Goal: Task Accomplishment & Management: Use online tool/utility

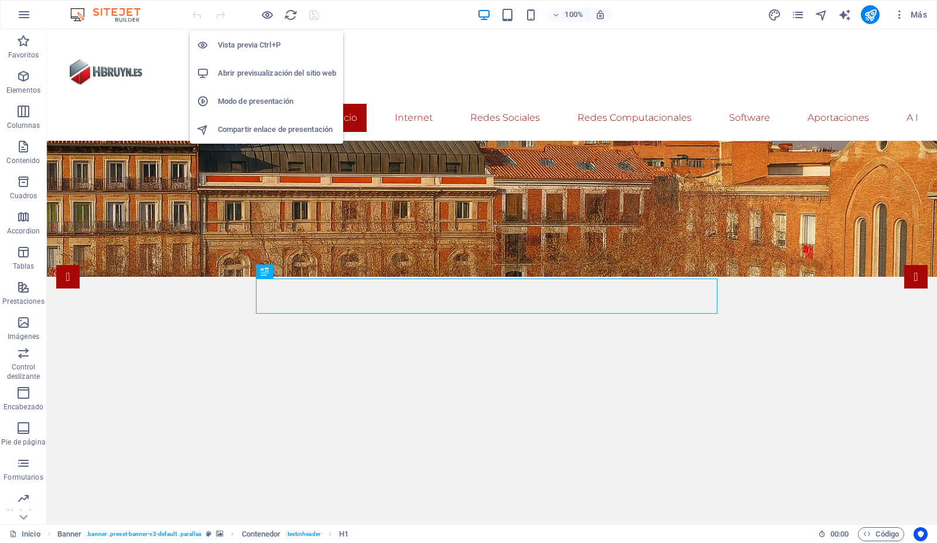
click at [260, 71] on h6 "Abrir previsualización del sitio web" at bounding box center [277, 73] width 118 height 14
click at [259, 73] on h6 "Abrir previsualización del sitio web" at bounding box center [277, 73] width 118 height 14
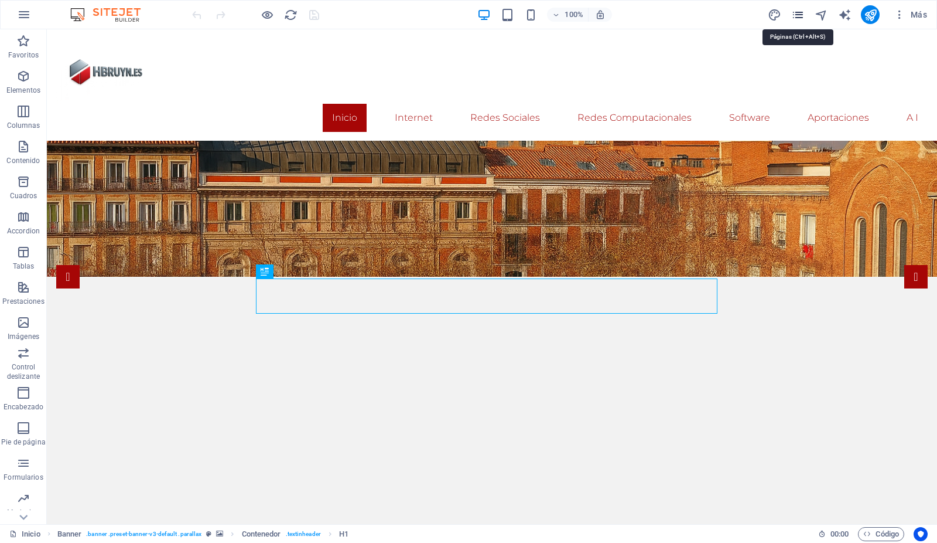
click at [797, 12] on icon "pages" at bounding box center [798, 14] width 13 height 13
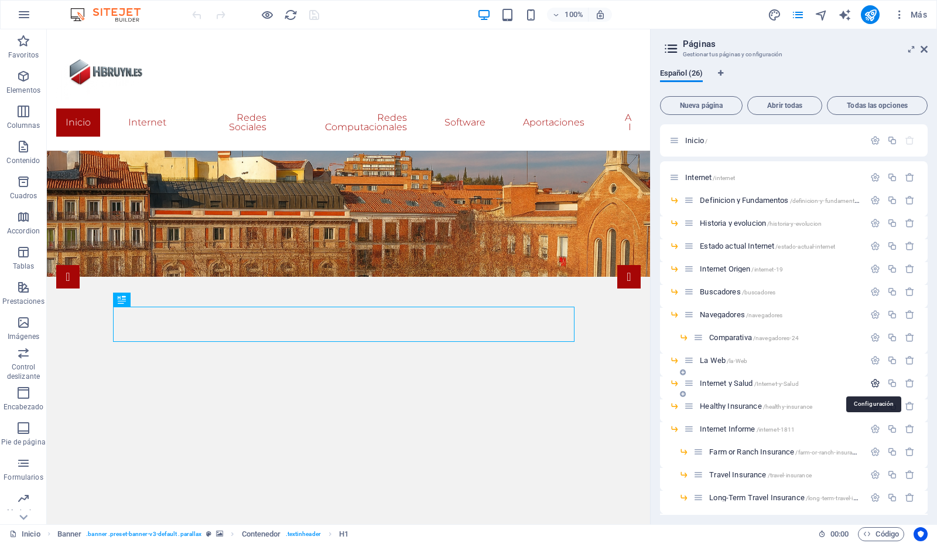
click at [872, 380] on icon "button" at bounding box center [876, 383] width 10 height 10
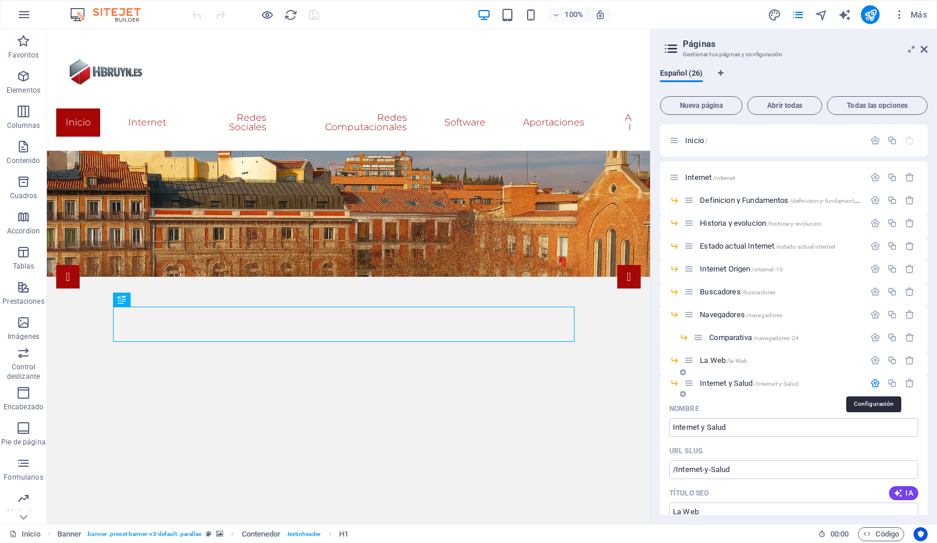
click at [876, 381] on icon "button" at bounding box center [876, 383] width 10 height 10
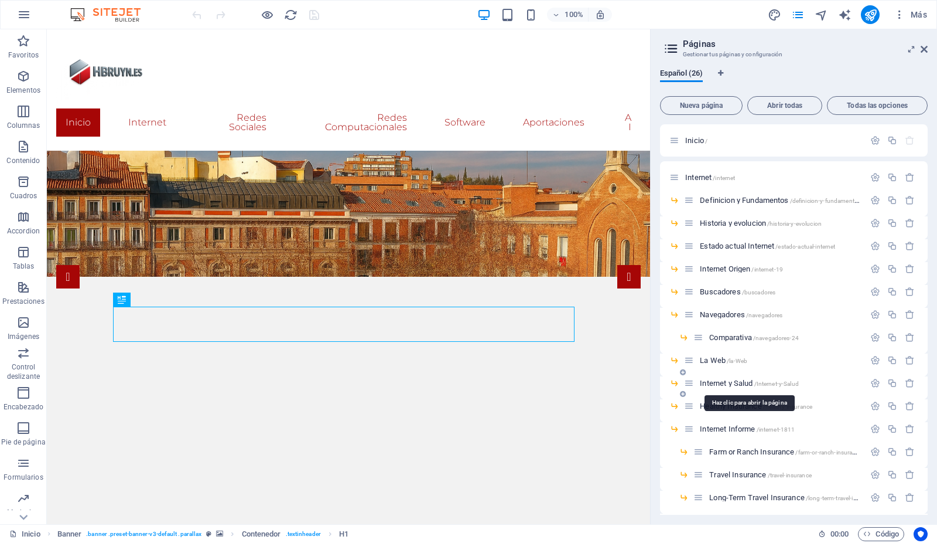
click at [735, 379] on span "Internet y Salud /Internet-y-Salud" at bounding box center [749, 382] width 99 height 9
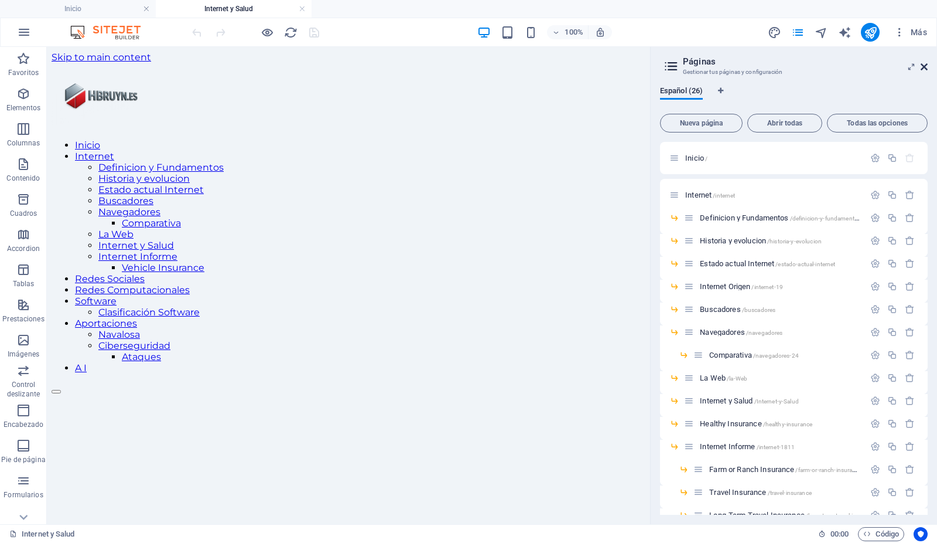
click at [926, 67] on icon at bounding box center [924, 66] width 7 height 9
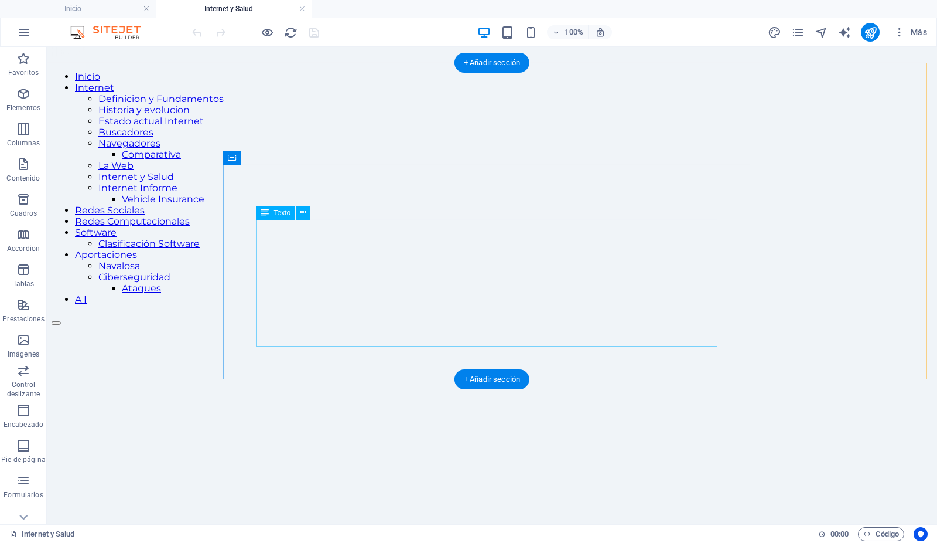
scroll to position [71, 0]
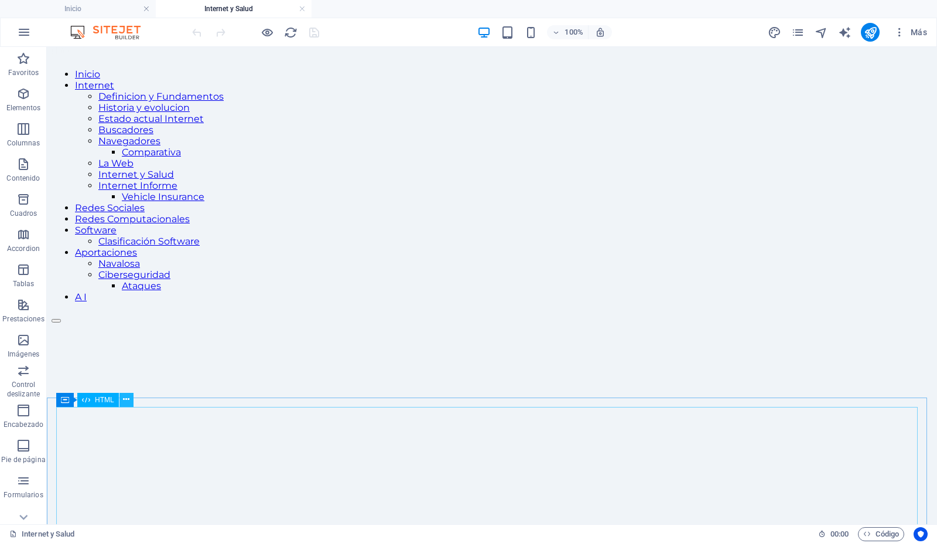
click at [126, 399] on icon at bounding box center [126, 399] width 6 height 12
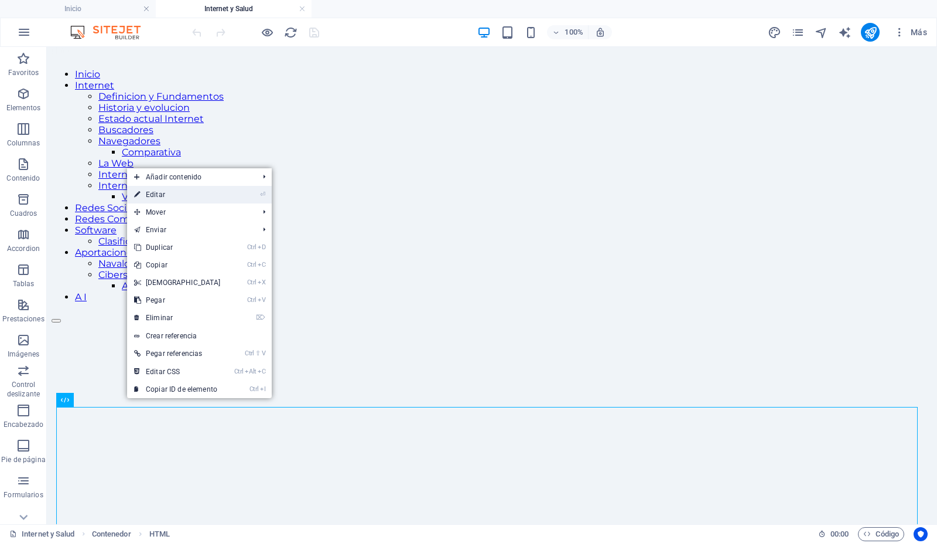
click at [169, 196] on link "⏎ Editar" at bounding box center [177, 195] width 101 height 18
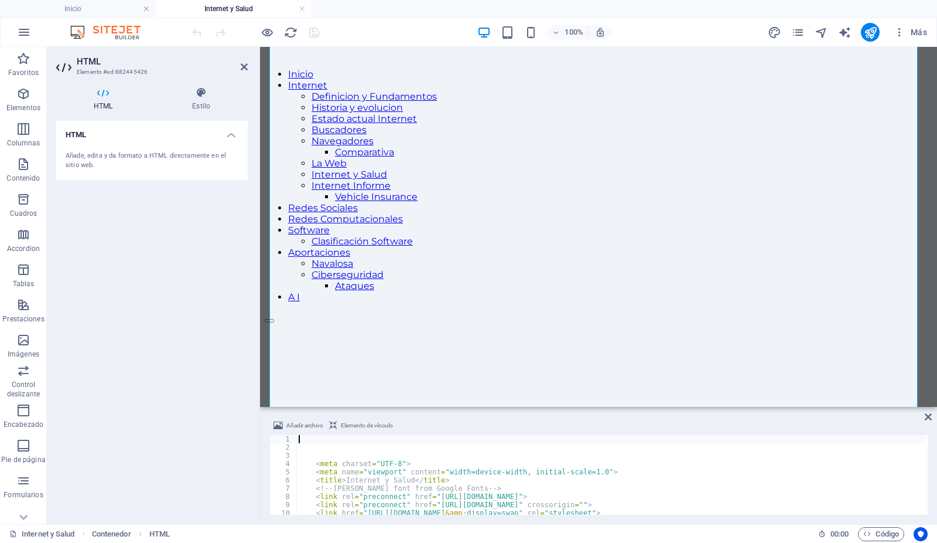
scroll to position [1039, 0]
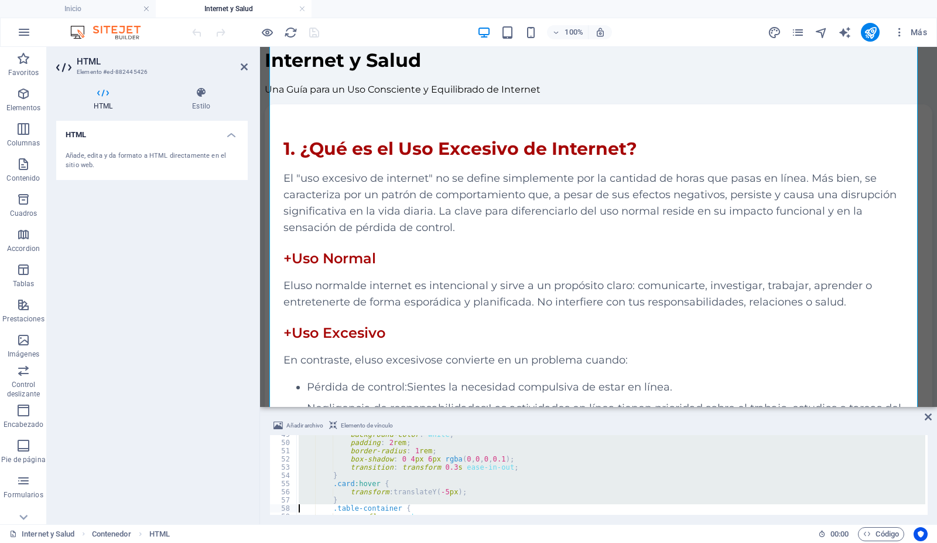
type textarea "</style>"
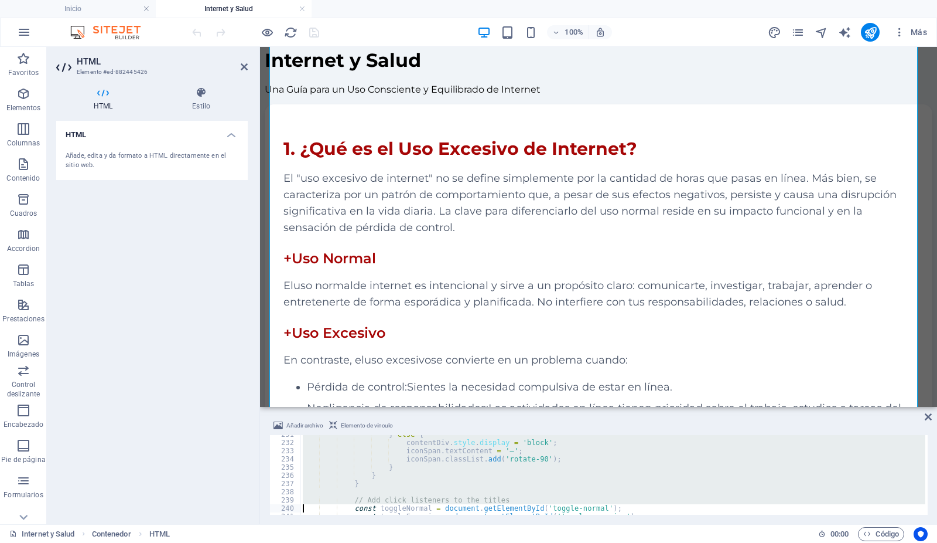
type textarea "const toggleOffline = document.getElementById('toggle-offline');"
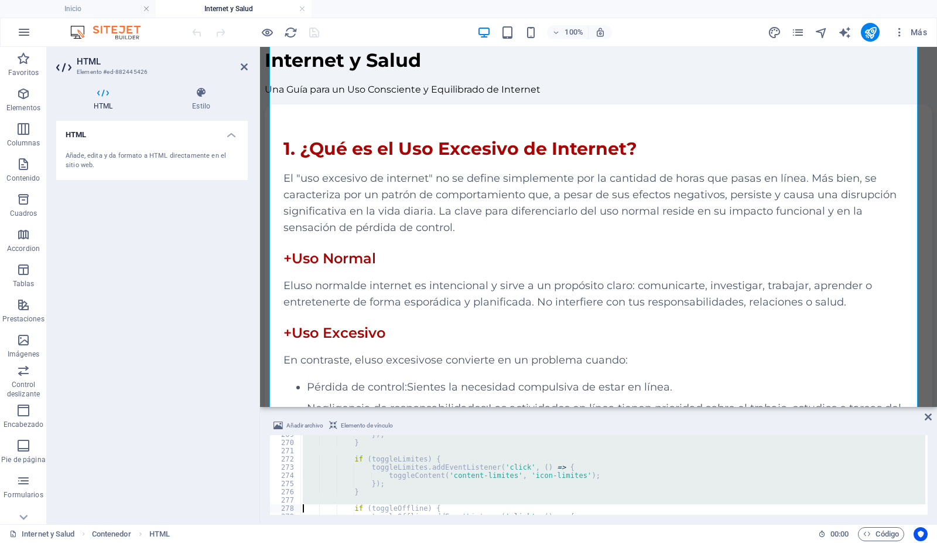
type textarea "</script>"
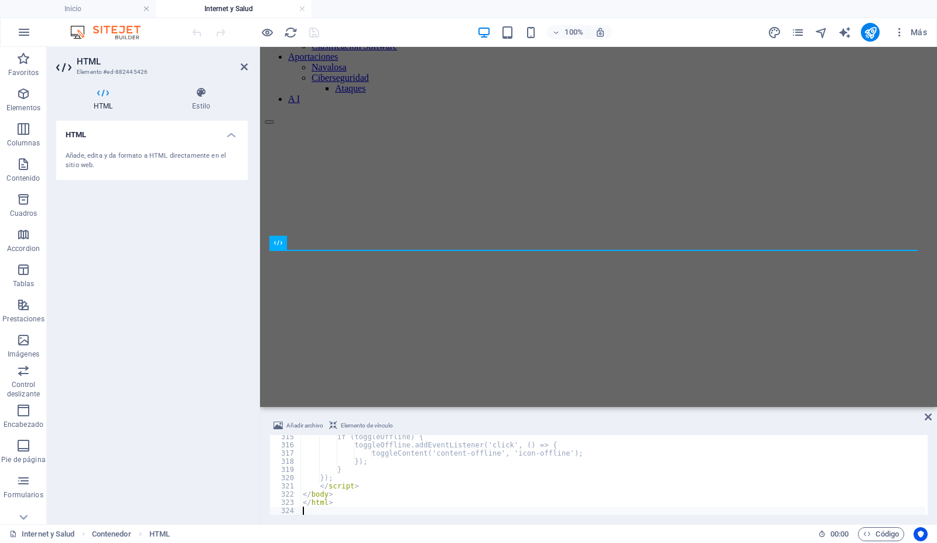
scroll to position [2578, 0]
type textarea "</html>"
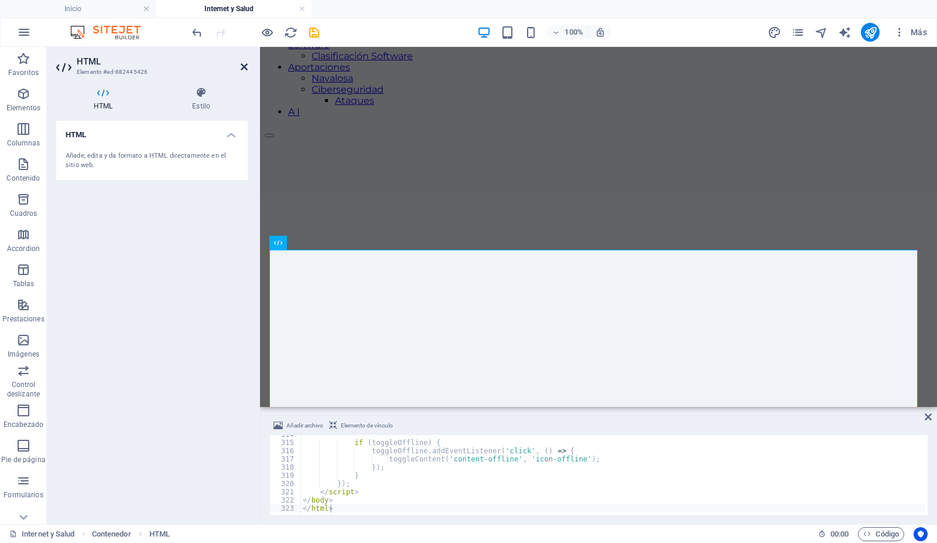
click at [243, 66] on icon at bounding box center [244, 66] width 7 height 9
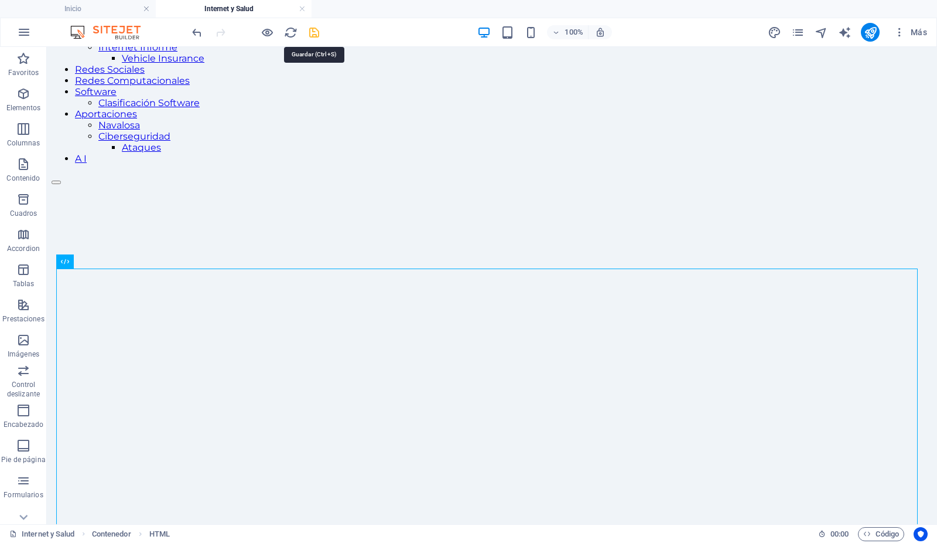
click at [318, 28] on icon "save" at bounding box center [314, 32] width 13 height 13
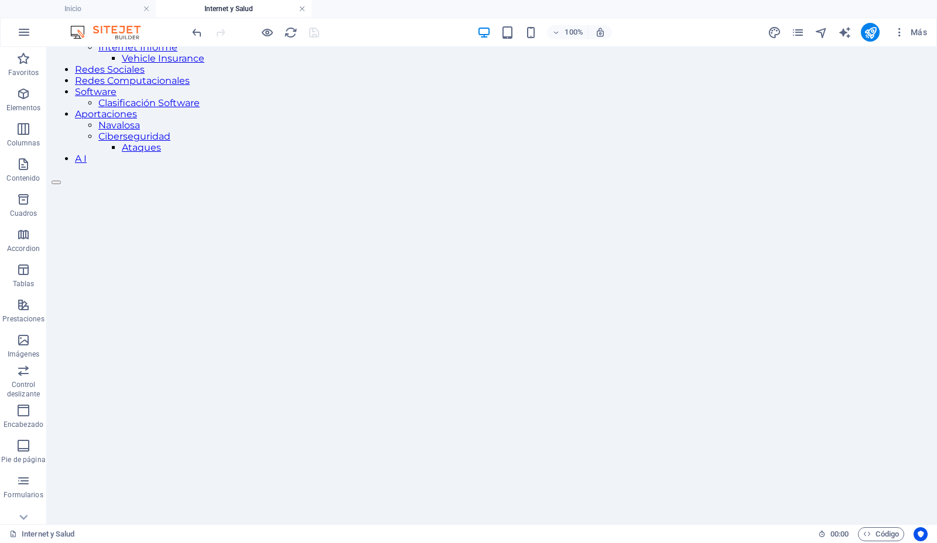
click at [301, 9] on link at bounding box center [302, 9] width 7 height 11
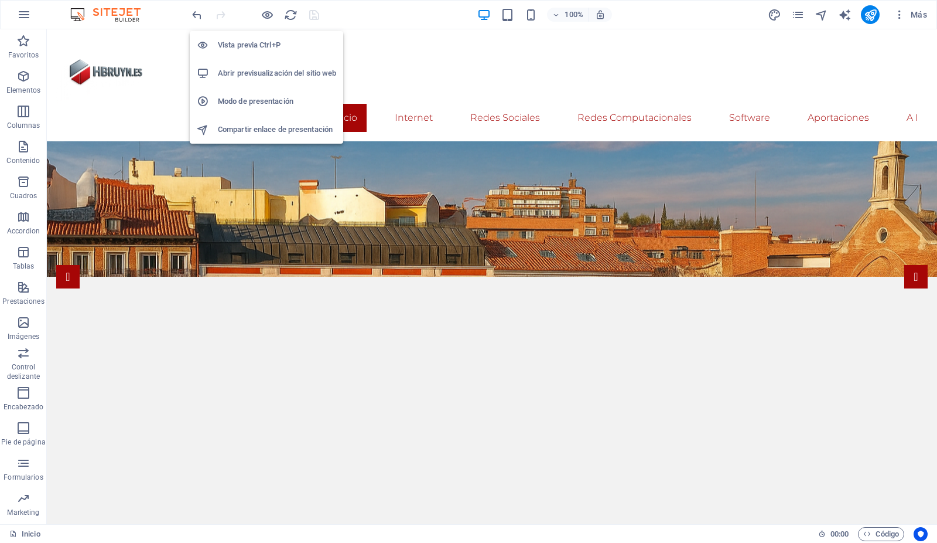
click at [254, 70] on h6 "Abrir previsualización del sitio web" at bounding box center [277, 73] width 118 height 14
click at [268, 12] on icon "button" at bounding box center [267, 14] width 13 height 13
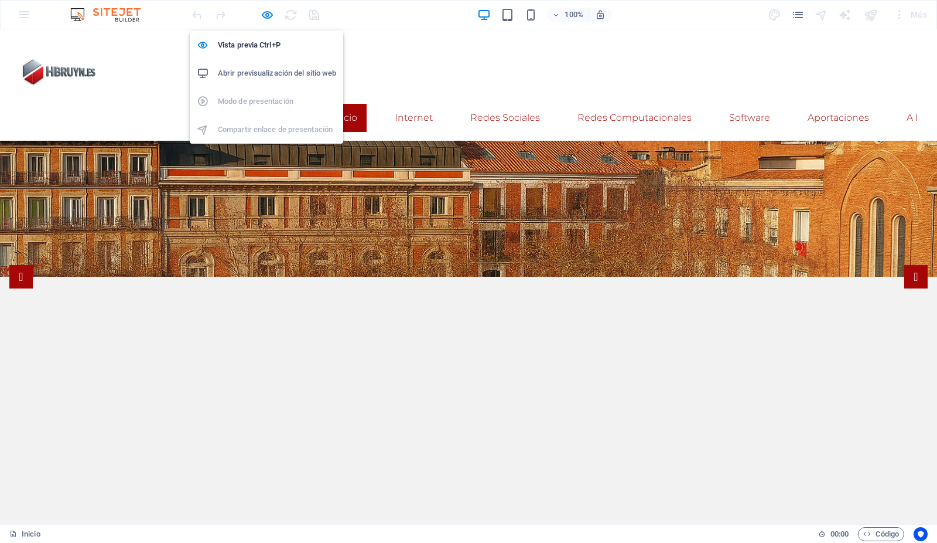
click at [261, 71] on h6 "Abrir previsualización del sitio web" at bounding box center [277, 73] width 118 height 14
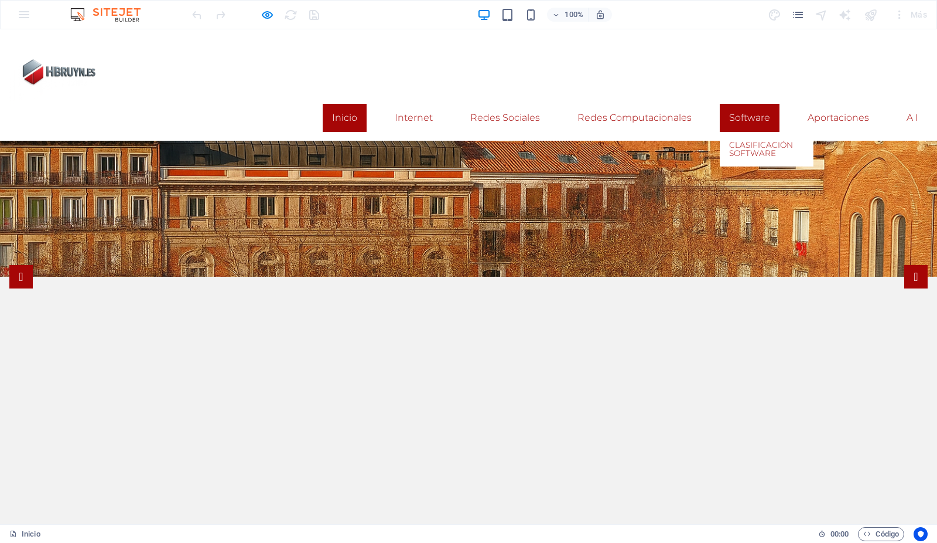
click at [727, 104] on link "Software" at bounding box center [750, 118] width 60 height 28
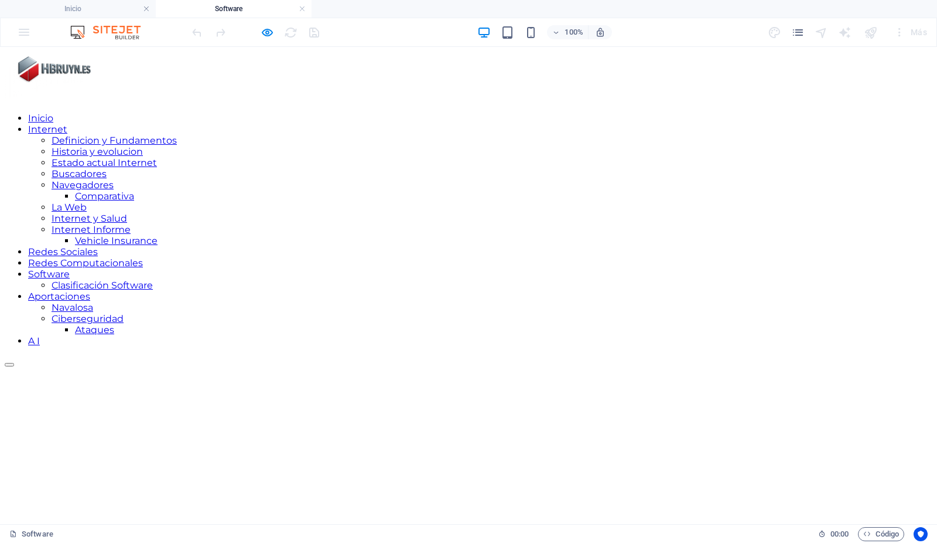
scroll to position [0, 0]
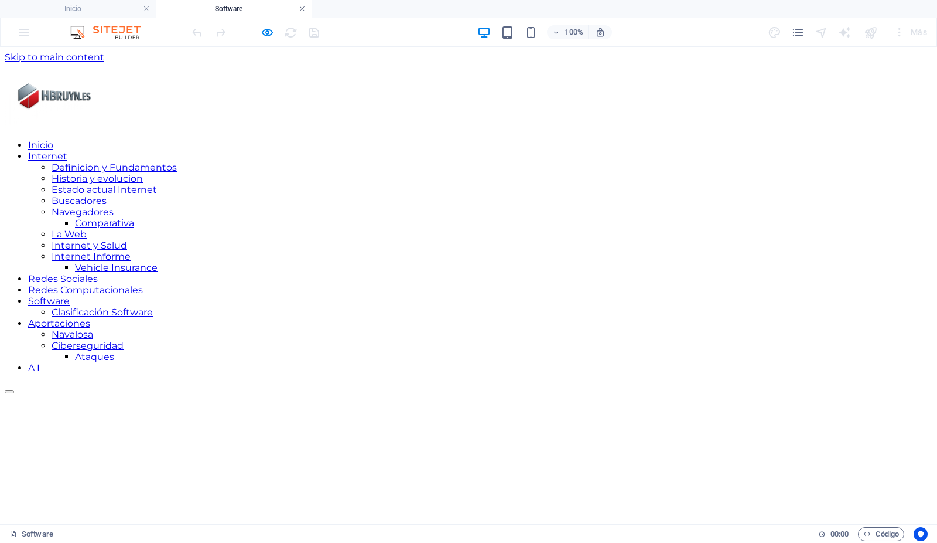
click at [303, 9] on link at bounding box center [302, 9] width 7 height 11
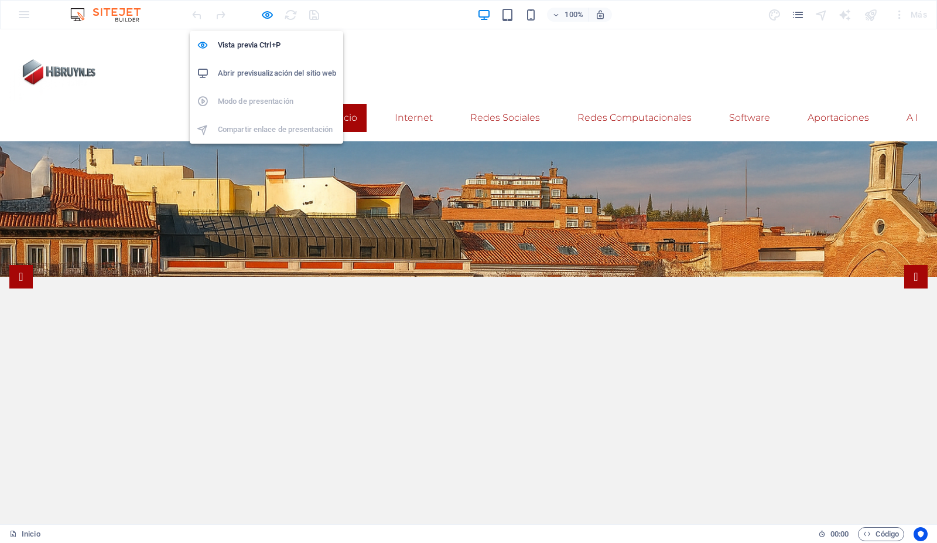
click at [270, 74] on h6 "Abrir previsualización del sitio web" at bounding box center [277, 73] width 118 height 14
click at [260, 73] on h6 "Abrir previsualización del sitio web" at bounding box center [277, 73] width 118 height 14
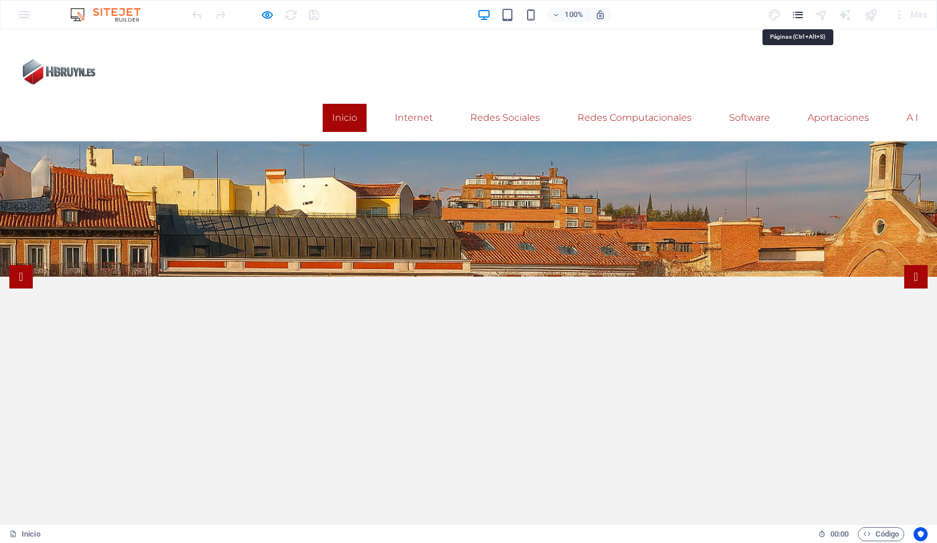
click at [800, 14] on icon "pages" at bounding box center [798, 14] width 13 height 13
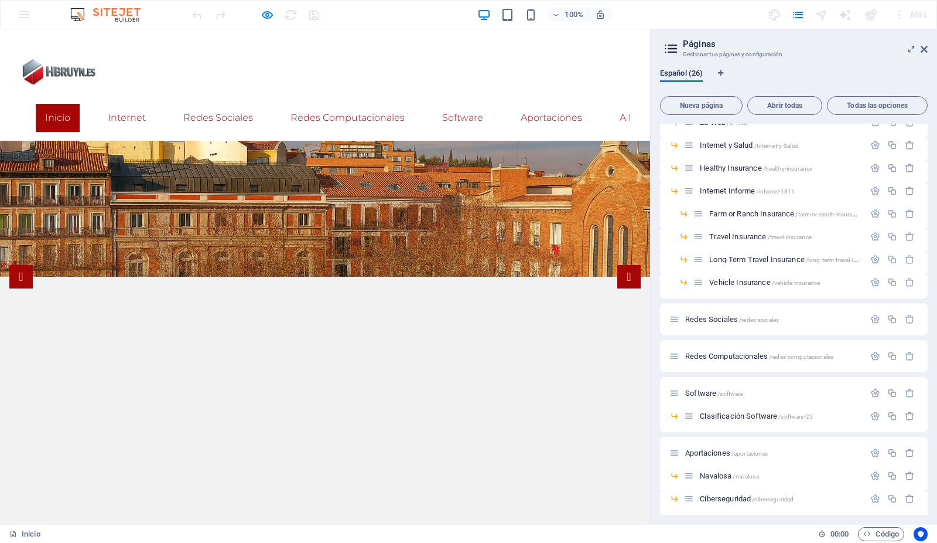
scroll to position [241, 0]
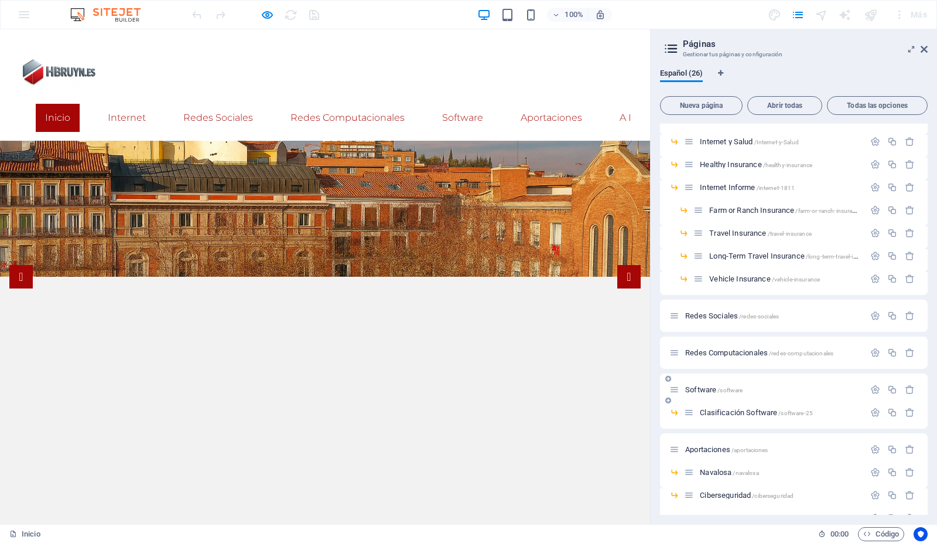
click at [701, 389] on span "Software /software" at bounding box center [713, 389] width 57 height 9
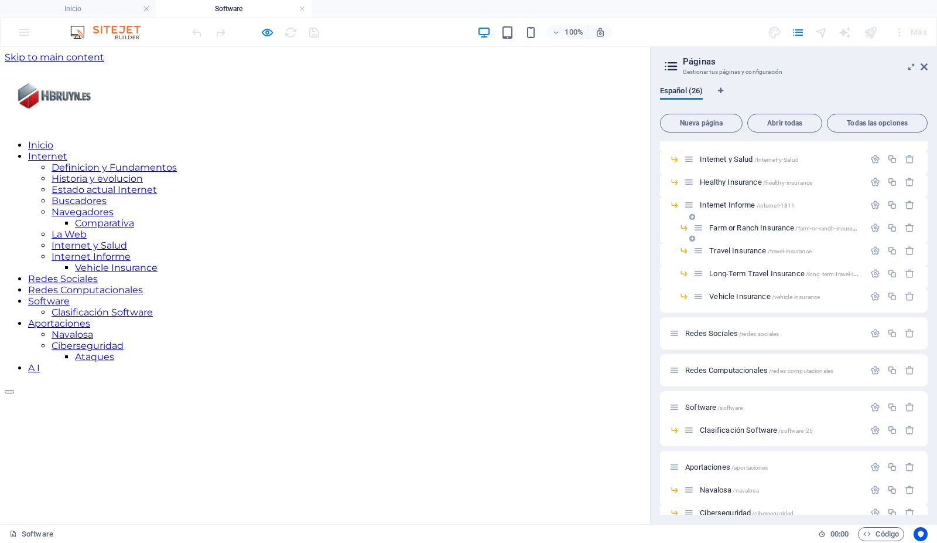
scroll to position [0, 0]
click at [926, 67] on icon at bounding box center [924, 66] width 7 height 9
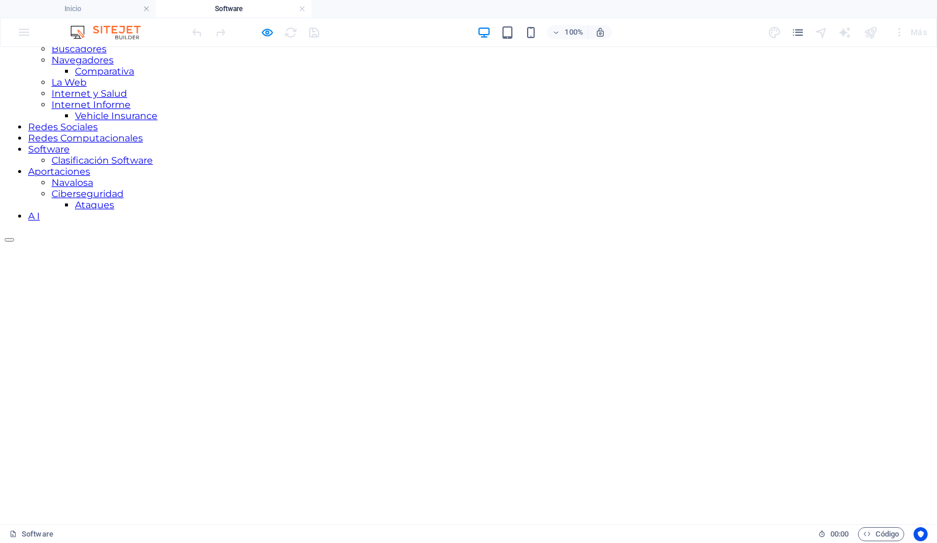
scroll to position [157, 0]
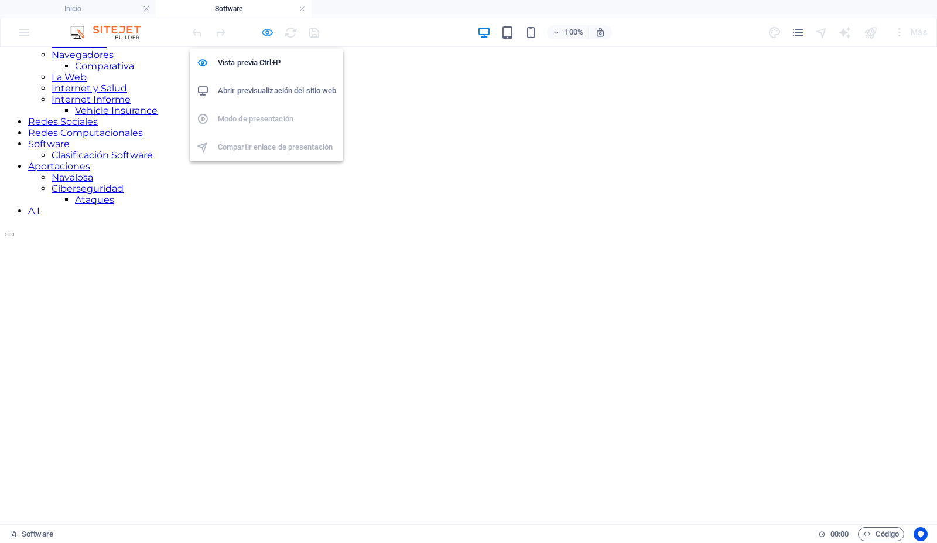
click at [268, 31] on icon "button" at bounding box center [267, 32] width 13 height 13
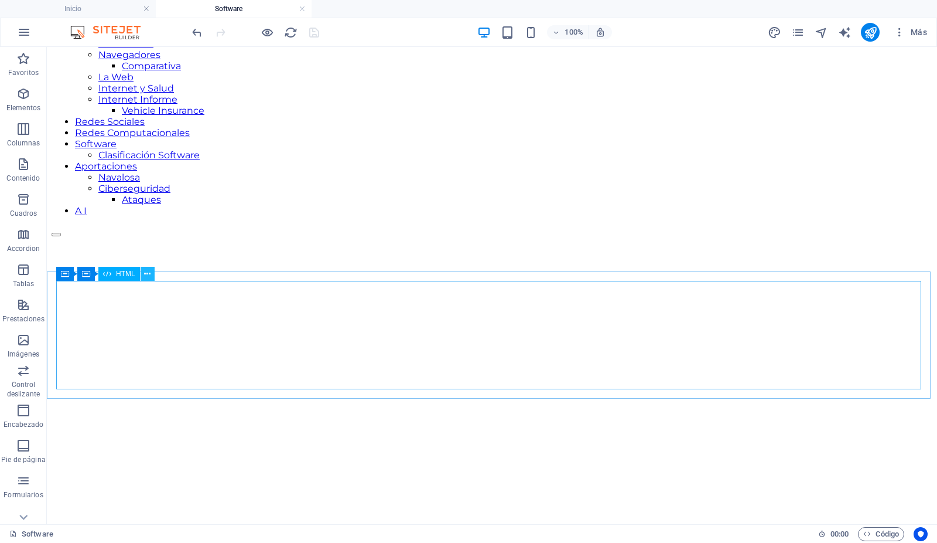
click at [148, 275] on icon at bounding box center [147, 274] width 6 height 12
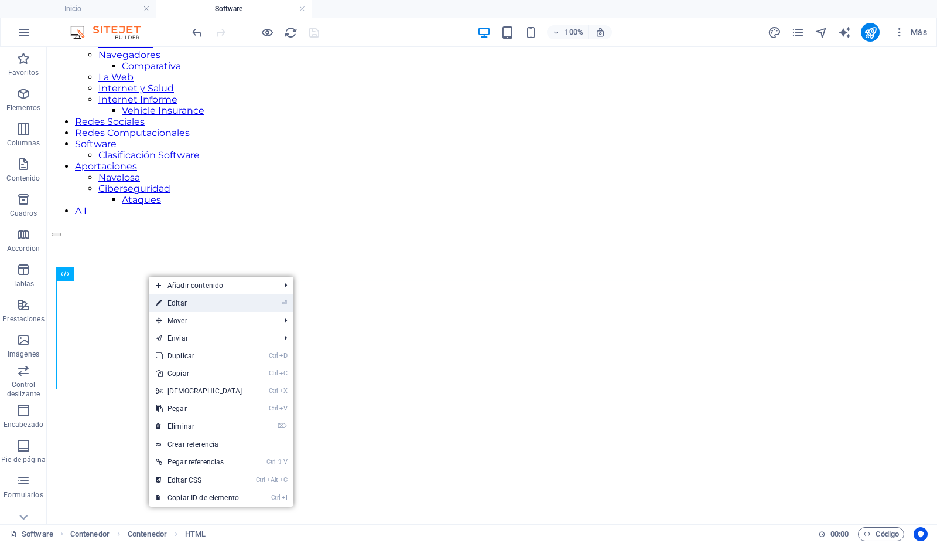
click at [165, 303] on link "⏎ Editar" at bounding box center [199, 303] width 101 height 18
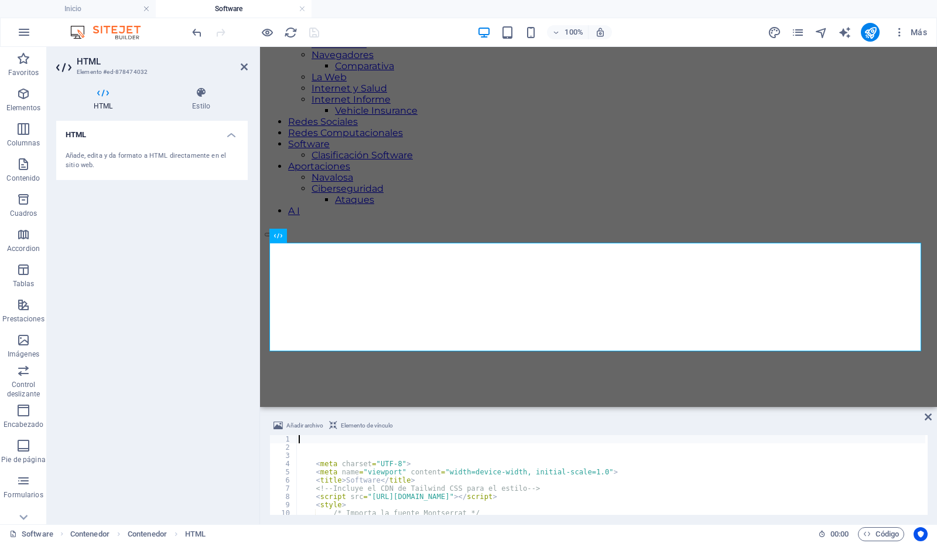
scroll to position [204, 0]
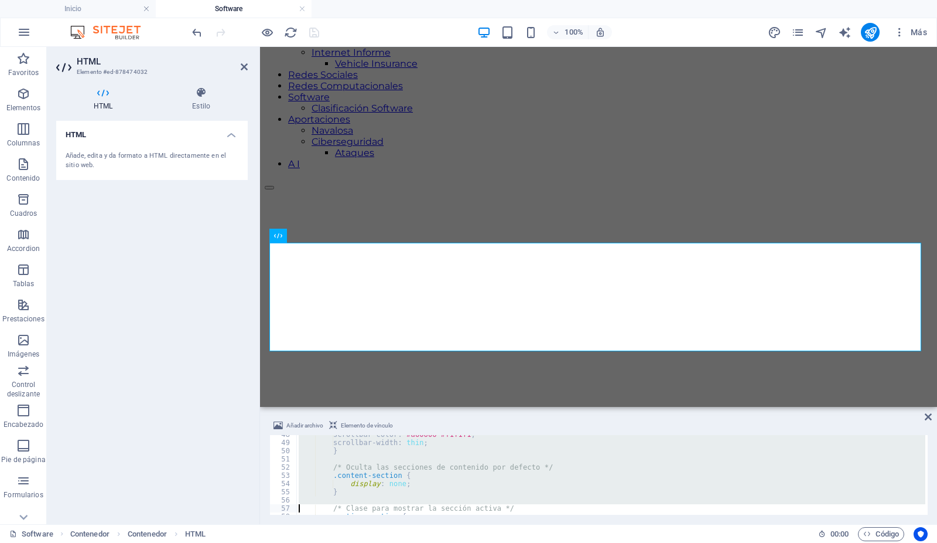
type textarea "</style>"
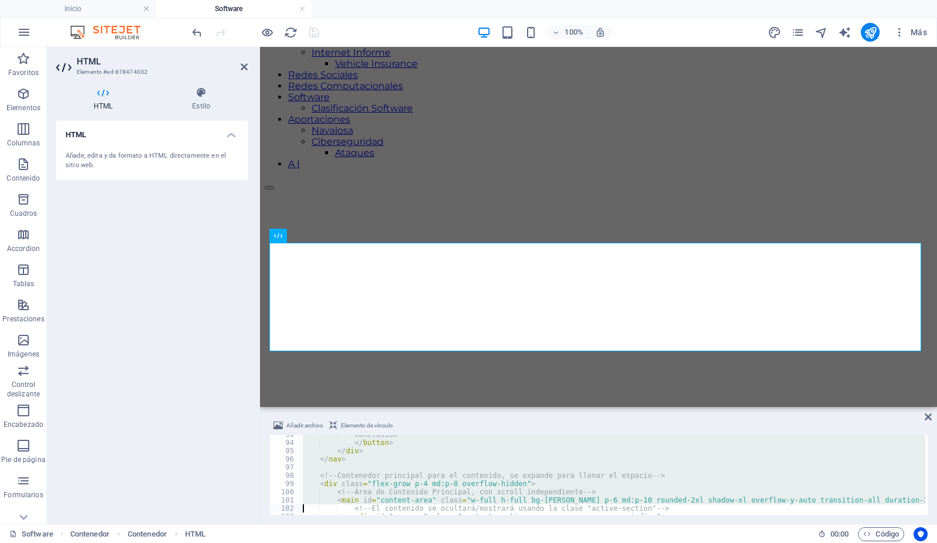
type textarea "<p class="text-lg mb-4"> El software ha pasado de ser un simple soporte tecnoló…"
type textarea "<p class="text-lg mb-4"> Los hallazgos clave indican que el software basado en …"
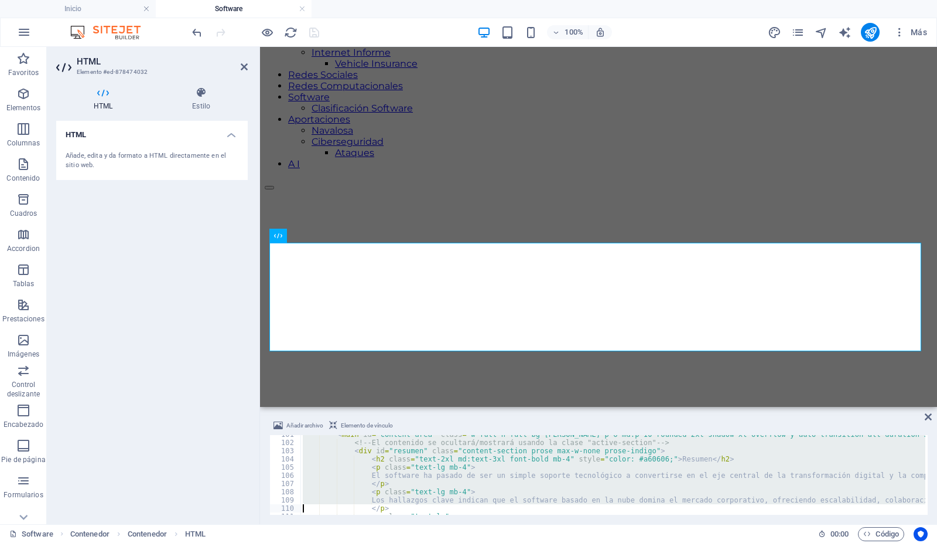
type textarea "<p class="text-lg"> Para liderar en este entorno digital competitivo, se recomi…"
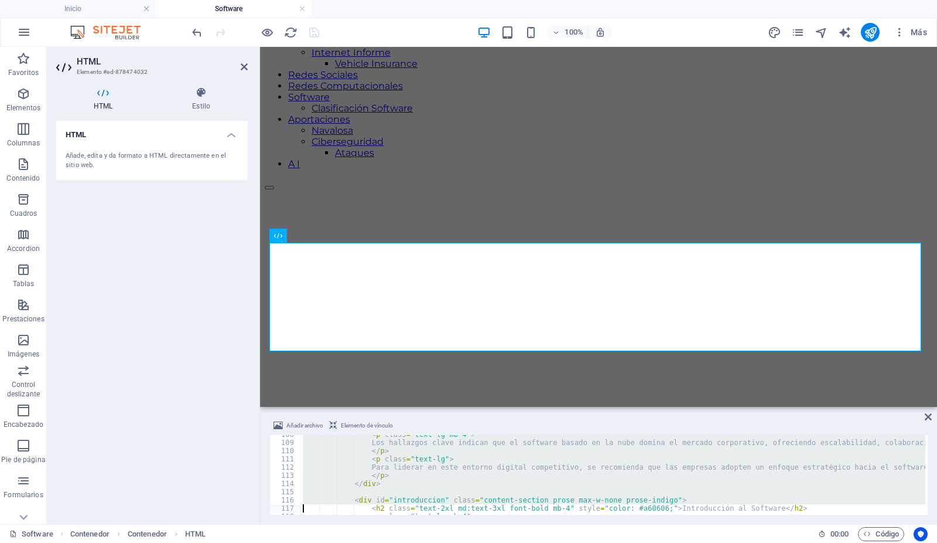
type textarea "<p class="text-lg"> Desde sus orígenes en la década de 1940, cuando se utilizab…"
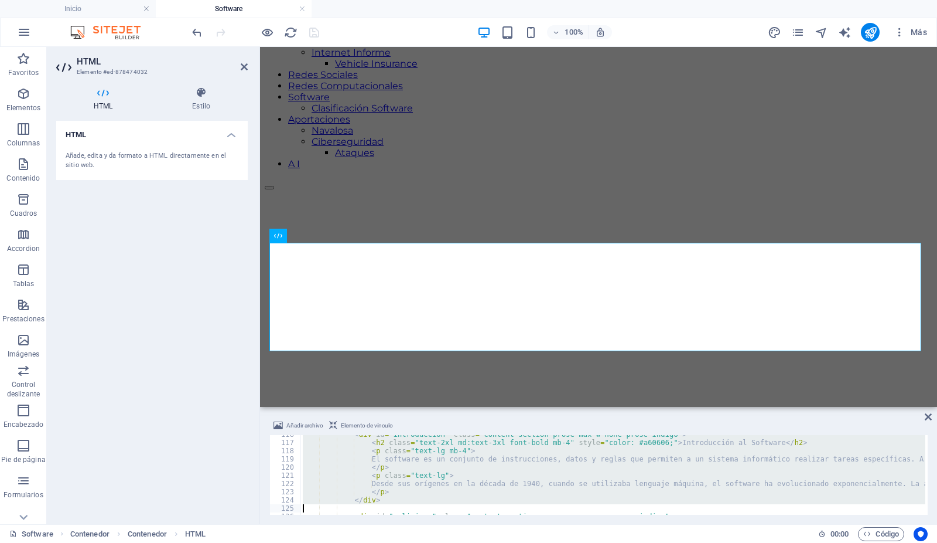
type textarea "<p class="text-lg mb-4"> El software malicioso, conocido como <strong>malware</…"
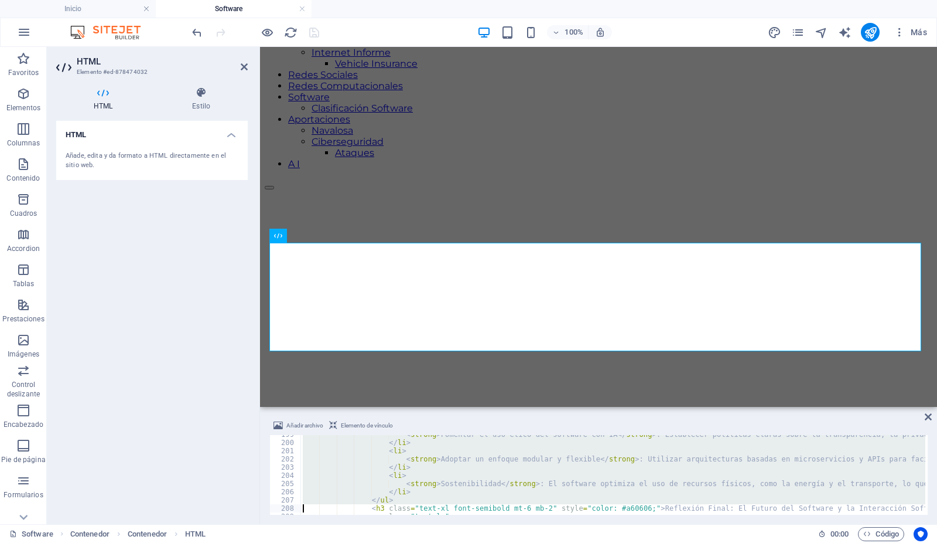
type textarea "<p class="text-lg"> El futuro del software no se limitará a ejecutar órdenes, s…"
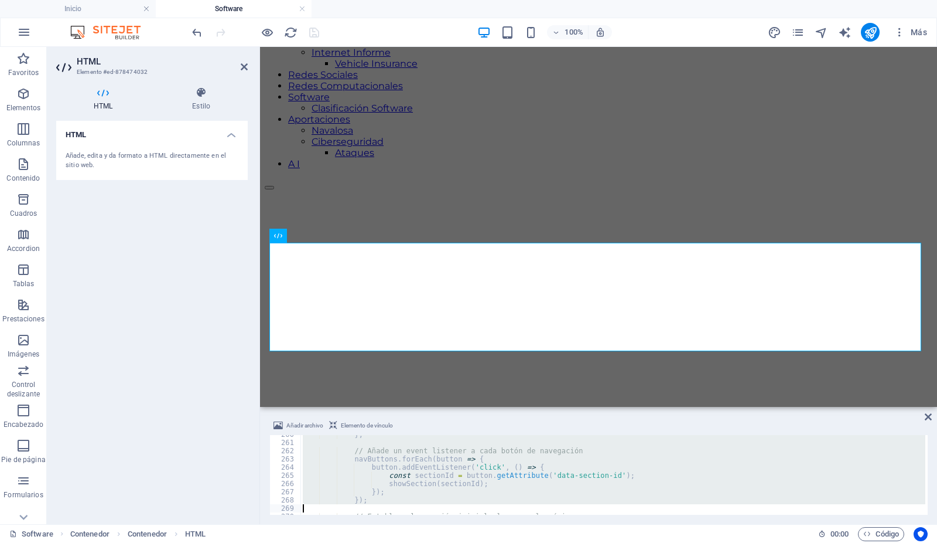
type textarea "</script>"
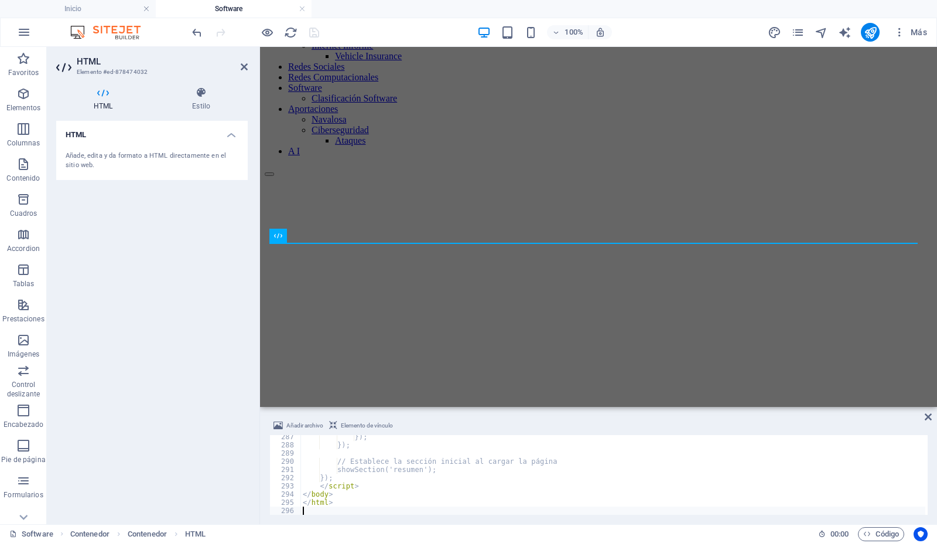
scroll to position [2348, 0]
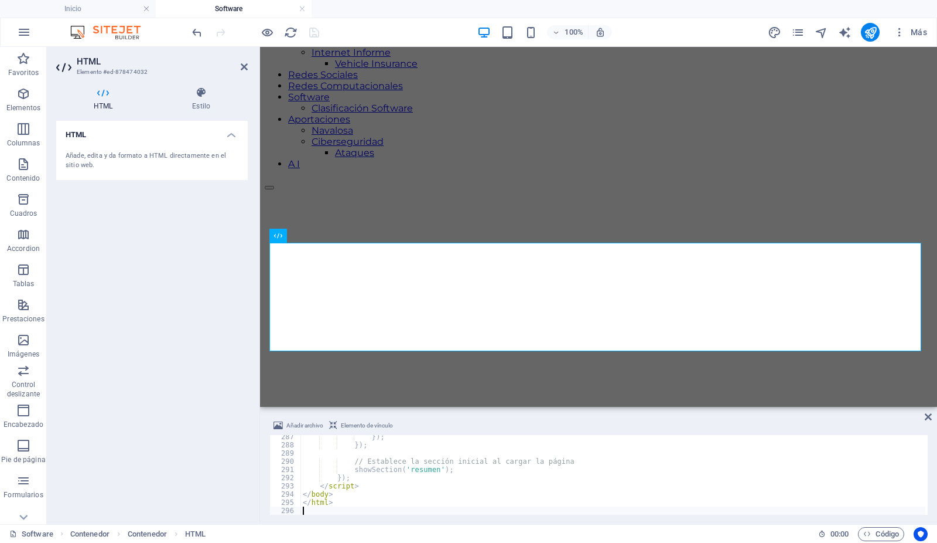
type textarea "</html>"
click at [244, 66] on icon at bounding box center [244, 66] width 7 height 9
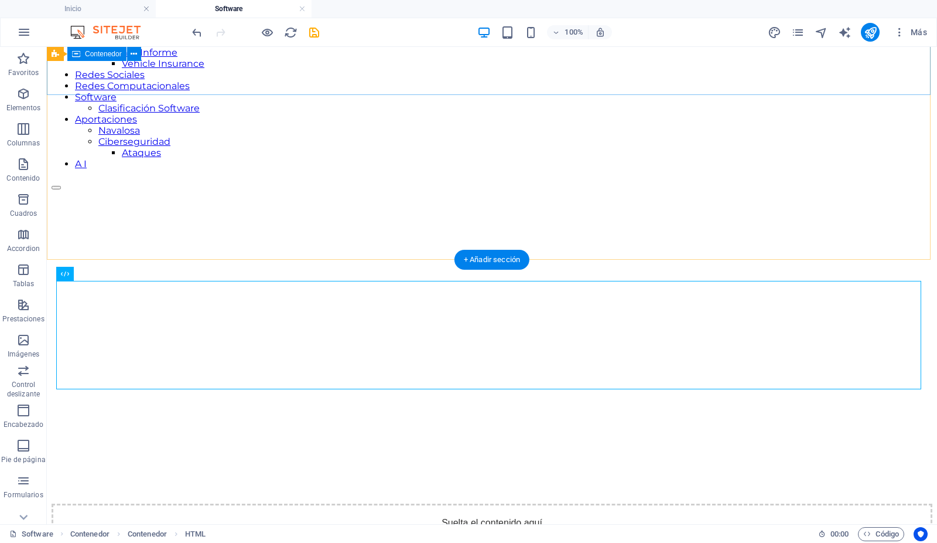
scroll to position [157, 0]
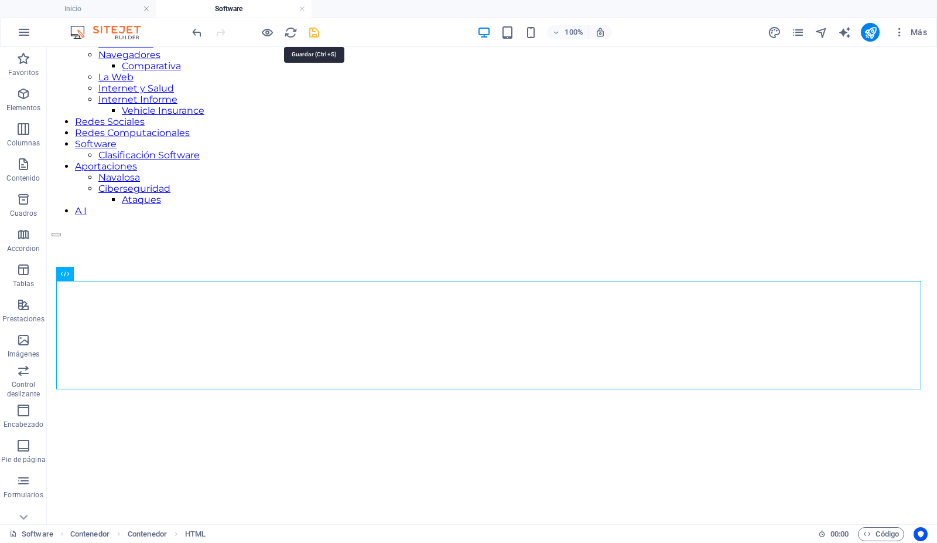
click at [312, 30] on icon "save" at bounding box center [314, 32] width 13 height 13
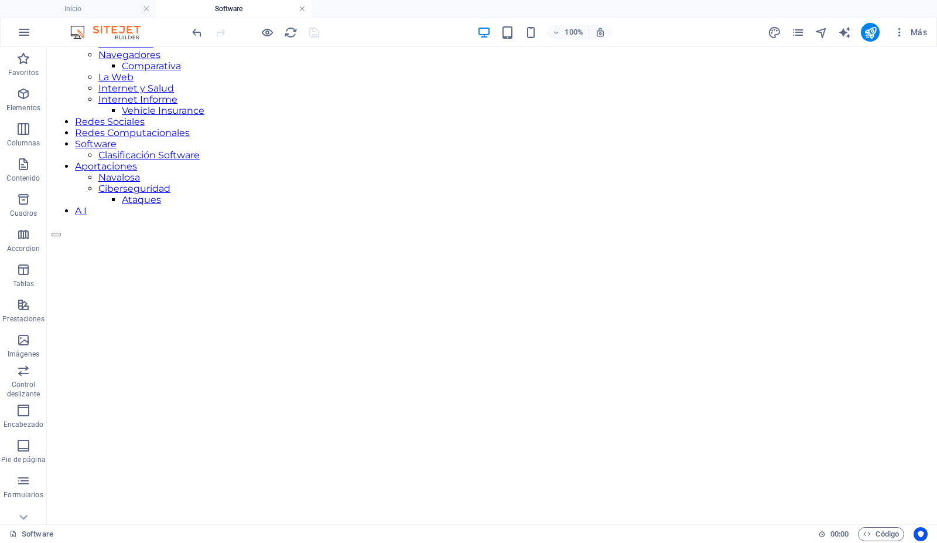
click at [303, 10] on link at bounding box center [302, 9] width 7 height 11
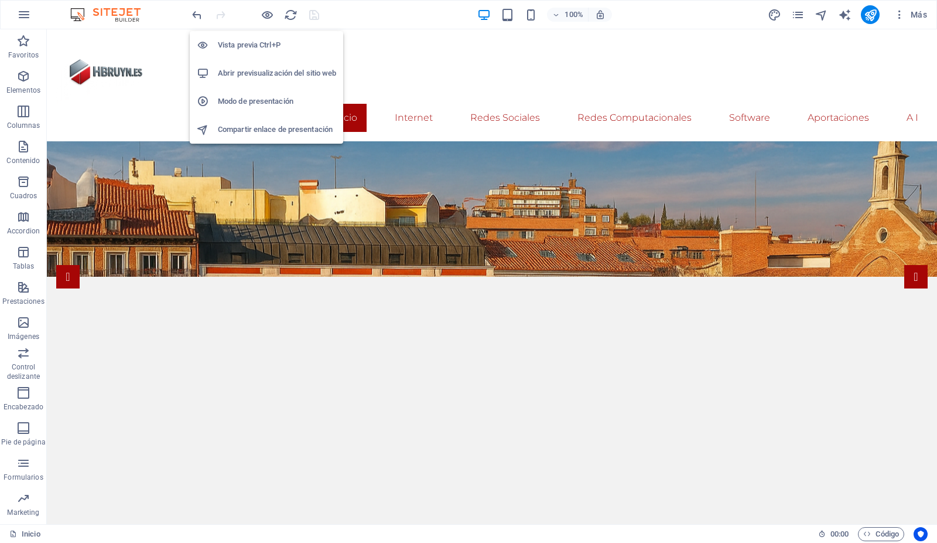
click at [264, 74] on h6 "Abrir previsualización del sitio web" at bounding box center [277, 73] width 118 height 14
click at [270, 12] on icon "button" at bounding box center [267, 14] width 13 height 13
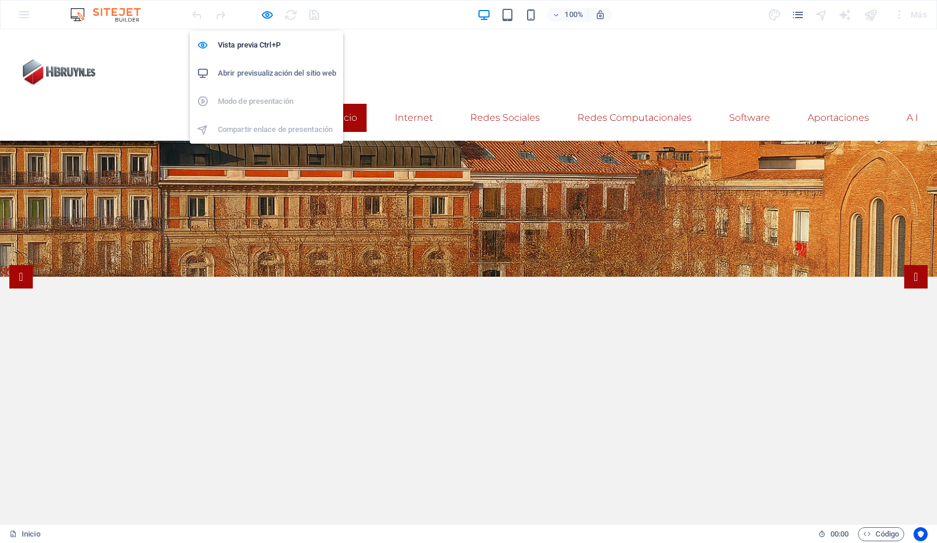
click at [254, 71] on h6 "Abrir previsualización del sitio web" at bounding box center [277, 73] width 118 height 14
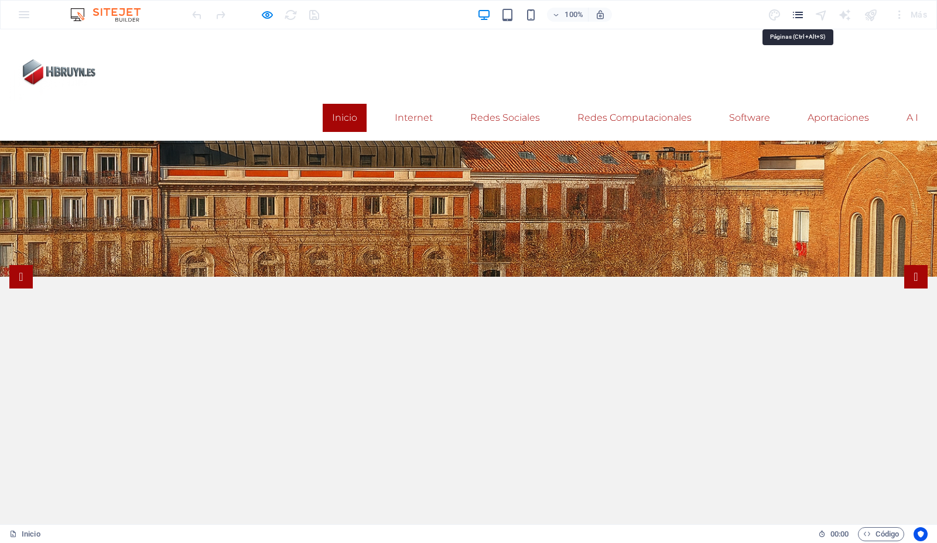
click at [798, 11] on icon "pages" at bounding box center [798, 14] width 13 height 13
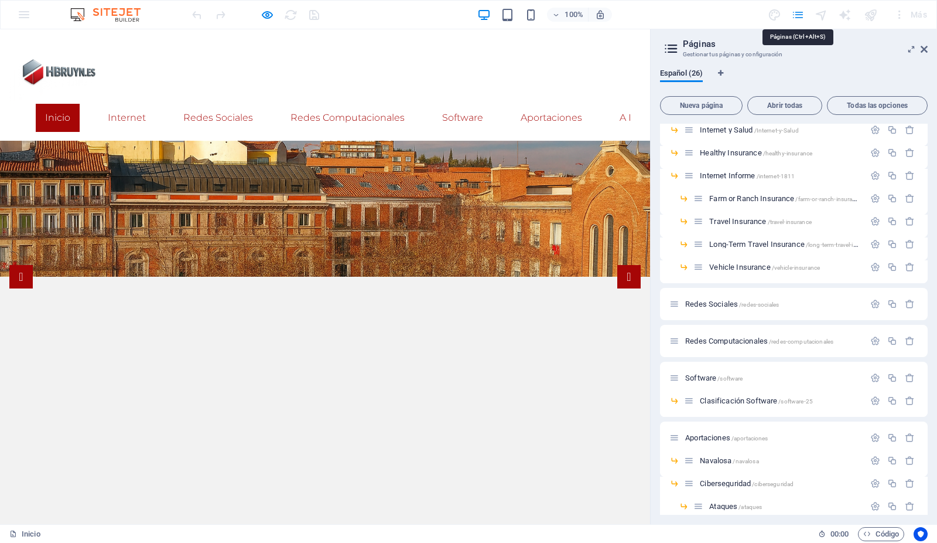
scroll to position [257, 0]
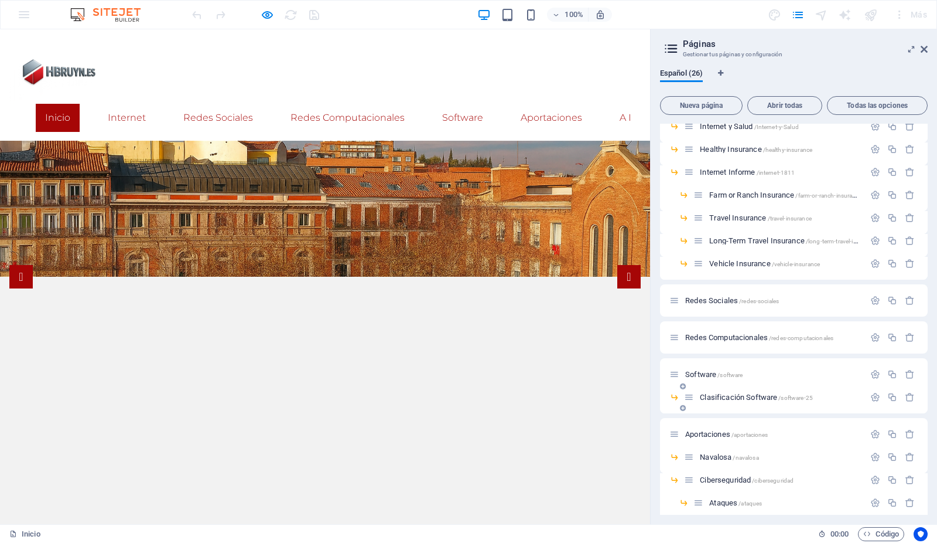
click at [718, 393] on span "Clasificación Software /software-25" at bounding box center [756, 397] width 113 height 9
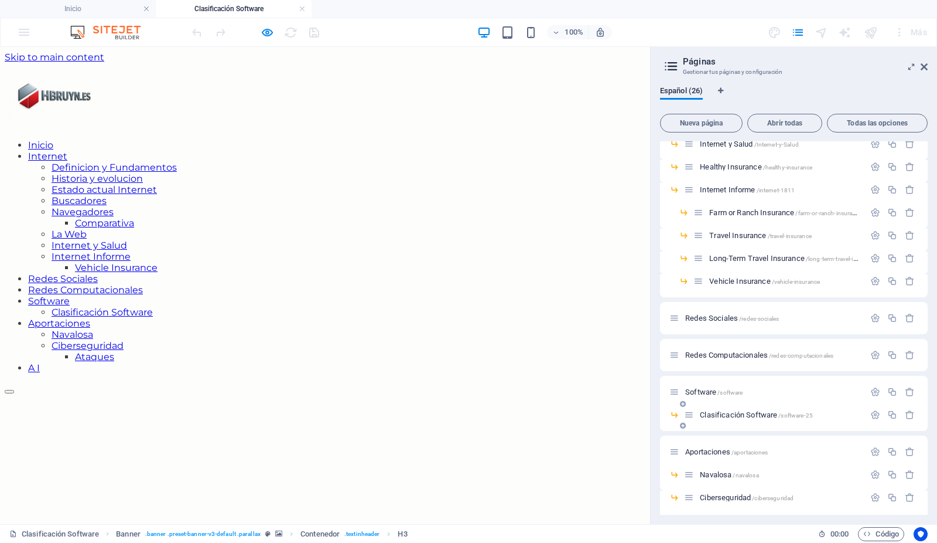
scroll to position [0, 0]
click at [924, 67] on icon at bounding box center [924, 66] width 7 height 9
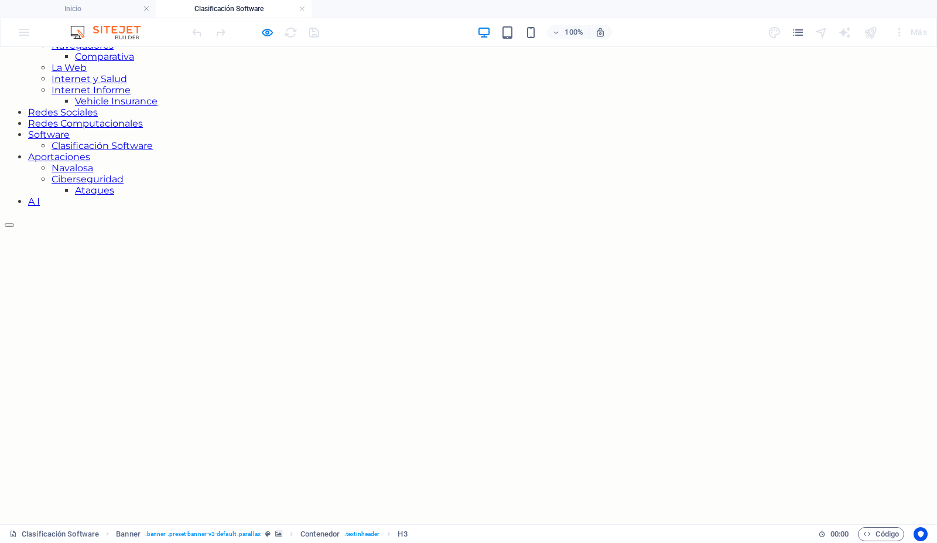
scroll to position [167, 0]
click at [270, 31] on icon "button" at bounding box center [267, 32] width 13 height 13
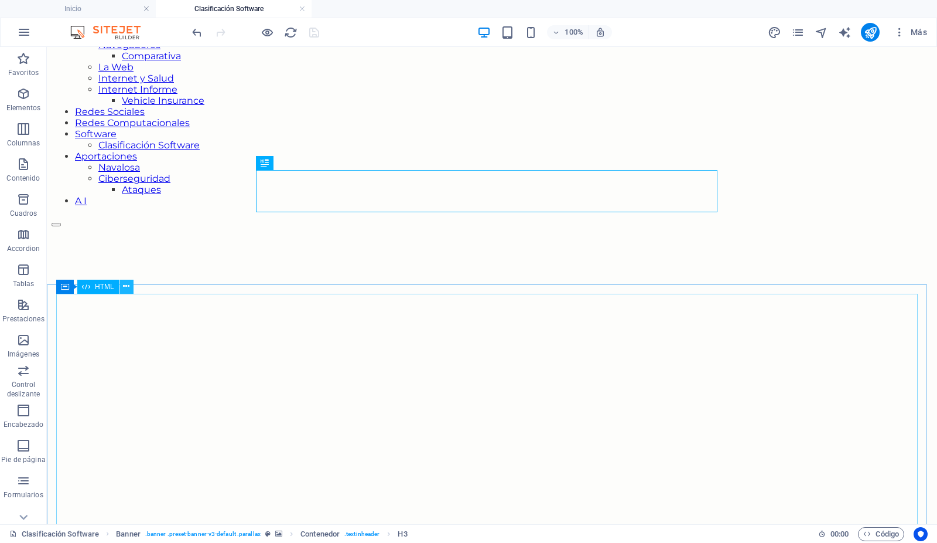
click at [127, 288] on icon at bounding box center [126, 286] width 6 height 12
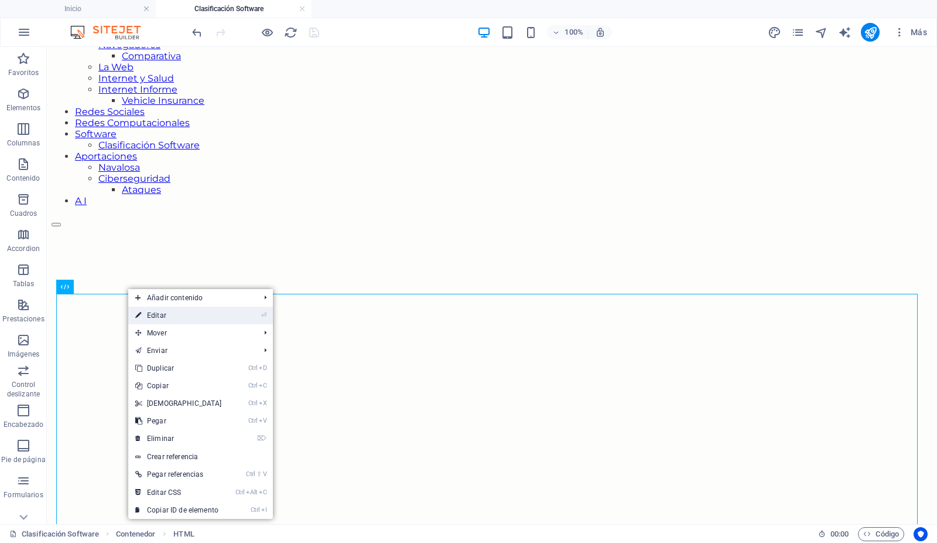
click at [156, 314] on link "⏎ Editar" at bounding box center [178, 315] width 101 height 18
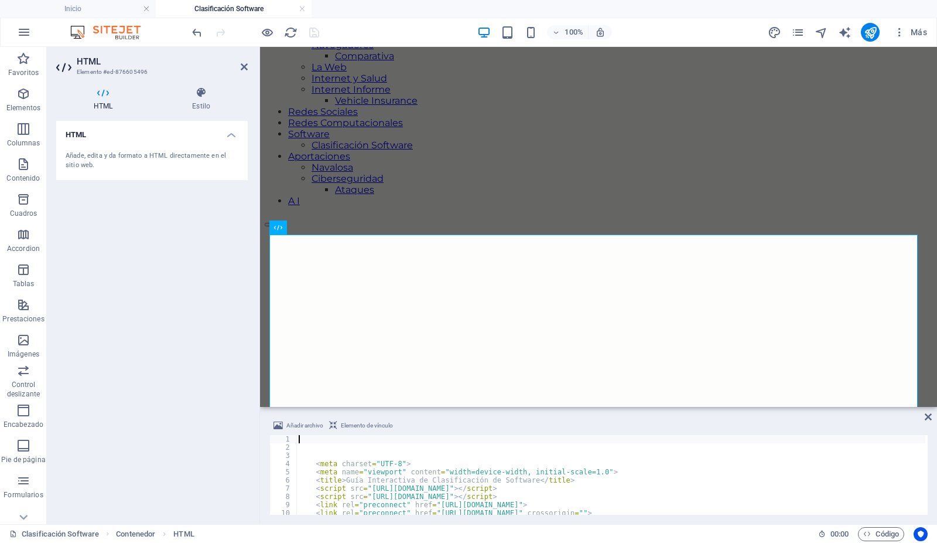
scroll to position [214, 0]
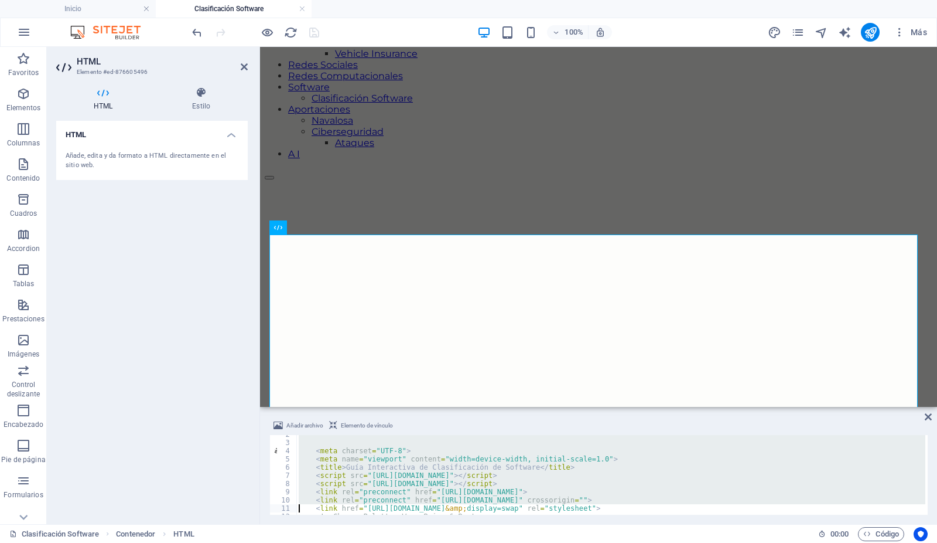
type textarea "<!-- Chosen Palette: Warm Beige & Rust --> <!-- Application Structure Plan: A h…"
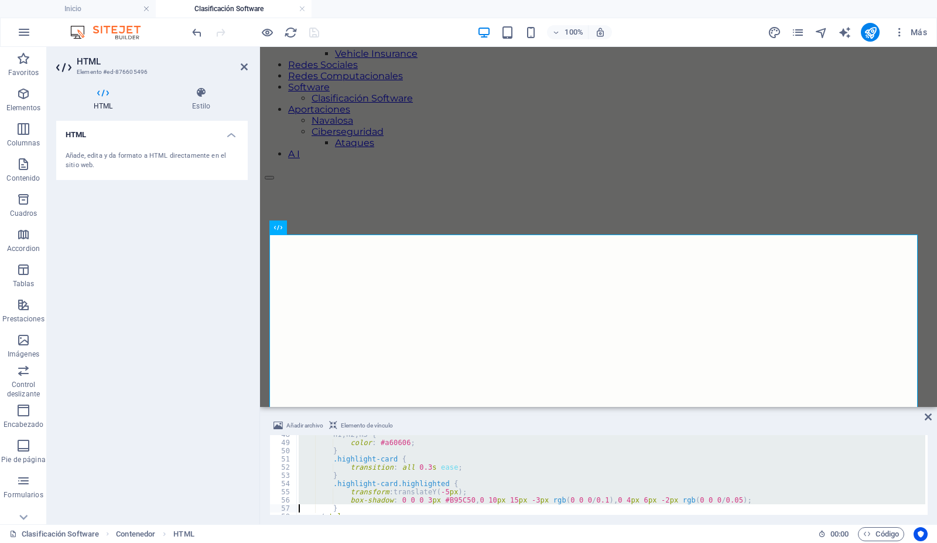
type textarea "</style>"
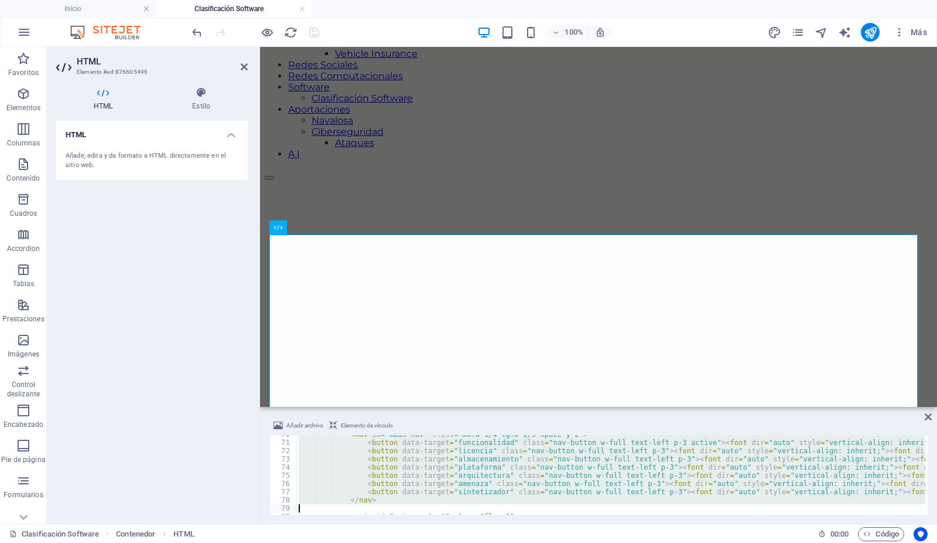
type textarea "<h2 class="text-3xl font-bold mb-6"><font dir="auto" style="vertical-align: inh…"
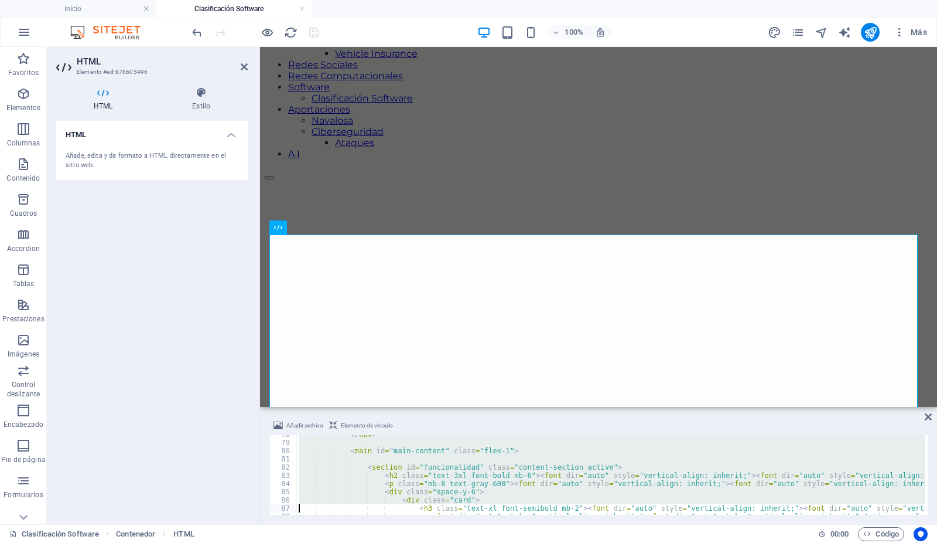
type textarea "<p><font dir="auto" style="vertical-align: inherit;"><font dir="auto" style="ve…"
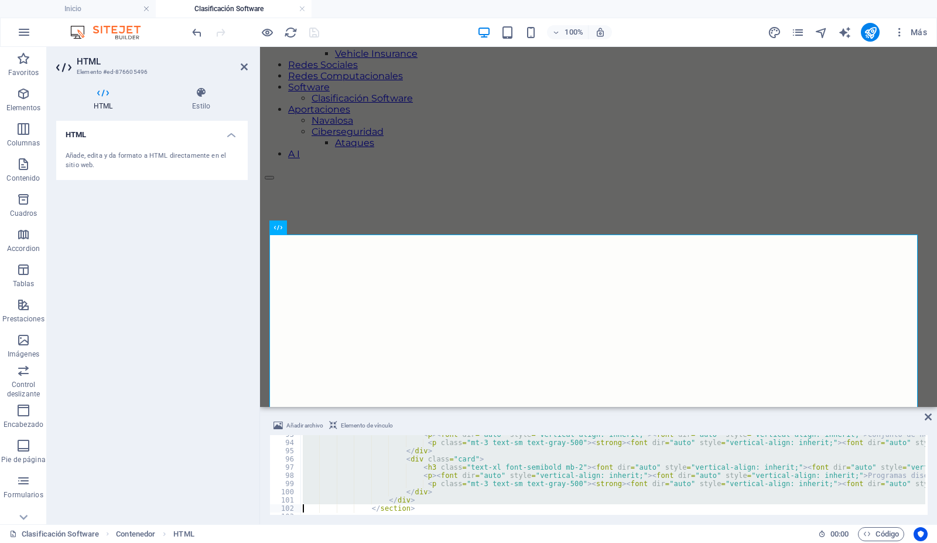
type textarea "<h2 class="text-3xl font-bold mb-6"><font dir="auto" style="vertical-align: inh…"
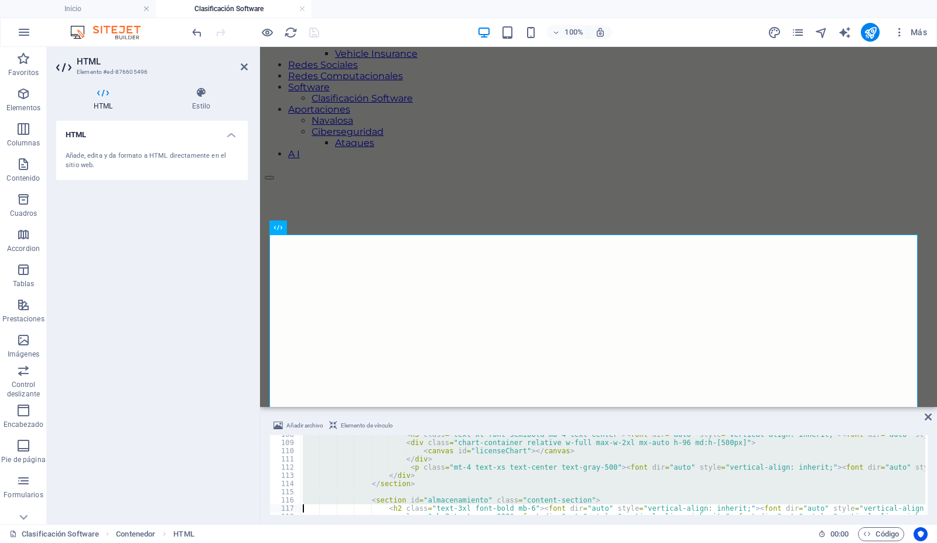
type textarea "<h2 class="text-3xl font-bold mb-6"><font dir="auto" style="vertical-align: inh…"
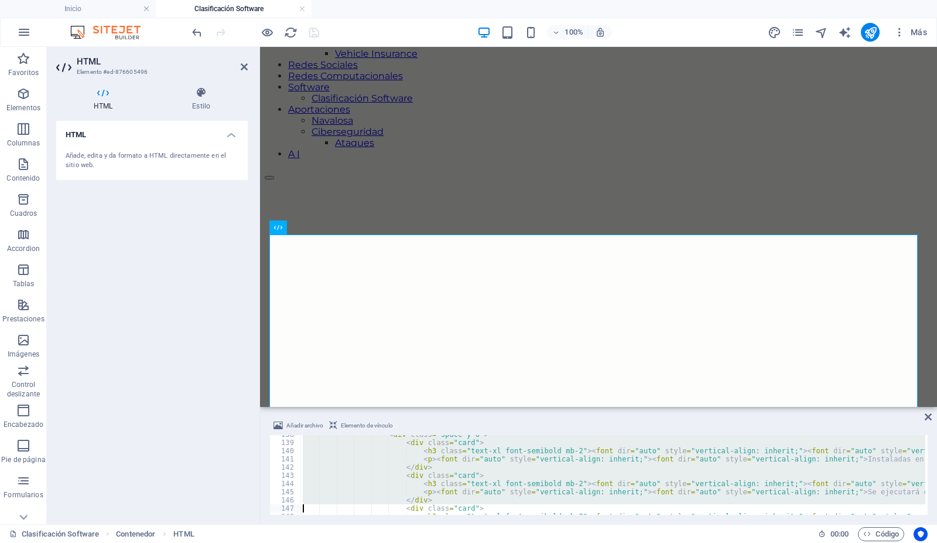
type textarea "<h3 class="text-xl font-semibold mb-2"><font dir="auto" style="vertical-align: …"
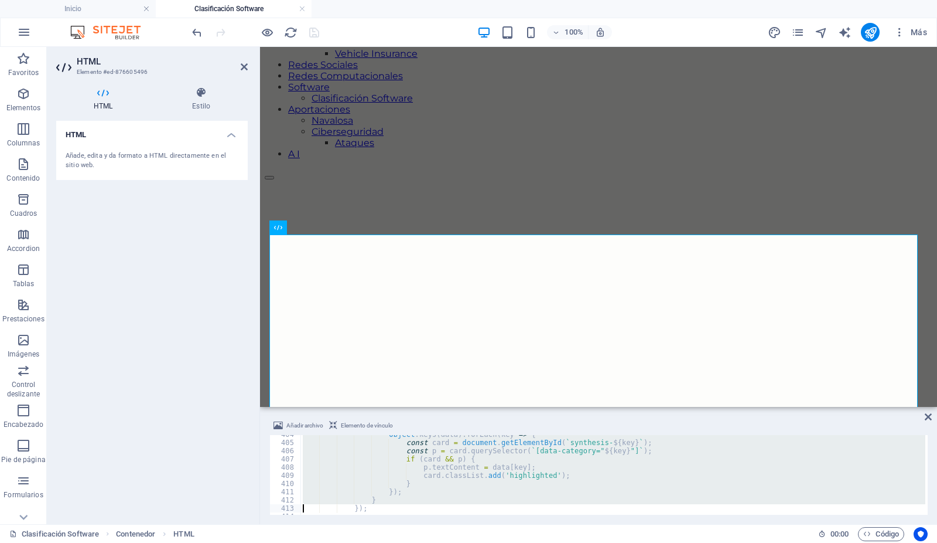
type textarea "</script>"
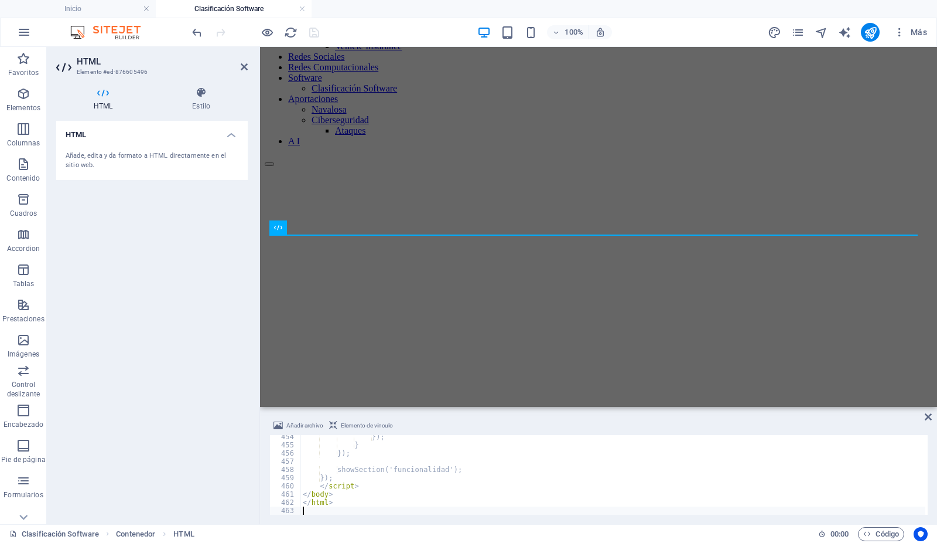
scroll to position [3717, 0]
type textarea "</html>"
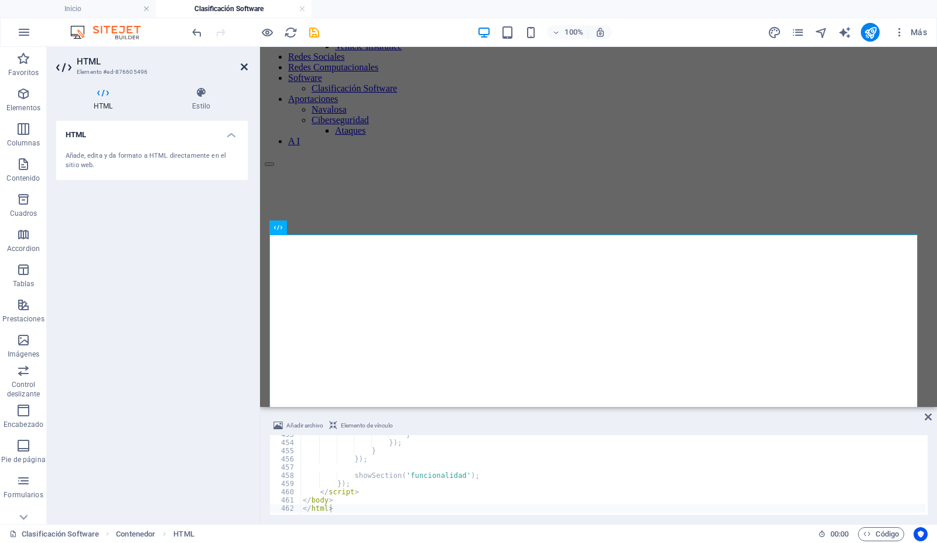
click at [244, 66] on icon at bounding box center [244, 66] width 7 height 9
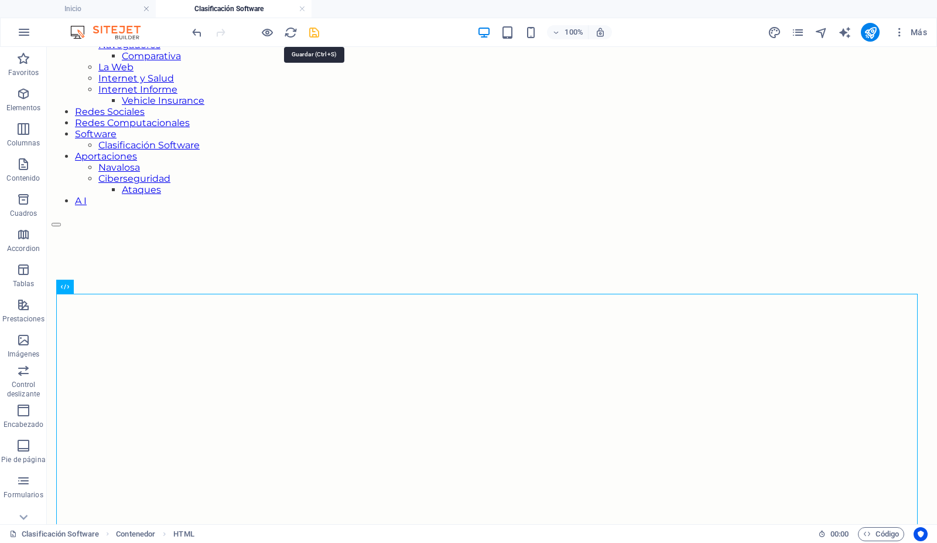
click at [313, 29] on icon "save" at bounding box center [314, 32] width 13 height 13
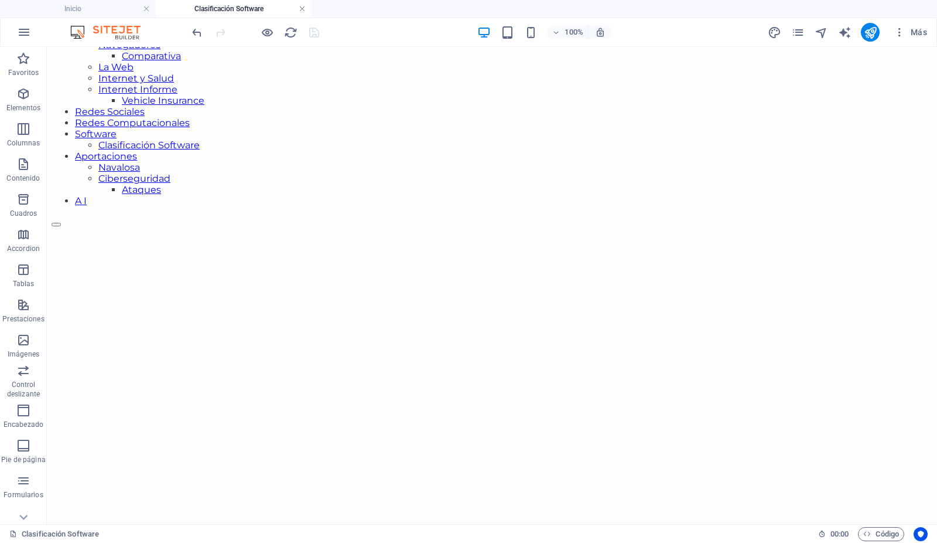
click at [302, 9] on link at bounding box center [302, 9] width 7 height 11
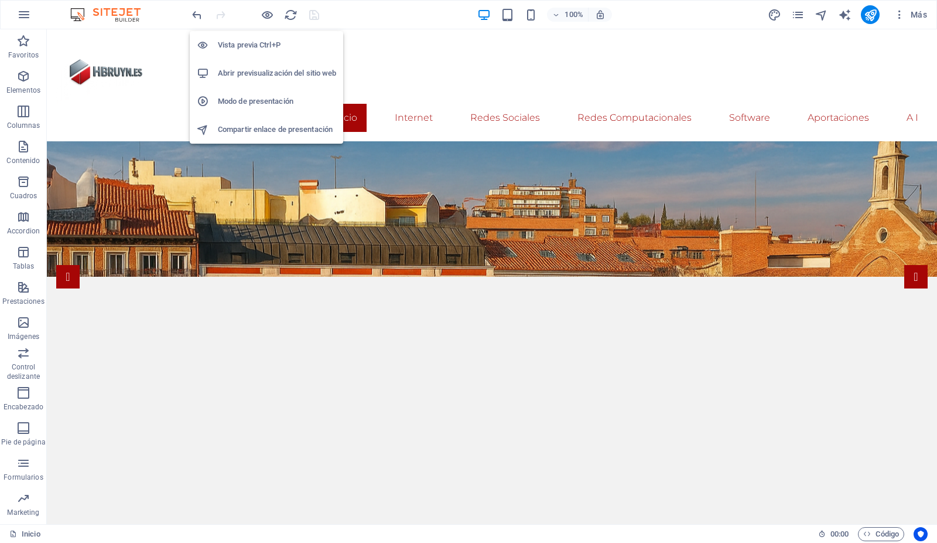
click at [267, 71] on h6 "Abrir previsualización del sitio web" at bounding box center [277, 73] width 118 height 14
click at [266, 12] on icon "button" at bounding box center [267, 14] width 13 height 13
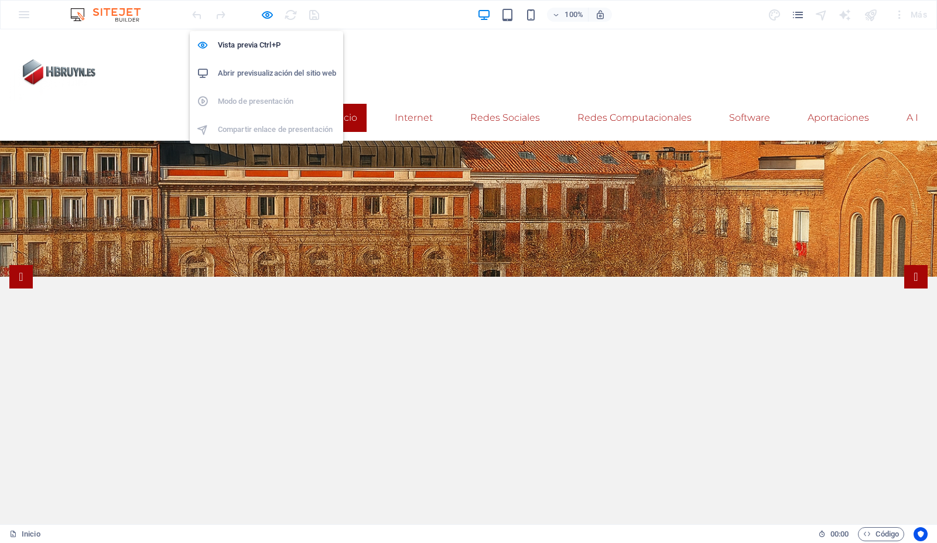
click at [256, 71] on h6 "Abrir previsualización del sitio web" at bounding box center [277, 73] width 118 height 14
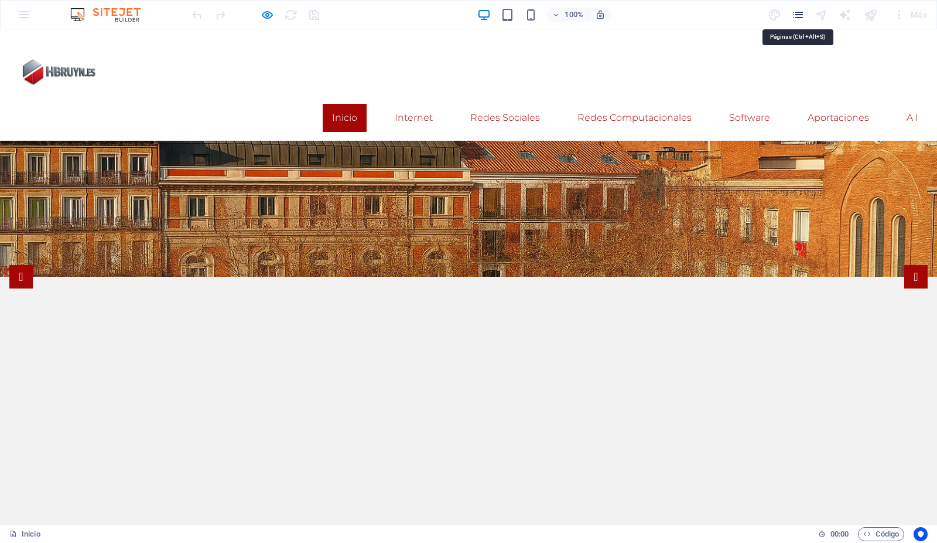
click at [799, 12] on icon "pages" at bounding box center [798, 14] width 13 height 13
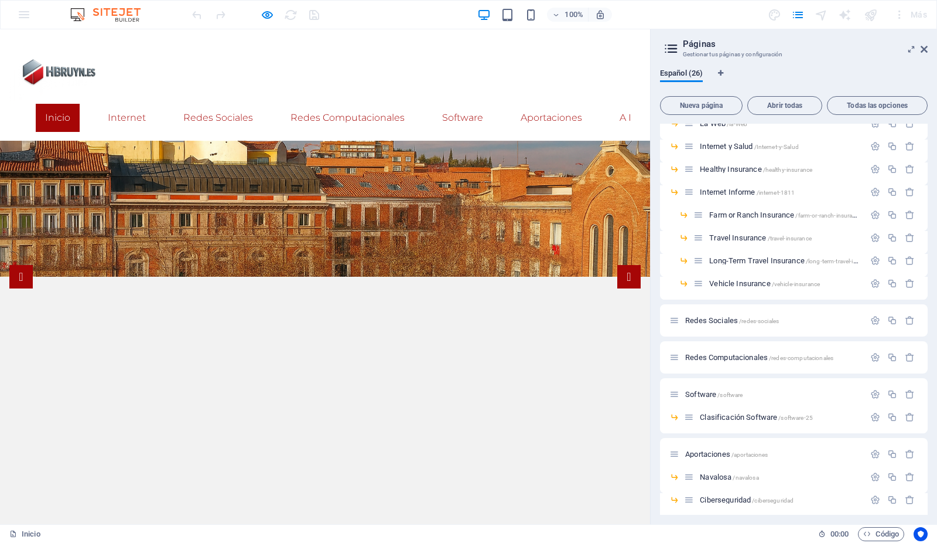
scroll to position [243, 0]
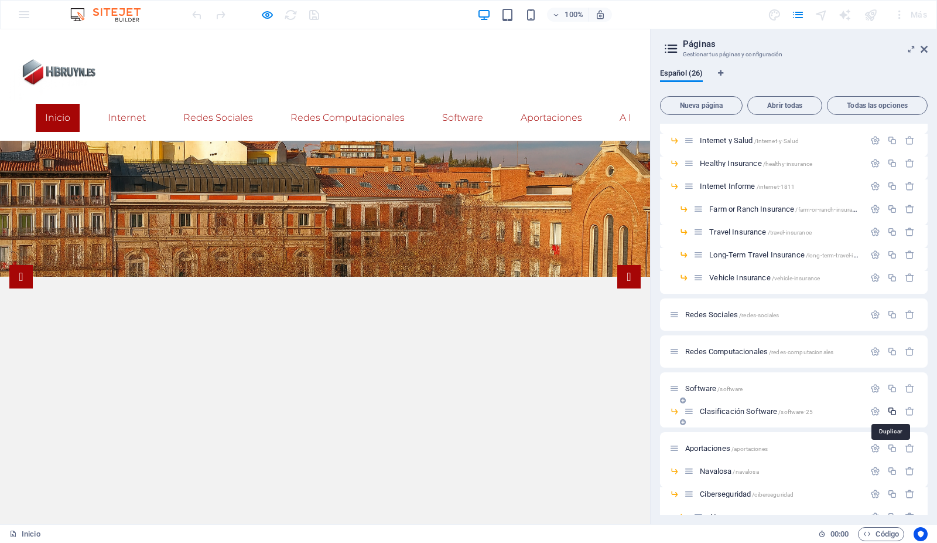
click at [889, 408] on icon "button" at bounding box center [893, 411] width 10 height 10
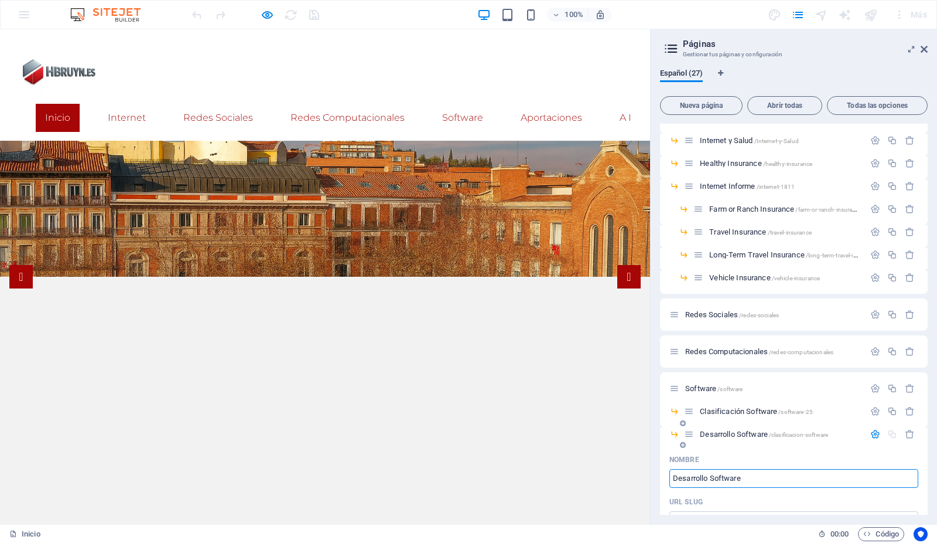
type input "Desarrollo Software"
click at [874, 435] on icon "button" at bounding box center [876, 434] width 10 height 10
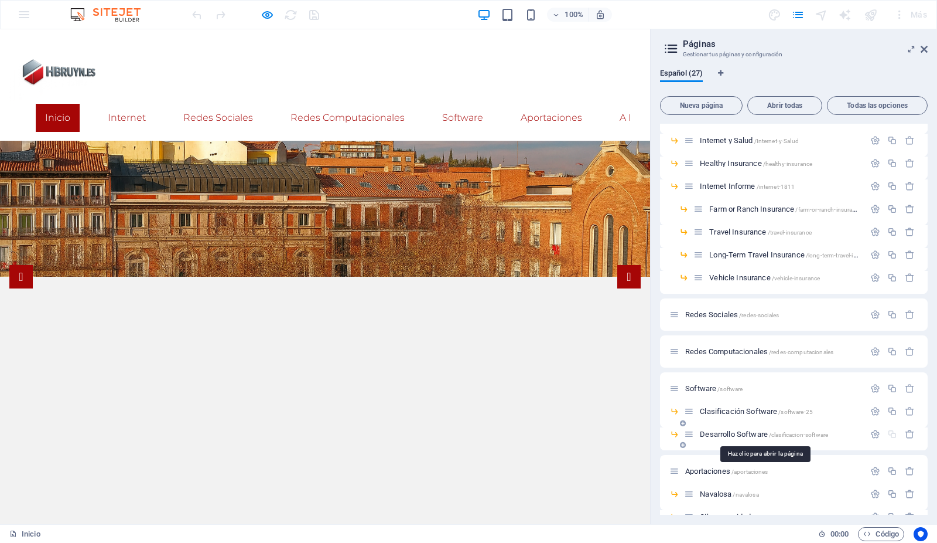
click at [750, 431] on span "Desarrollo Software /clasificacion-software" at bounding box center [764, 433] width 128 height 9
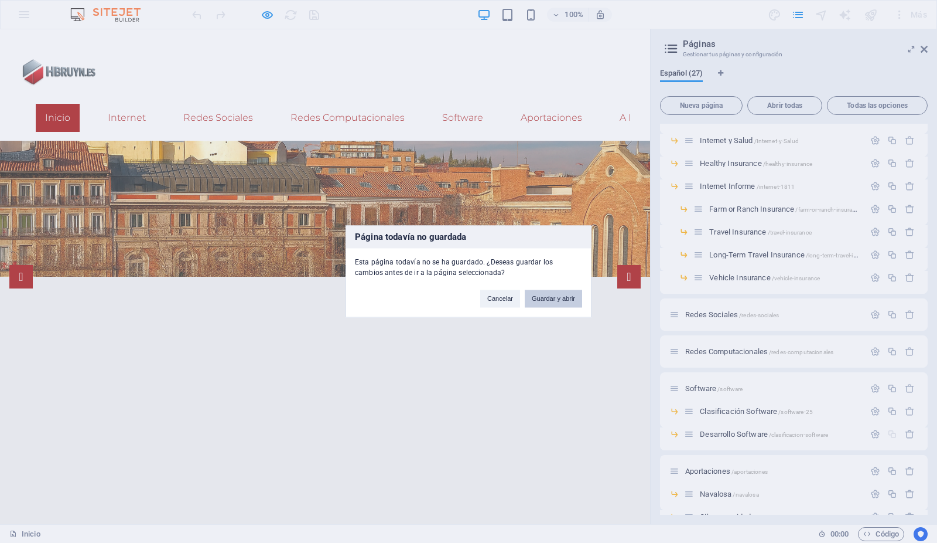
click at [554, 295] on button "Guardar y abrir" at bounding box center [553, 299] width 57 height 18
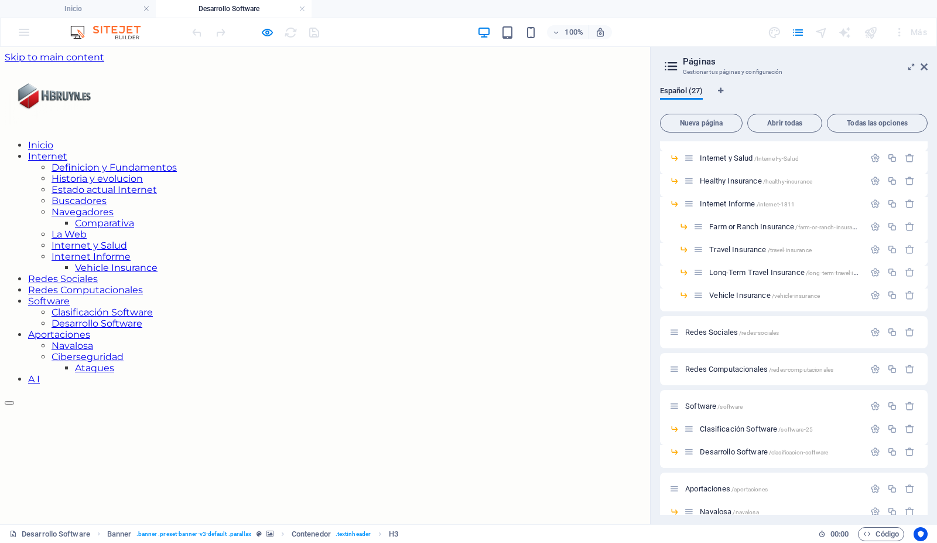
scroll to position [0, 0]
click at [268, 30] on icon "button" at bounding box center [267, 32] width 13 height 13
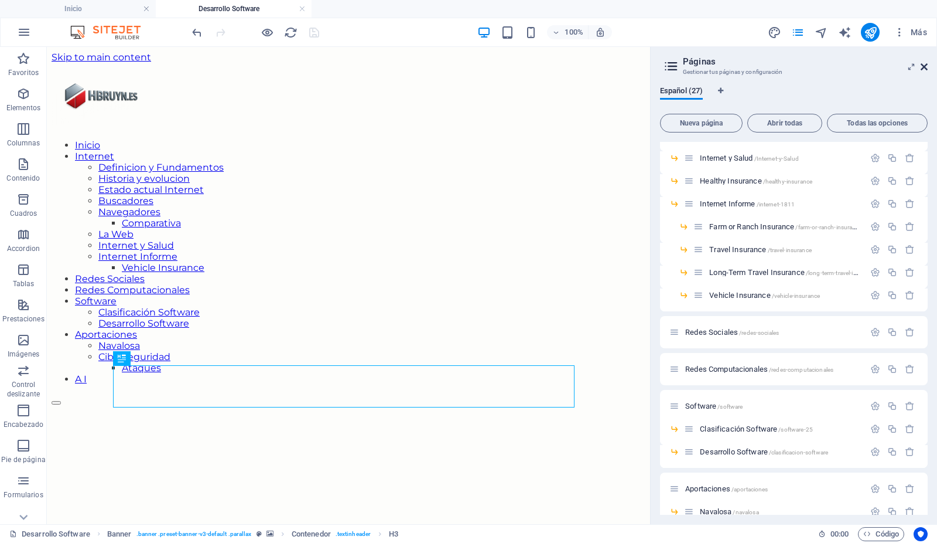
click at [927, 64] on icon at bounding box center [924, 66] width 7 height 9
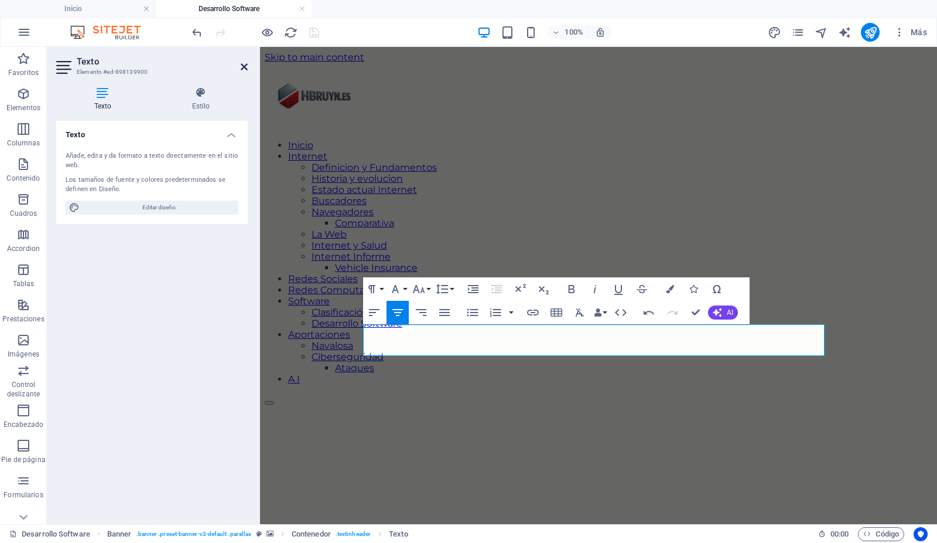
click at [244, 70] on icon at bounding box center [244, 66] width 7 height 9
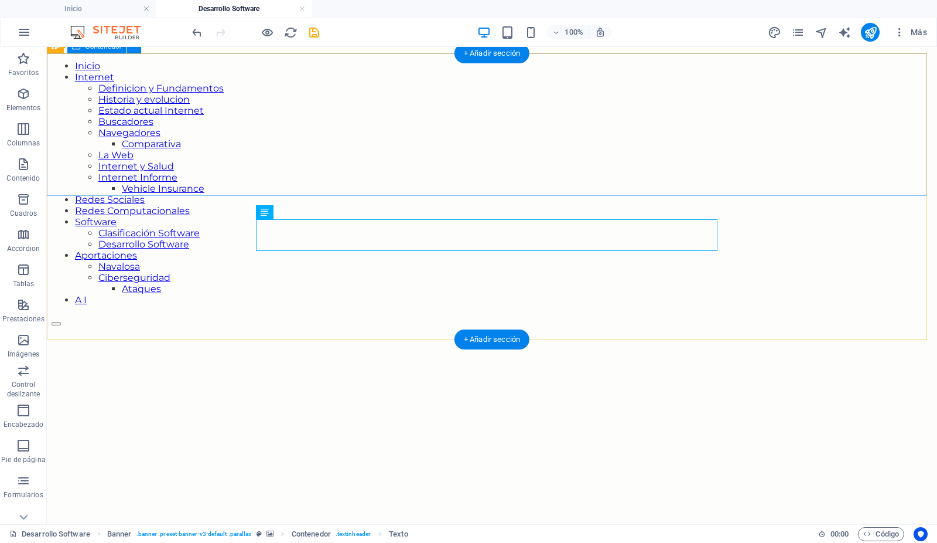
scroll to position [80, 0]
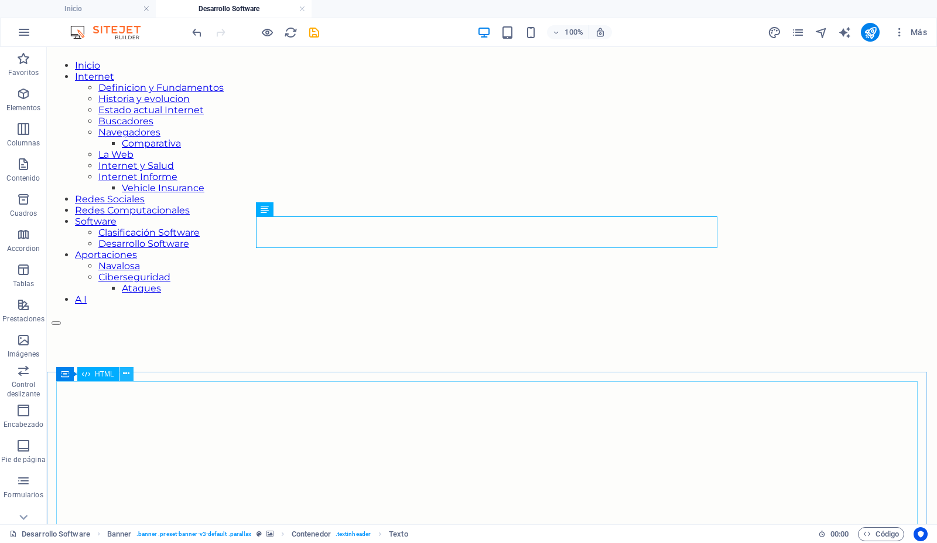
click at [129, 376] on icon at bounding box center [126, 373] width 6 height 12
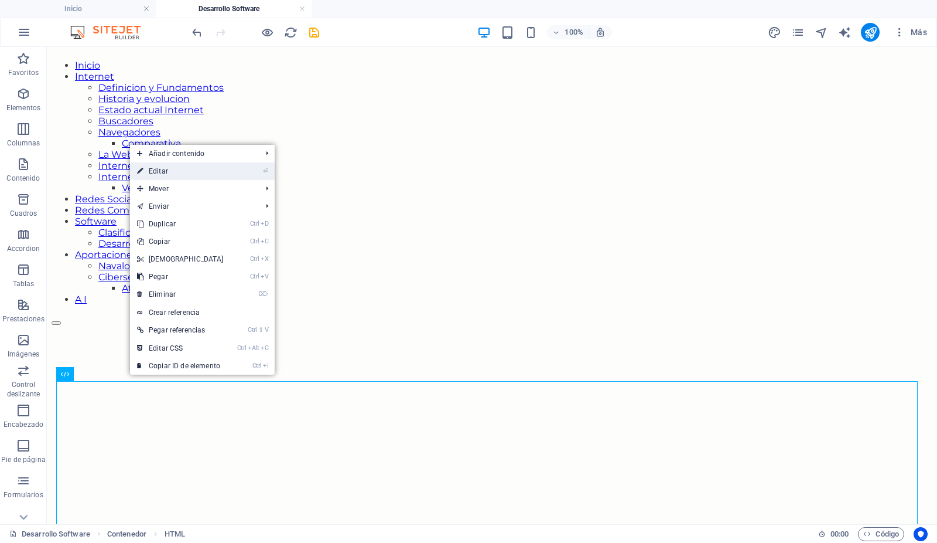
click at [182, 168] on link "⏎ Editar" at bounding box center [180, 171] width 101 height 18
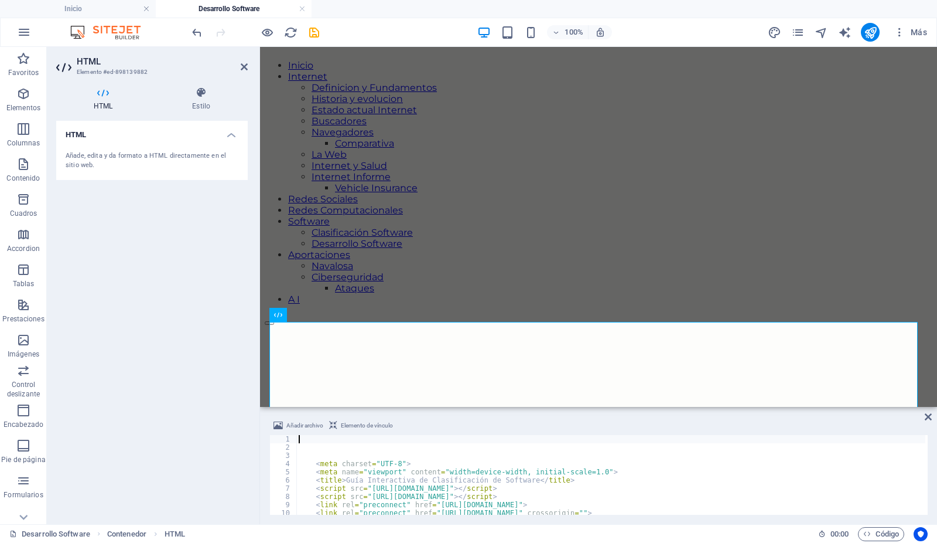
scroll to position [127, 0]
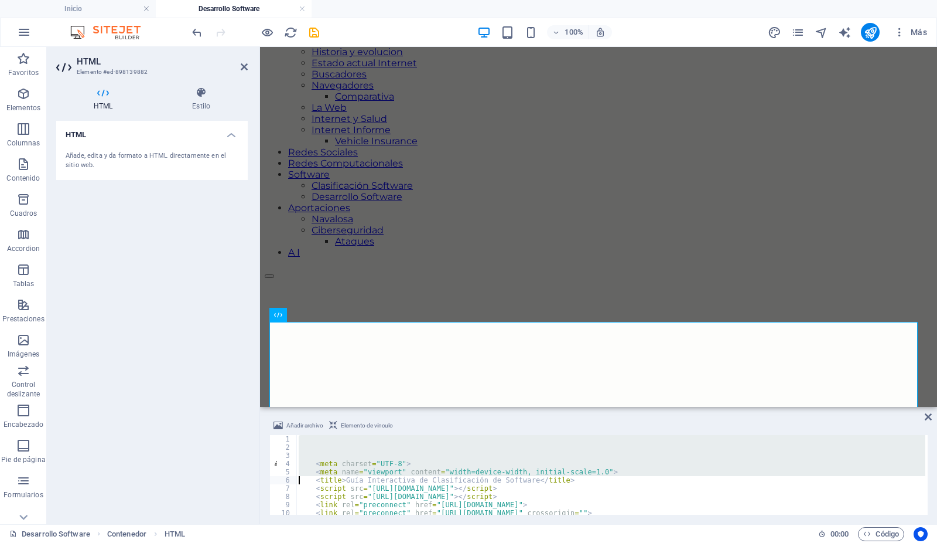
type textarea "<!-- Chosen Palette: Warm Beige & Rust --> <!-- Application Structure Plan: A h…"
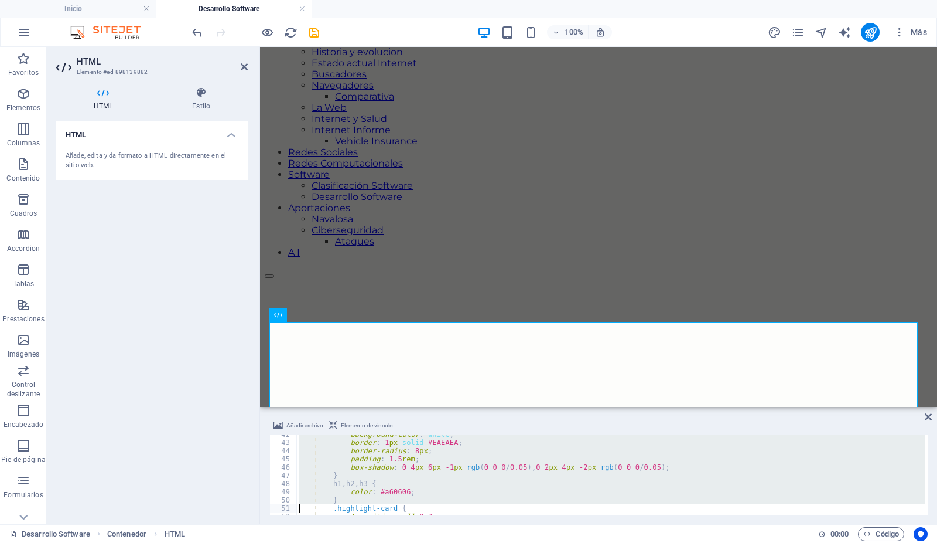
type textarea "</style>"
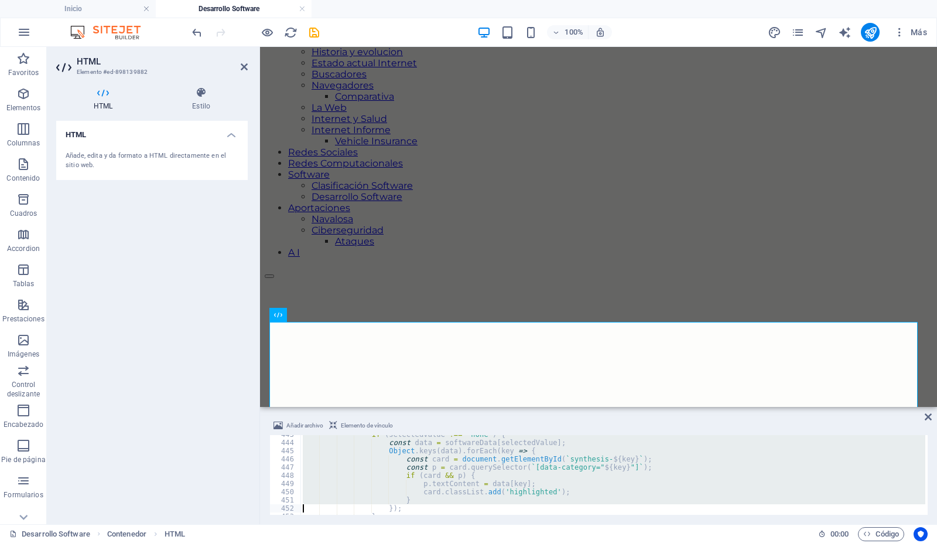
type textarea "</script>"
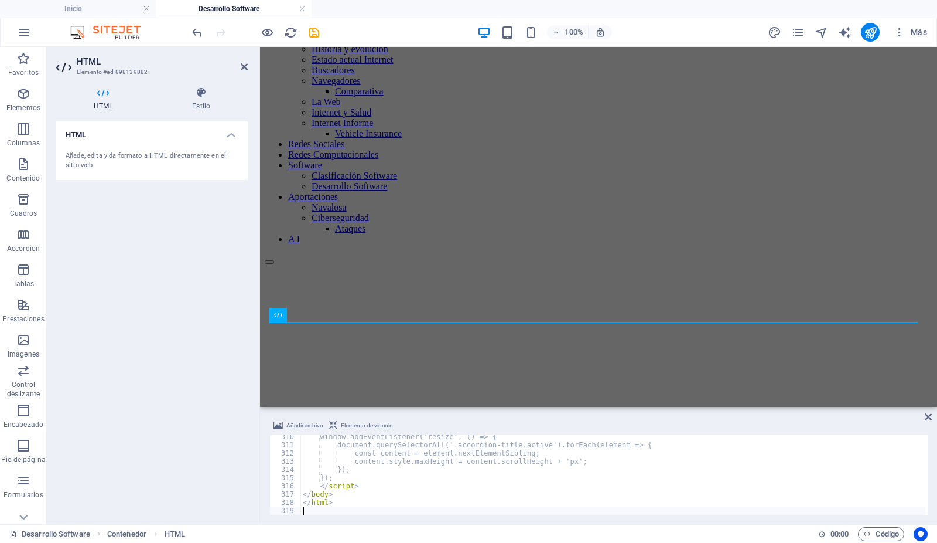
scroll to position [2536, 0]
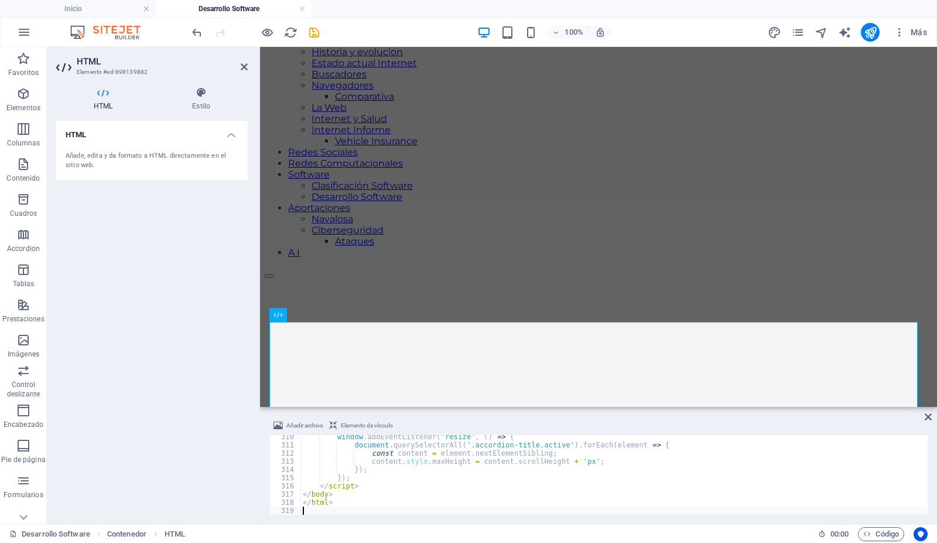
type textarea "</html>"
click at [315, 30] on icon "save" at bounding box center [314, 32] width 13 height 13
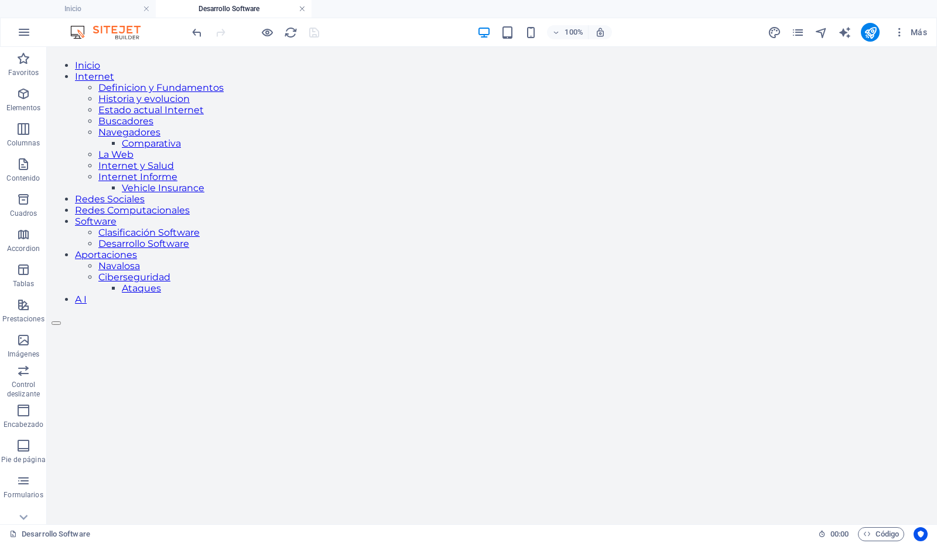
click at [303, 7] on link at bounding box center [302, 9] width 7 height 11
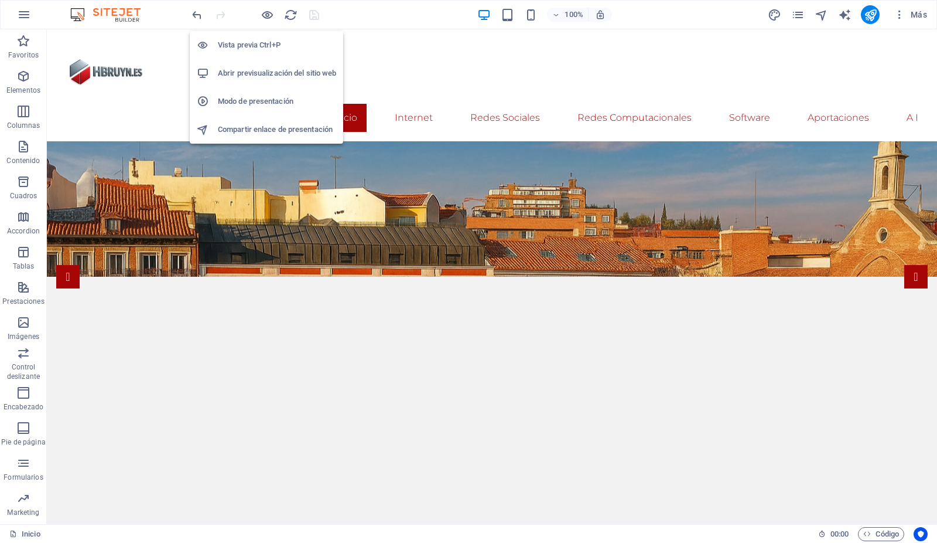
click at [264, 73] on h6 "Abrir previsualización del sitio web" at bounding box center [277, 73] width 118 height 14
click at [250, 71] on h6 "Abrir previsualización del sitio web" at bounding box center [277, 73] width 118 height 14
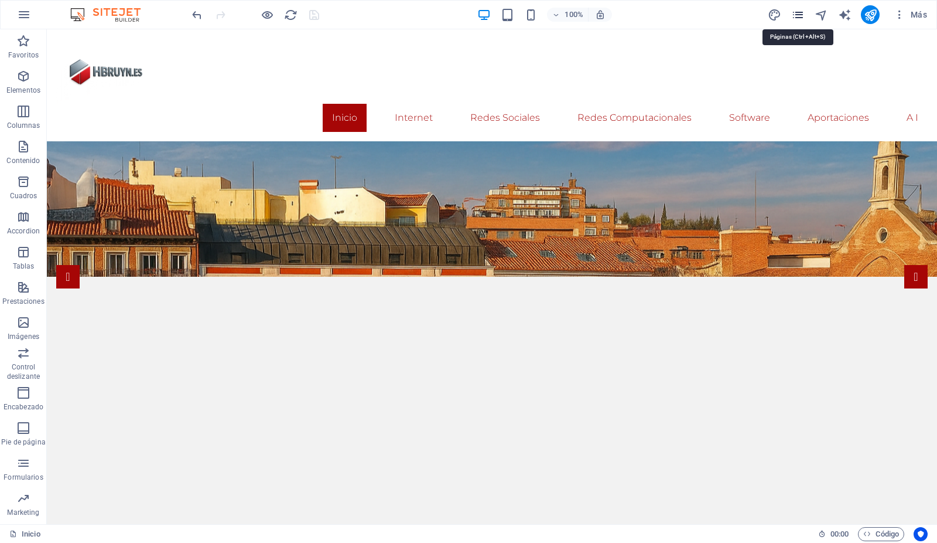
click at [797, 15] on icon "pages" at bounding box center [798, 14] width 13 height 13
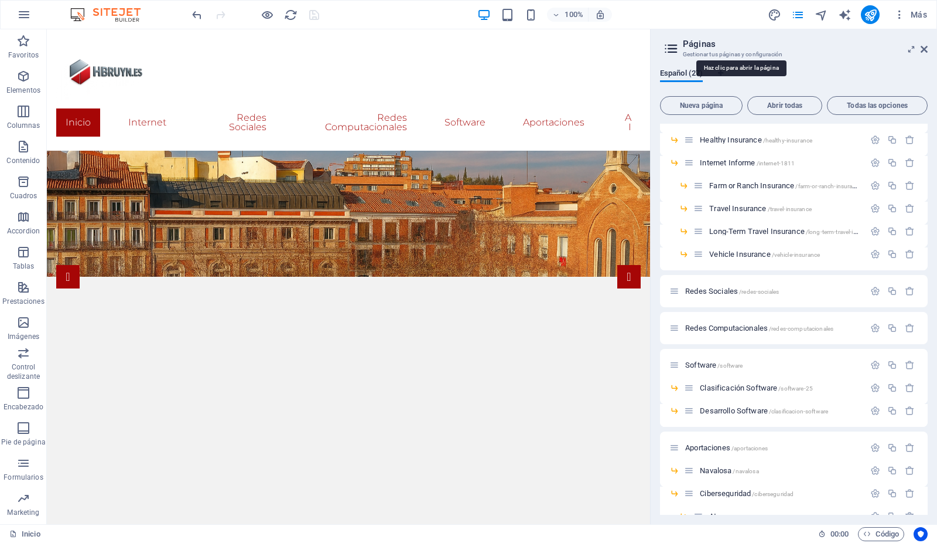
scroll to position [266, 0]
click at [261, 17] on icon "button" at bounding box center [267, 14] width 13 height 13
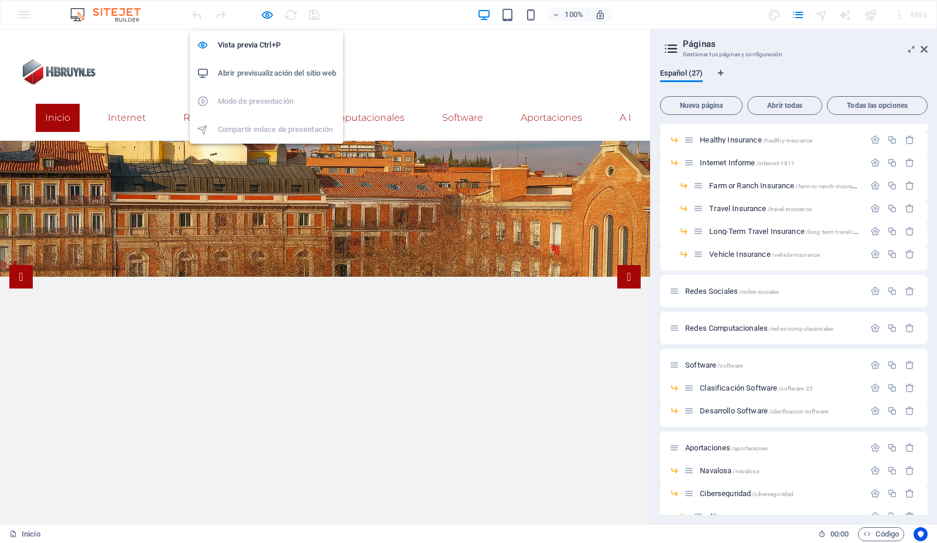
click at [298, 71] on h6 "Abrir previsualización del sitio web" at bounding box center [277, 73] width 118 height 14
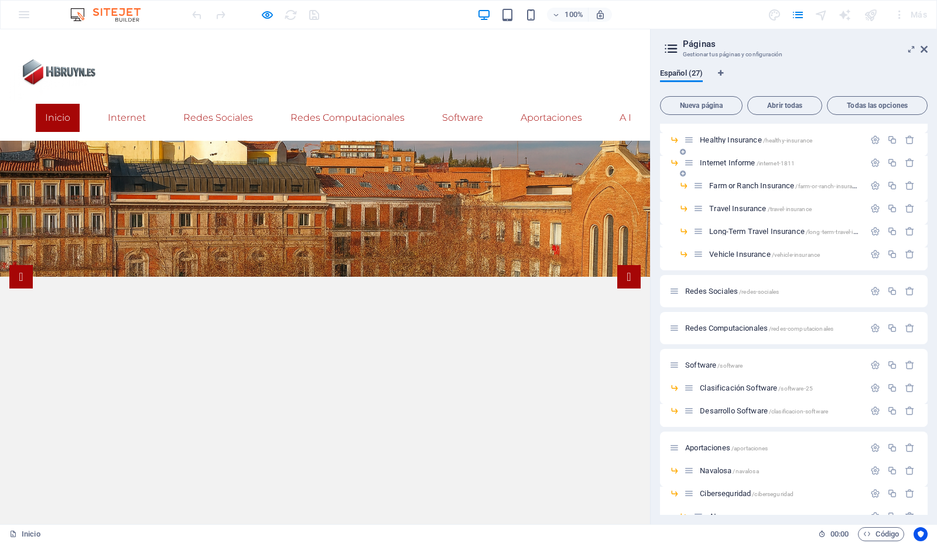
scroll to position [325, 0]
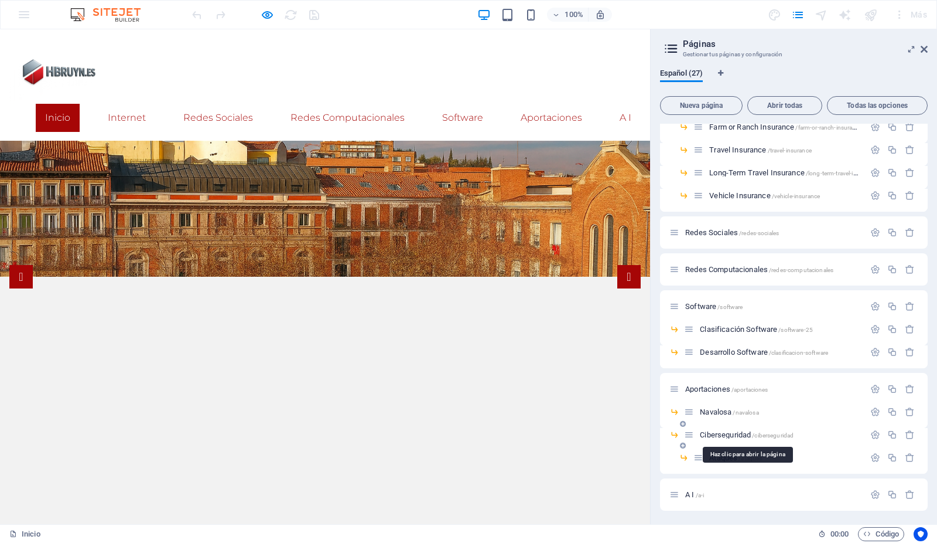
click at [727, 434] on span "Ciberseguridad /ciberseguridad" at bounding box center [747, 434] width 94 height 9
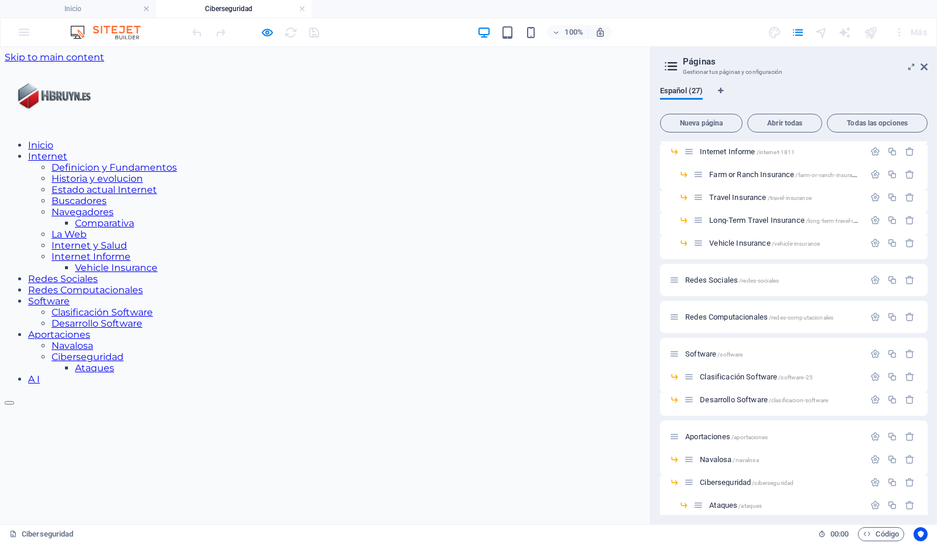
scroll to position [0, 0]
click at [922, 65] on icon at bounding box center [924, 66] width 7 height 9
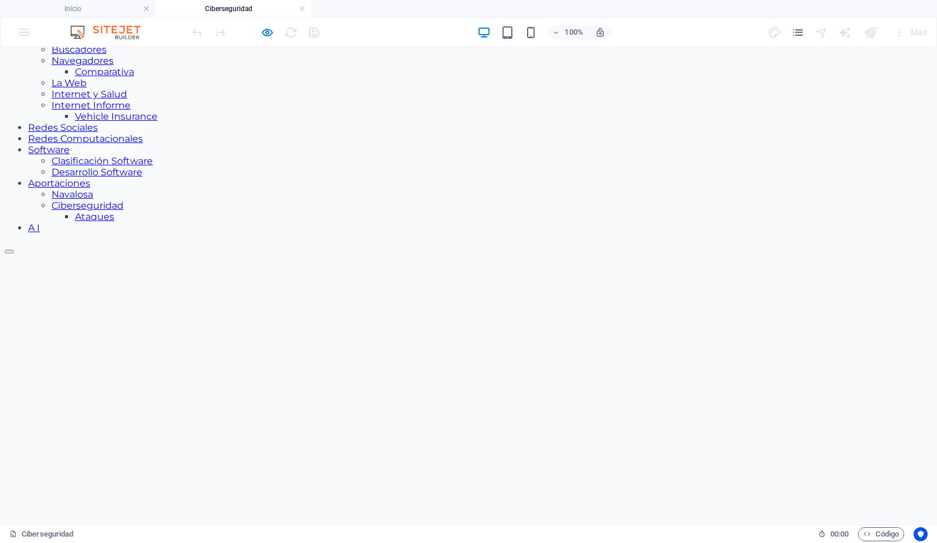
scroll to position [152, 0]
click at [266, 35] on icon "button" at bounding box center [267, 32] width 13 height 13
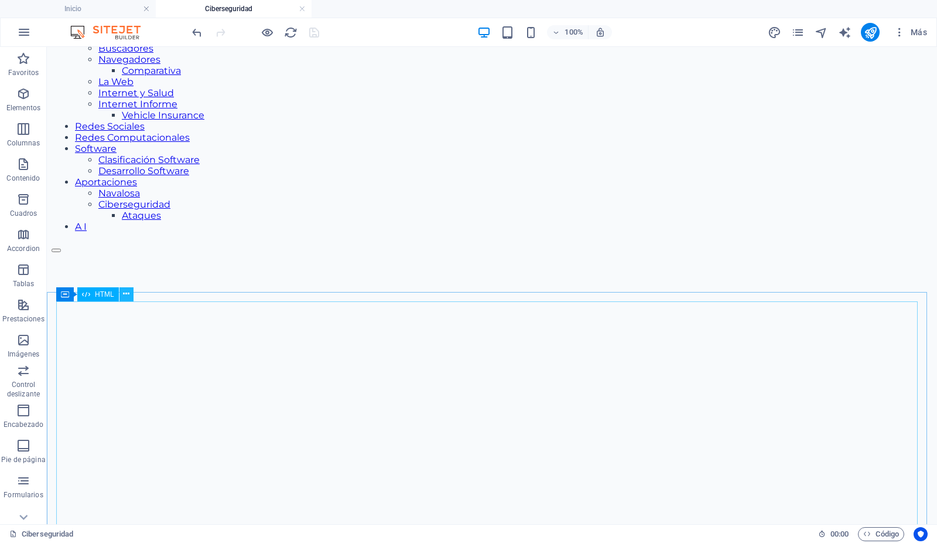
click at [128, 292] on icon at bounding box center [126, 294] width 6 height 12
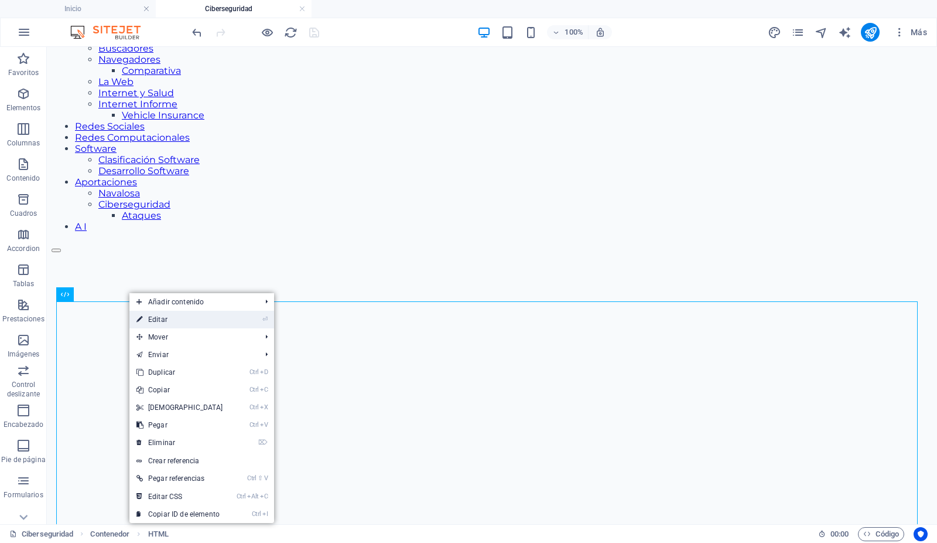
click at [156, 319] on link "⏎ Editar" at bounding box center [179, 320] width 101 height 18
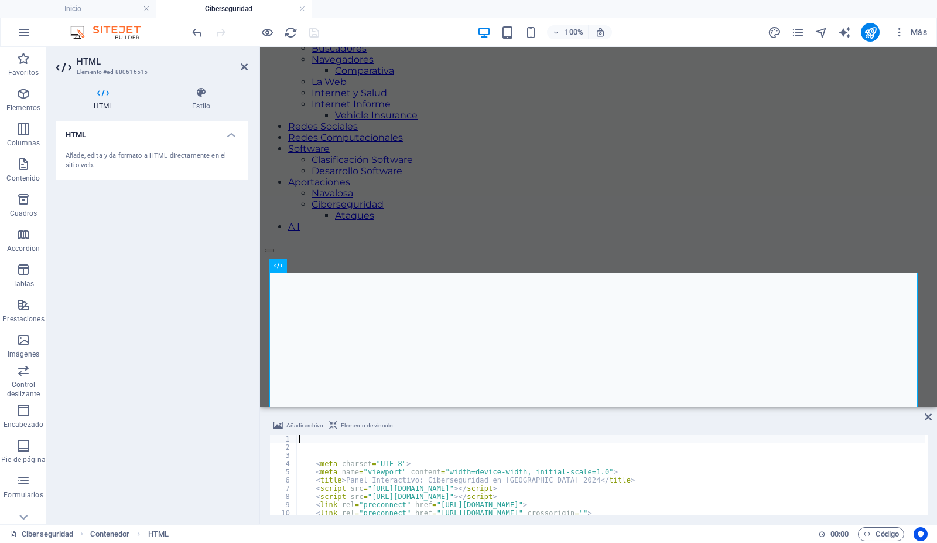
scroll to position [199, 0]
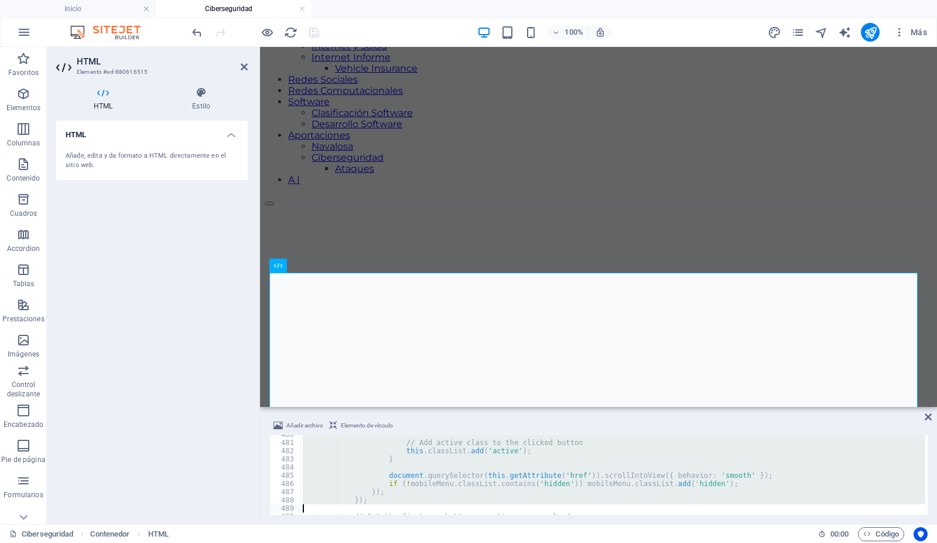
type textarea "</script>"
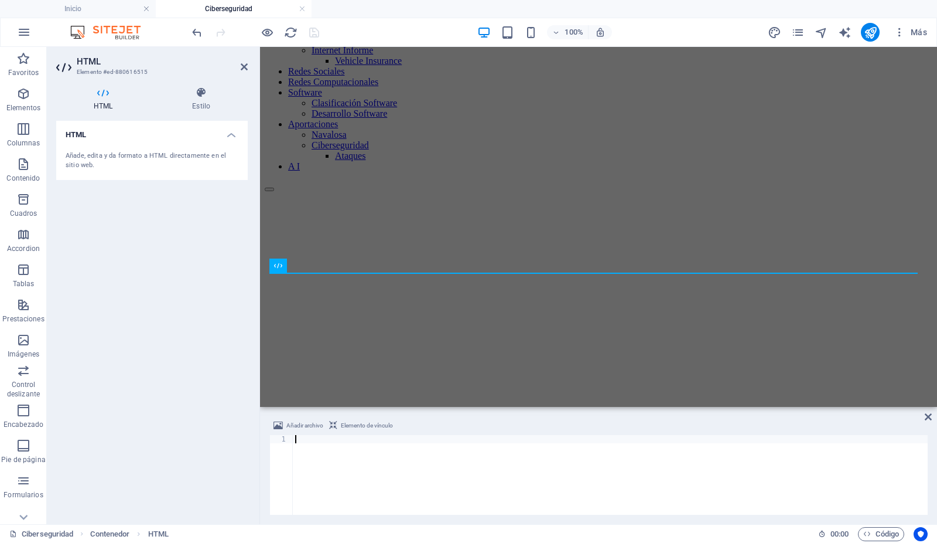
scroll to position [1970, 0]
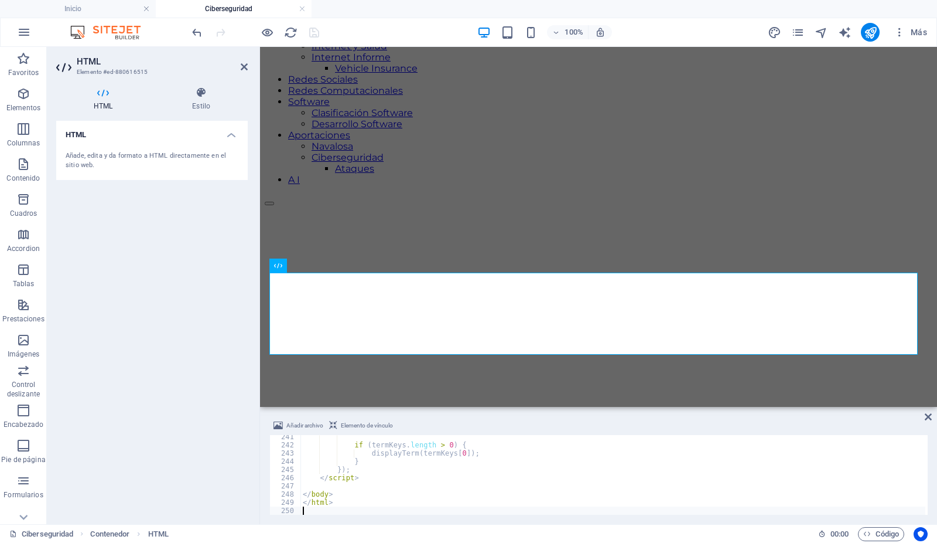
type textarea "</html>"
click at [244, 65] on icon at bounding box center [244, 66] width 7 height 9
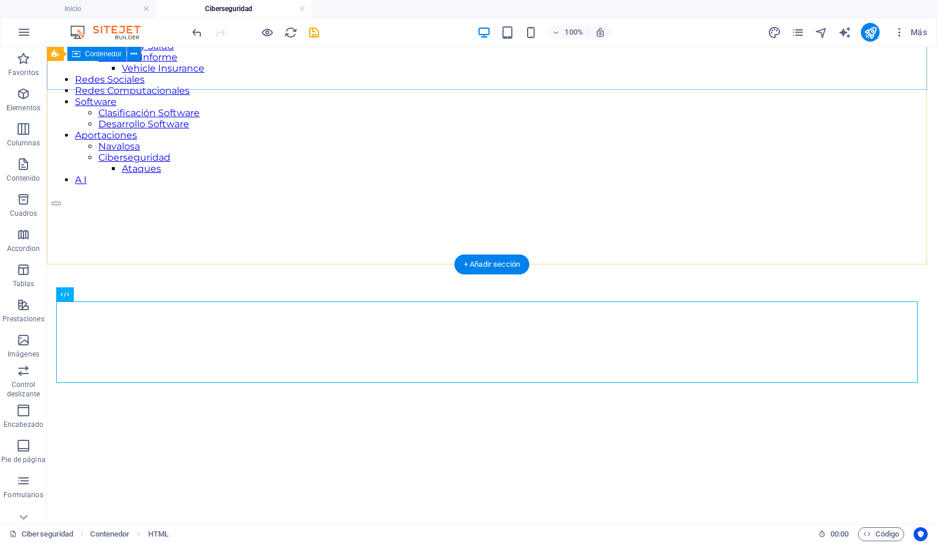
scroll to position [152, 0]
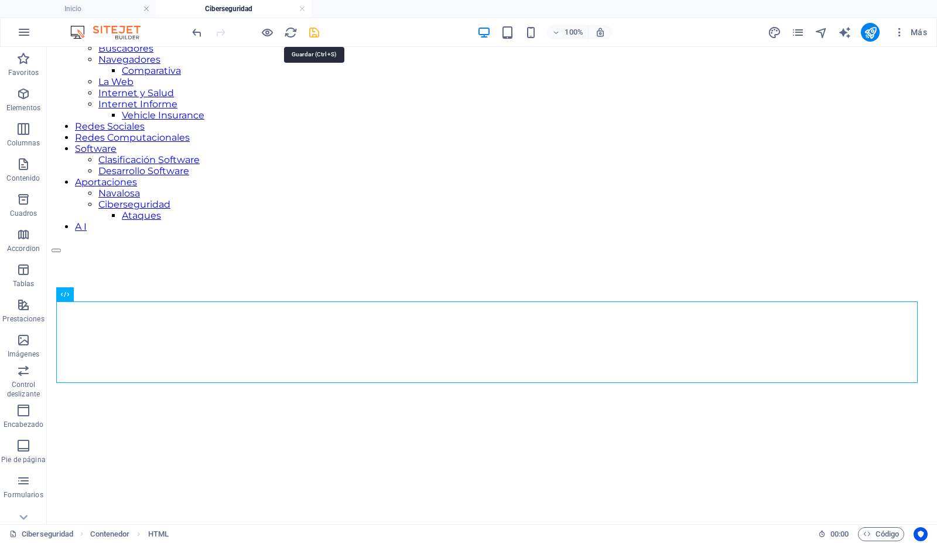
click at [312, 30] on icon "save" at bounding box center [314, 32] width 13 height 13
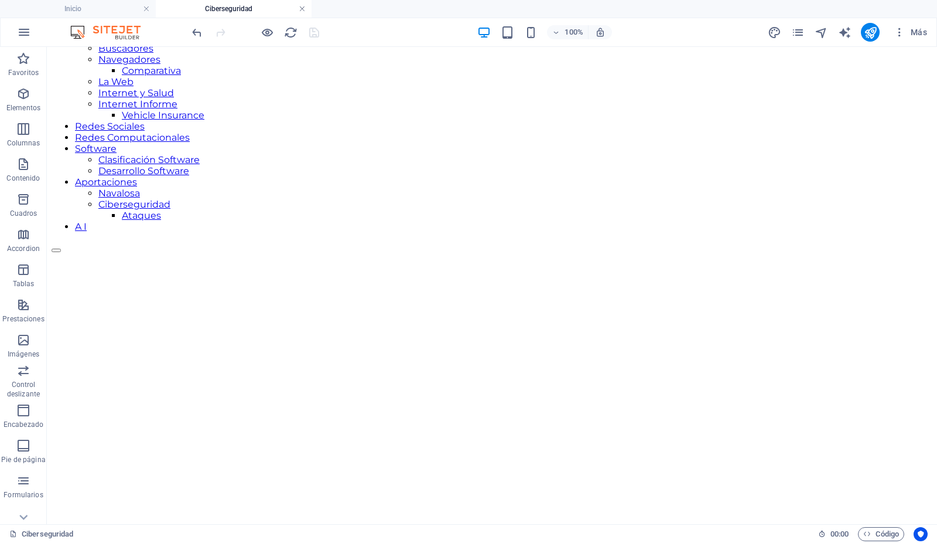
click at [302, 5] on link at bounding box center [302, 9] width 7 height 11
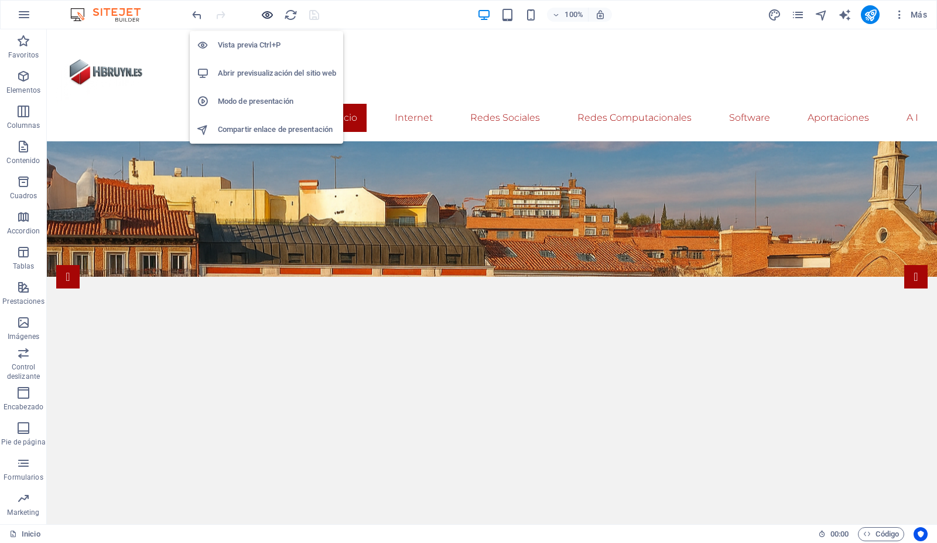
click at [270, 13] on icon "button" at bounding box center [267, 14] width 13 height 13
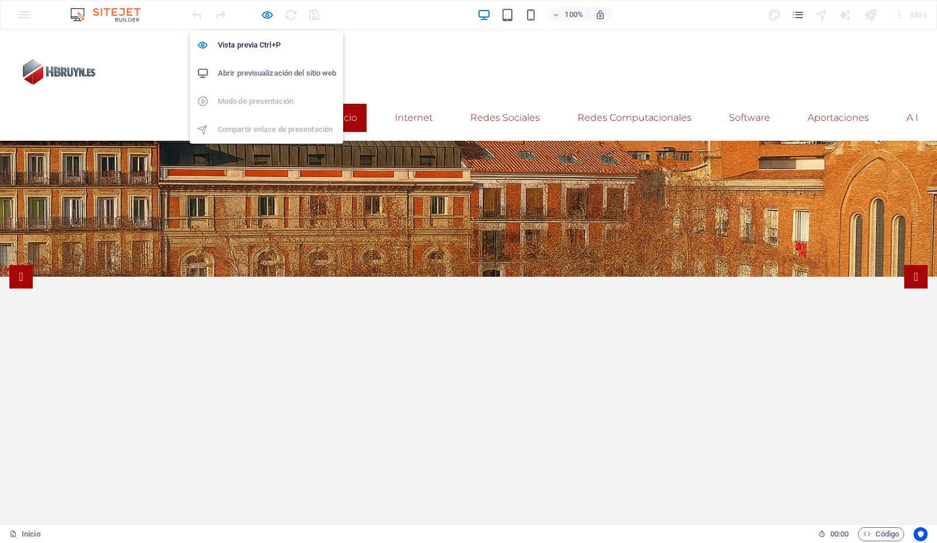
click at [271, 71] on h6 "Abrir previsualización del sitio web" at bounding box center [277, 73] width 118 height 14
click at [266, 16] on icon "button" at bounding box center [267, 14] width 13 height 13
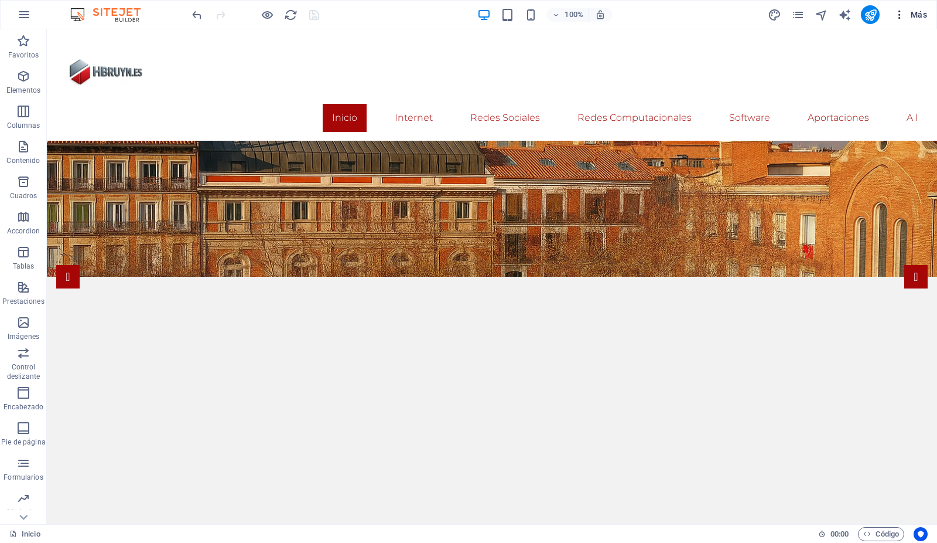
click at [901, 14] on icon "button" at bounding box center [900, 15] width 12 height 12
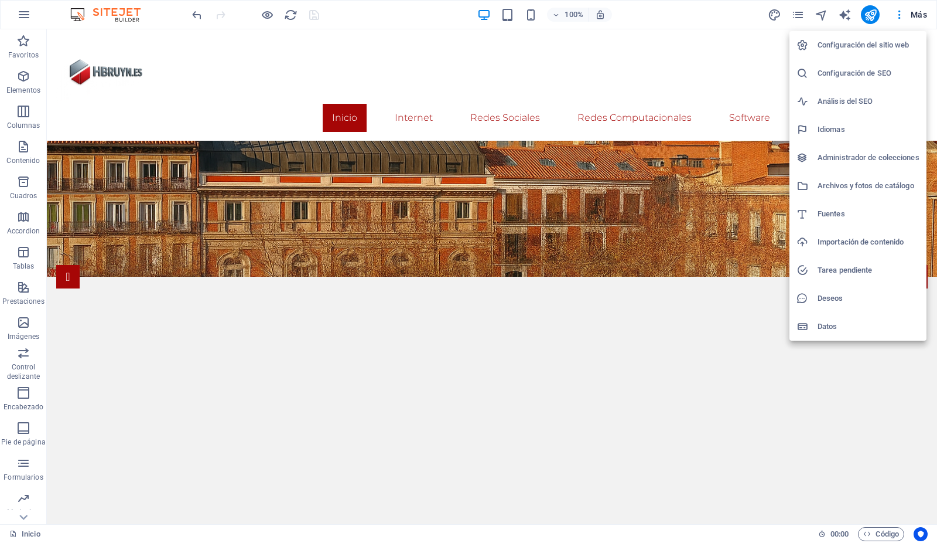
click at [878, 182] on h6 "Archivos y fotos de catálogo" at bounding box center [869, 186] width 102 height 14
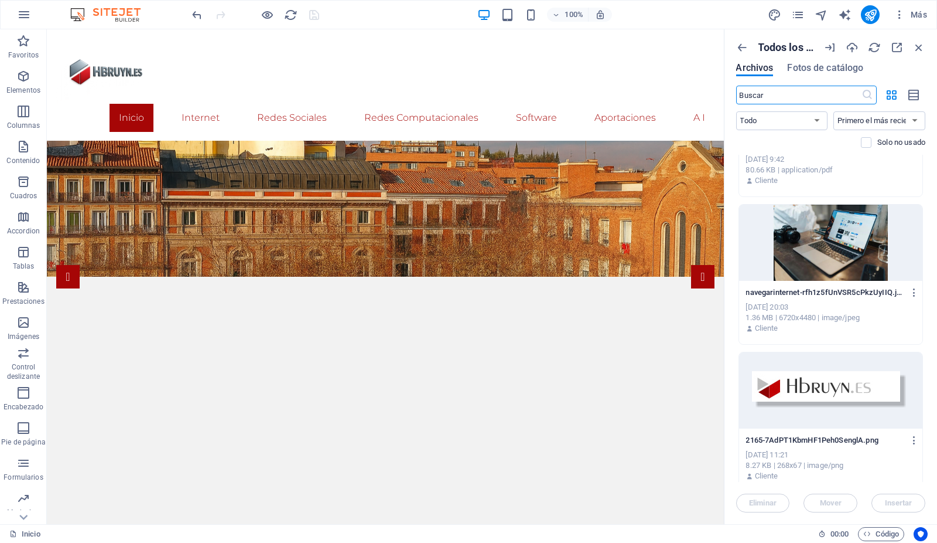
scroll to position [5276, 0]
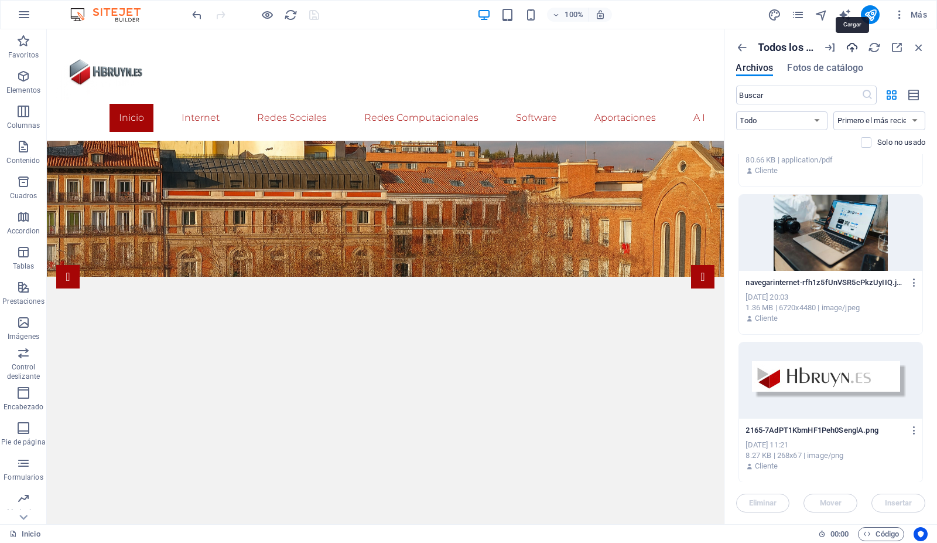
click at [852, 47] on icon "button" at bounding box center [852, 47] width 13 height 13
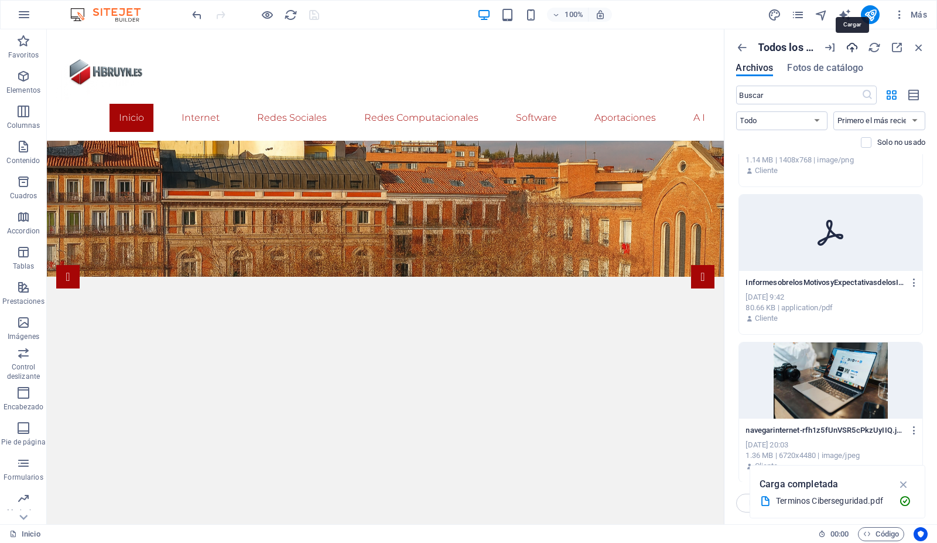
scroll to position [5424, 0]
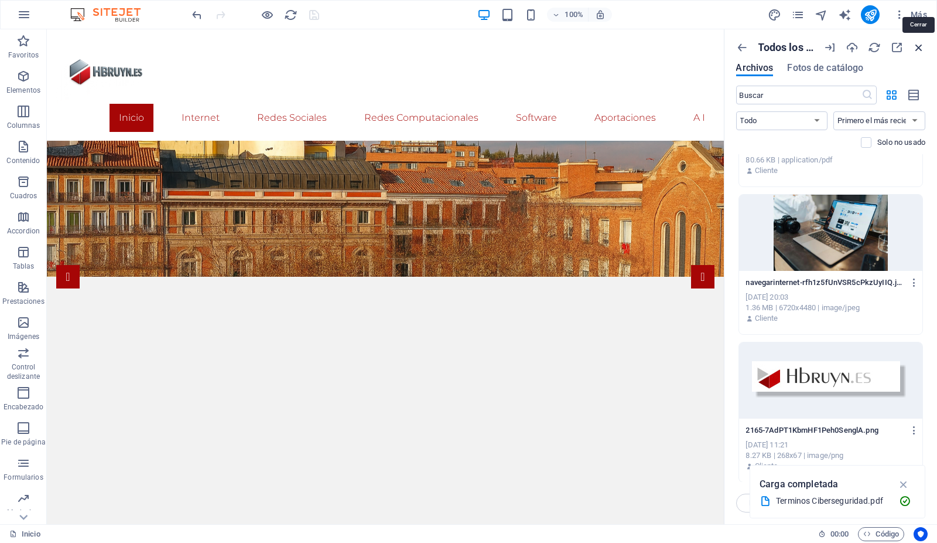
click at [919, 46] on icon "button" at bounding box center [919, 47] width 13 height 13
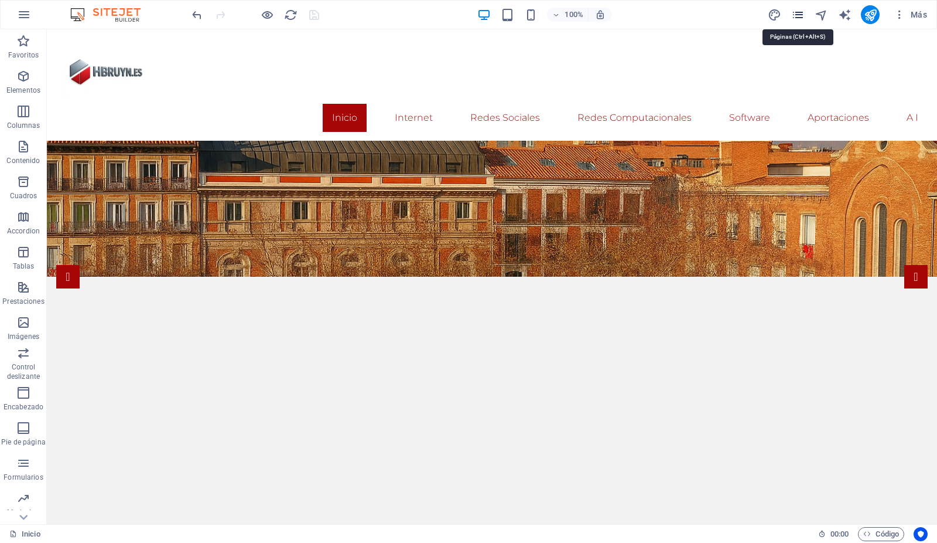
click at [801, 12] on icon "pages" at bounding box center [798, 14] width 13 height 13
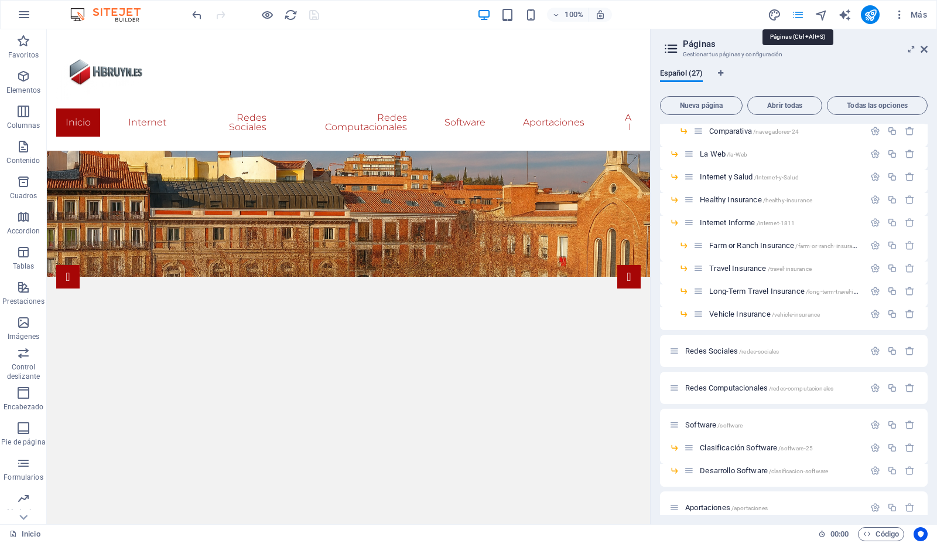
scroll to position [325, 0]
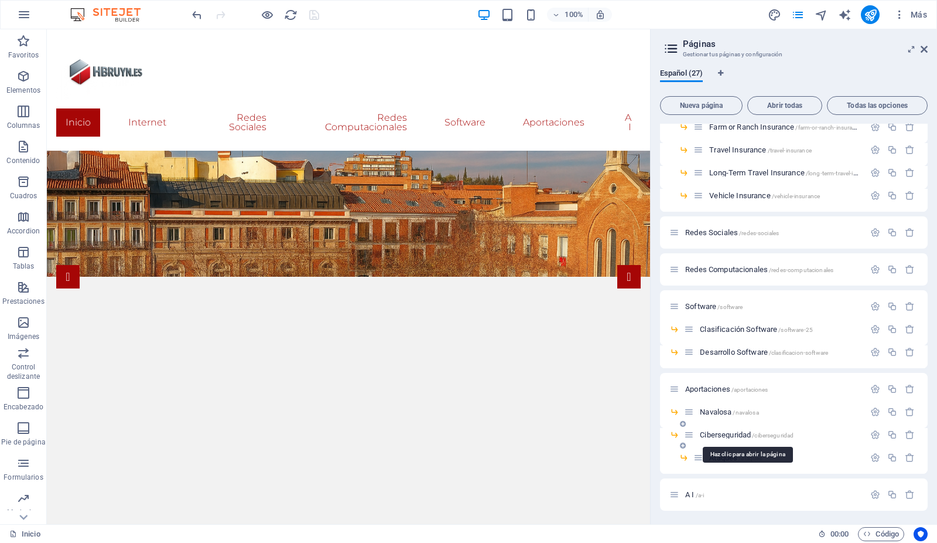
click at [713, 432] on span "Ciberseguridad /ciberseguridad" at bounding box center [747, 434] width 94 height 9
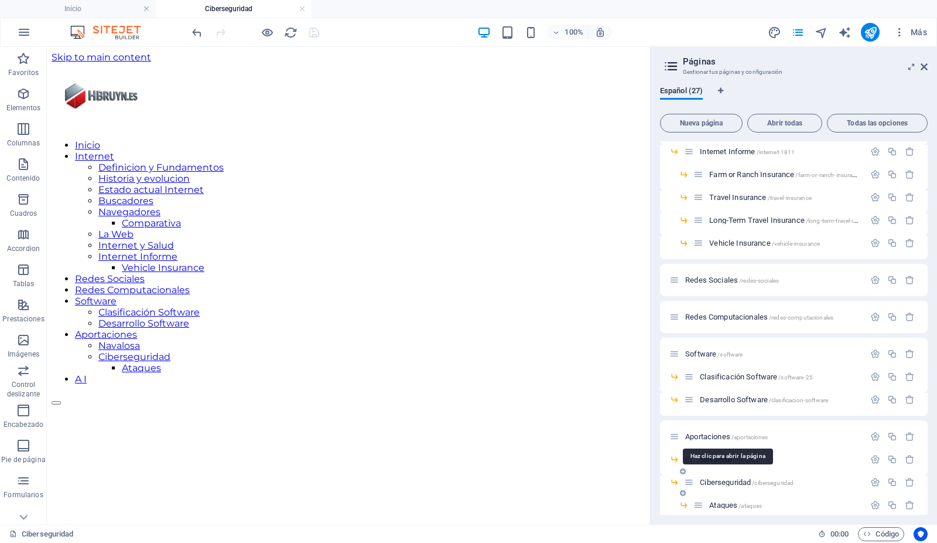
scroll to position [0, 0]
click at [924, 66] on icon at bounding box center [924, 66] width 7 height 9
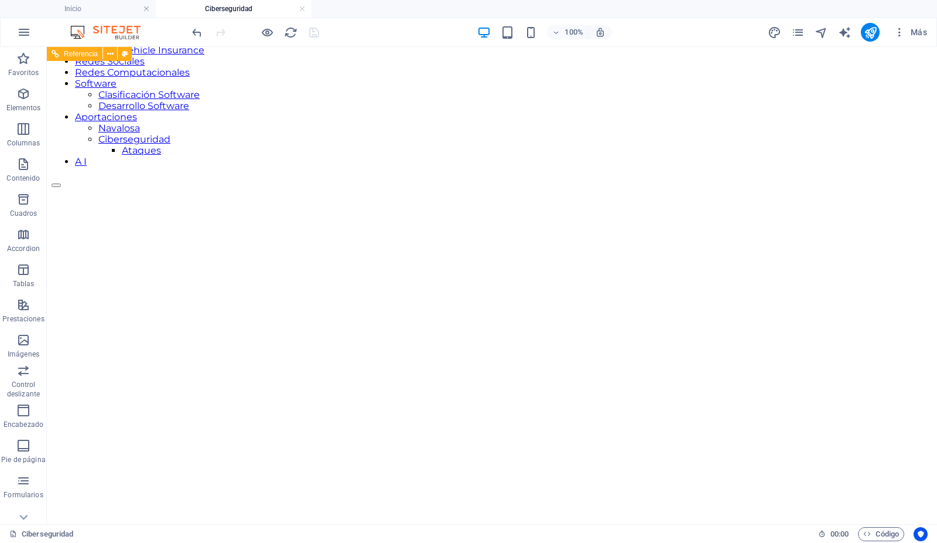
scroll to position [219, 0]
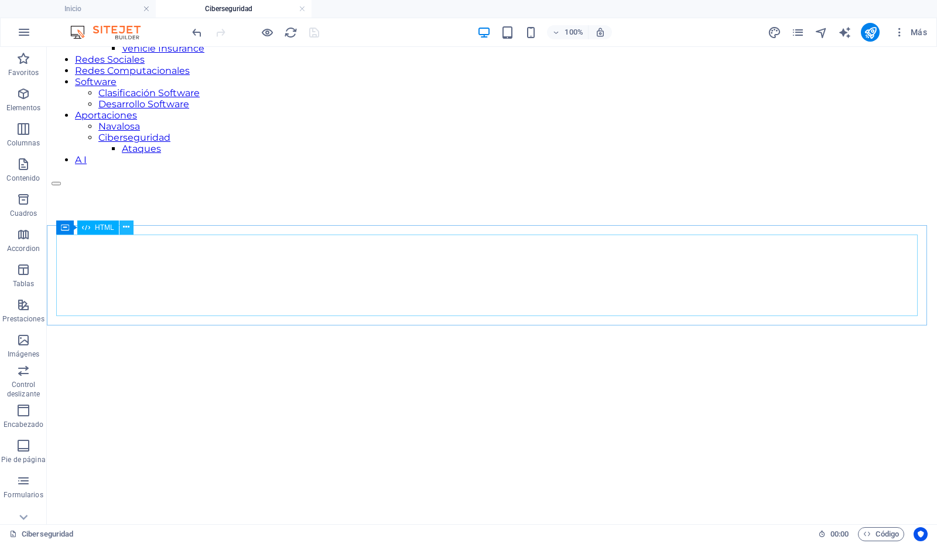
click at [125, 227] on icon at bounding box center [126, 227] width 6 height 12
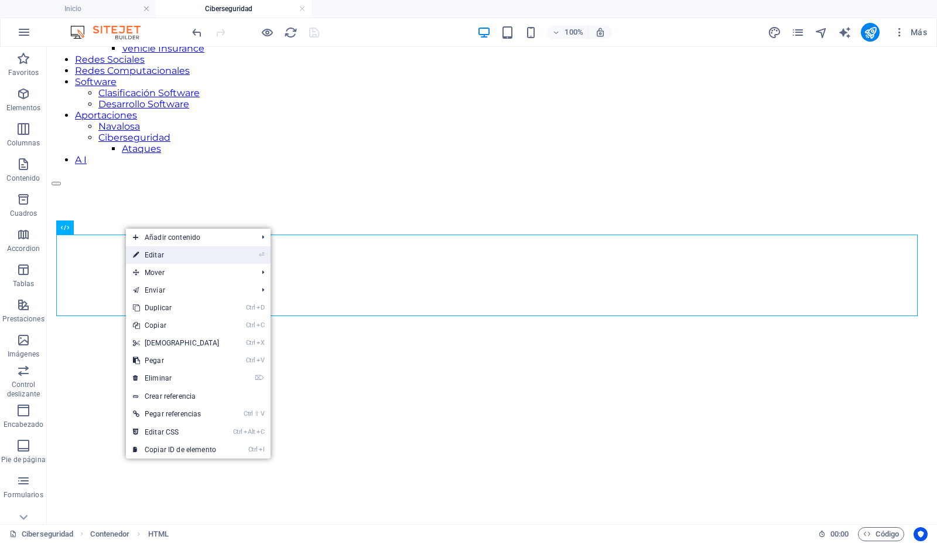
click at [148, 254] on link "⏎ Editar" at bounding box center [176, 255] width 101 height 18
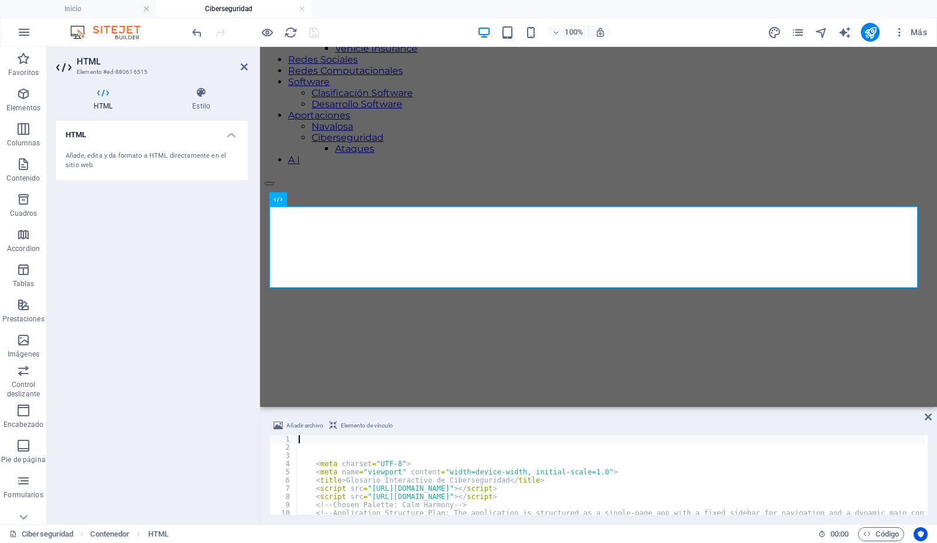
scroll to position [265, 0]
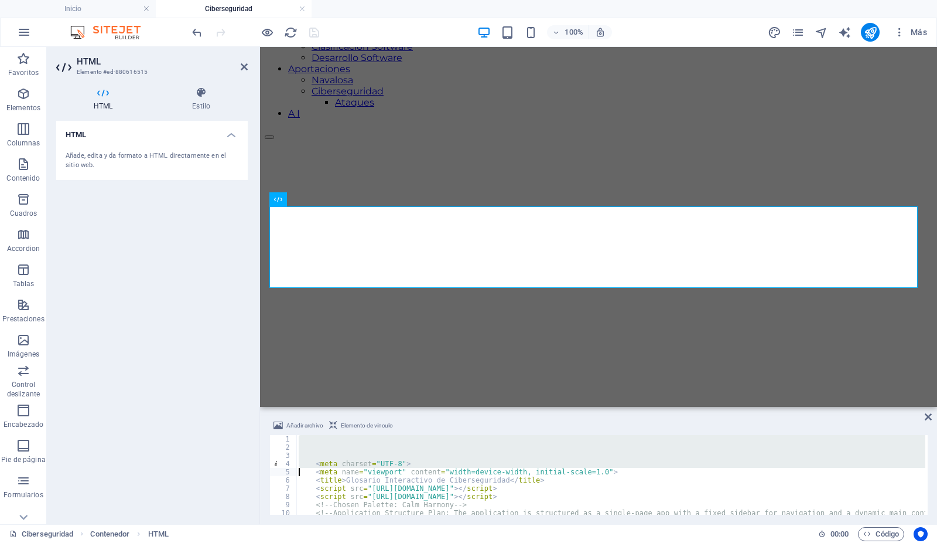
type textarea "<!-- Chosen Palette: Calm Harmony --> <!-- Application Structure Plan: The appl…"
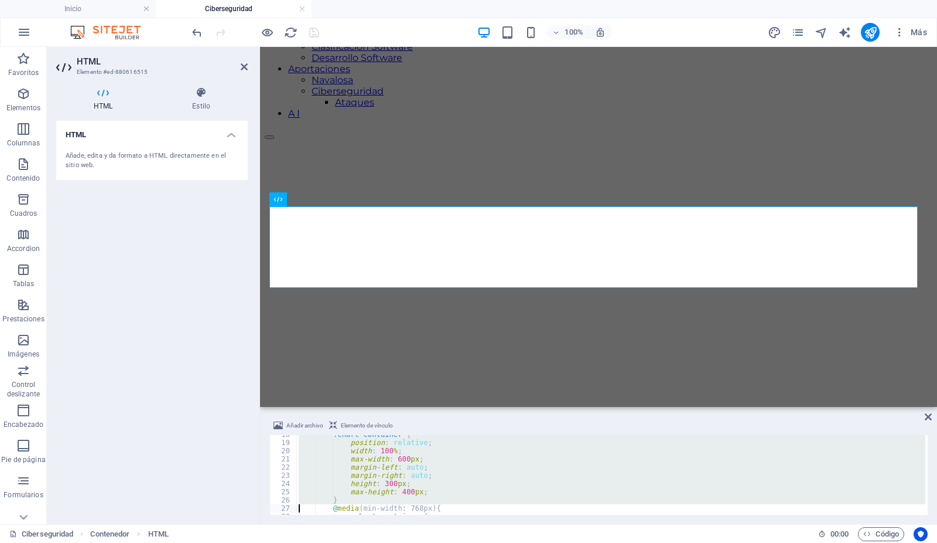
type textarea "</style>"
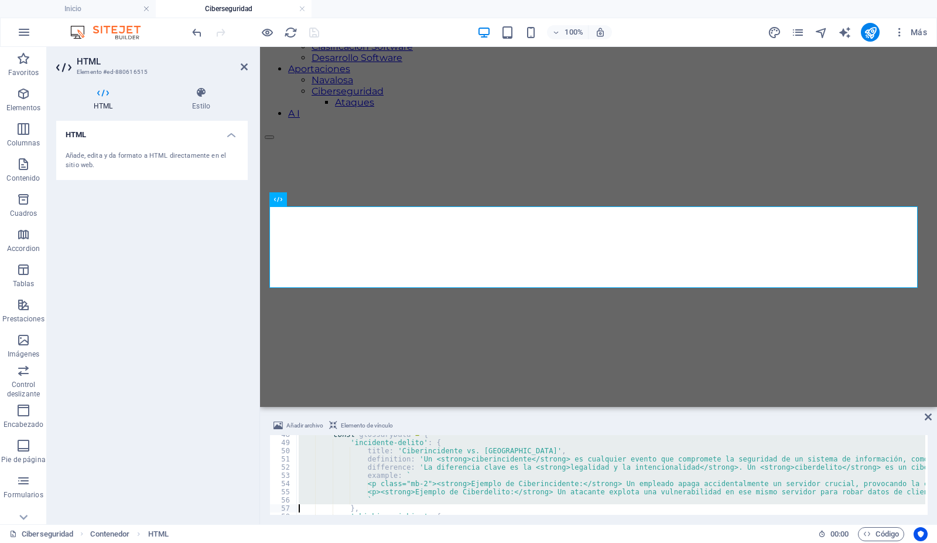
type textarea "definition: 'El <strong>Phishing</strong> es una técnica de engaño que utiliza …"
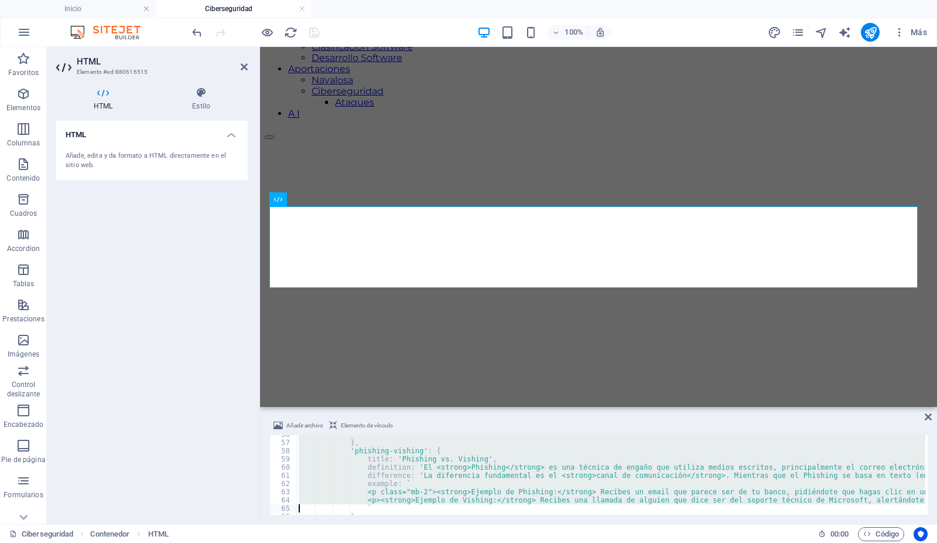
type textarea "definition: 'La <strong>Autenticación Multifactor (MFA)</strong> es un método d…"
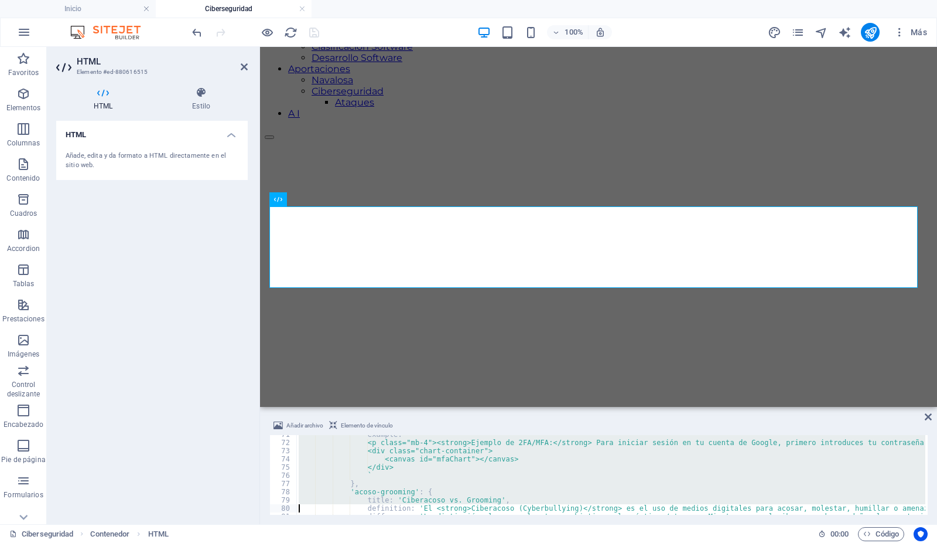
type textarea "definition: 'El <strong>Ciberacoso (Cyberbullying)</strong> es el uso de medios…"
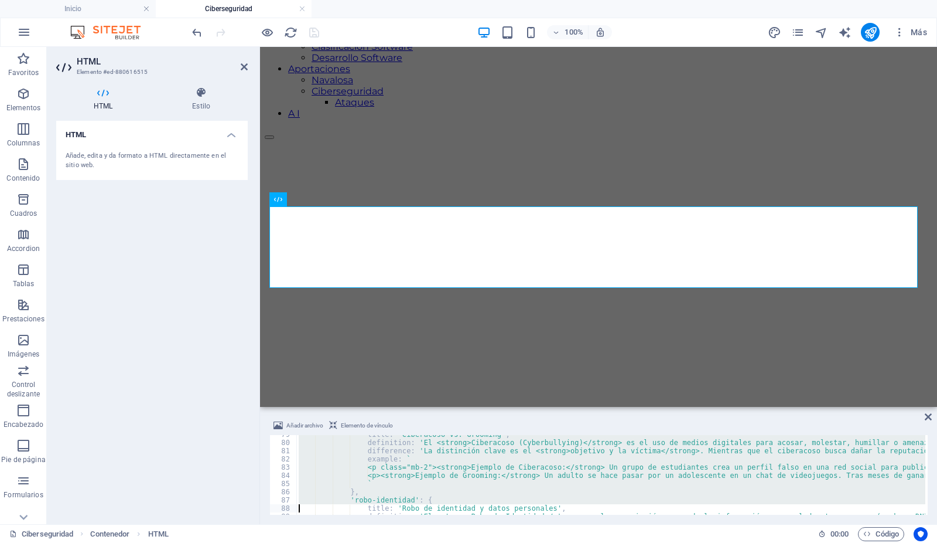
type textarea "definition: 'El <strong>Robo de Identidad</strong> es la apropiación y uso de l…"
type textarea "example: ` <p class="mb-2"><strong>Ejemplo:</strong> Un ciberdelincuente obtien…"
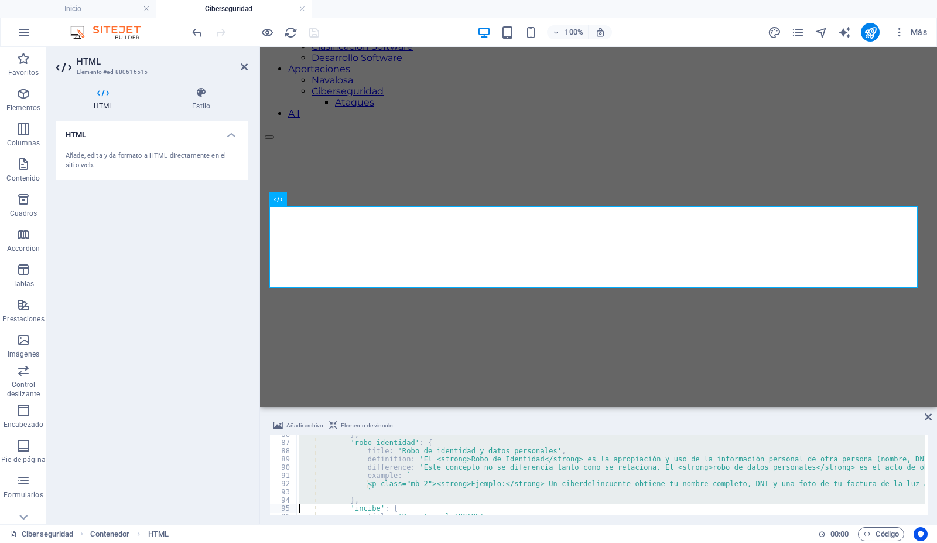
type textarea "definition: 'El <strong>INCIBE (Instituto Nacional de Ciberseguridad)</strong> …"
type textarea "example: ` <p class="mb-2"><strong>Ejemplo:</strong> Recibes un correo de phish…"
type textarea "definition: '<strong>Malware</strong> ([PERSON_NAME] "malicious software") es u…"
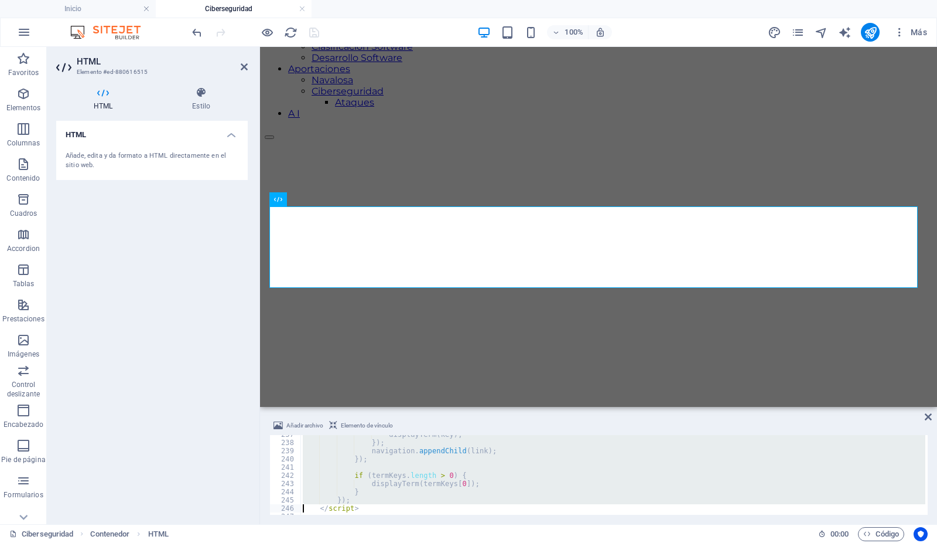
type textarea "</script>"
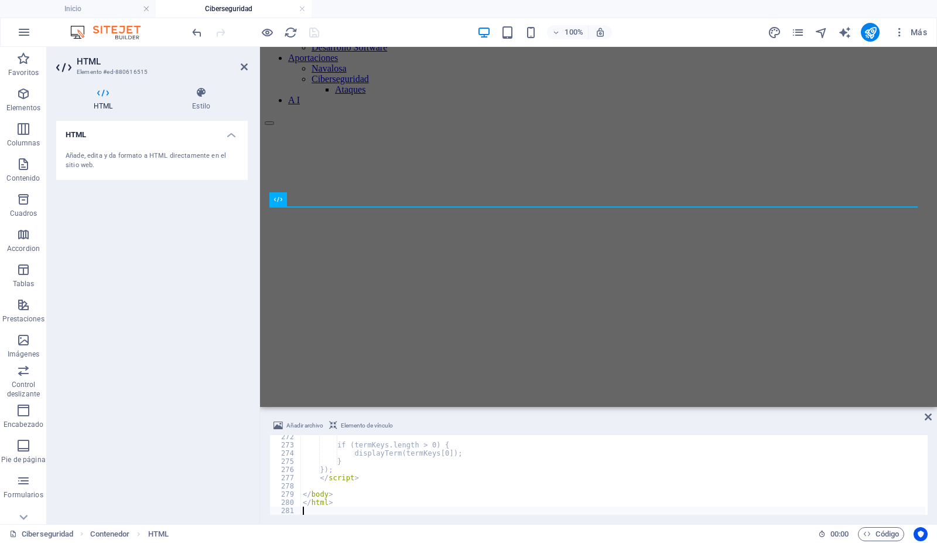
scroll to position [2225, 0]
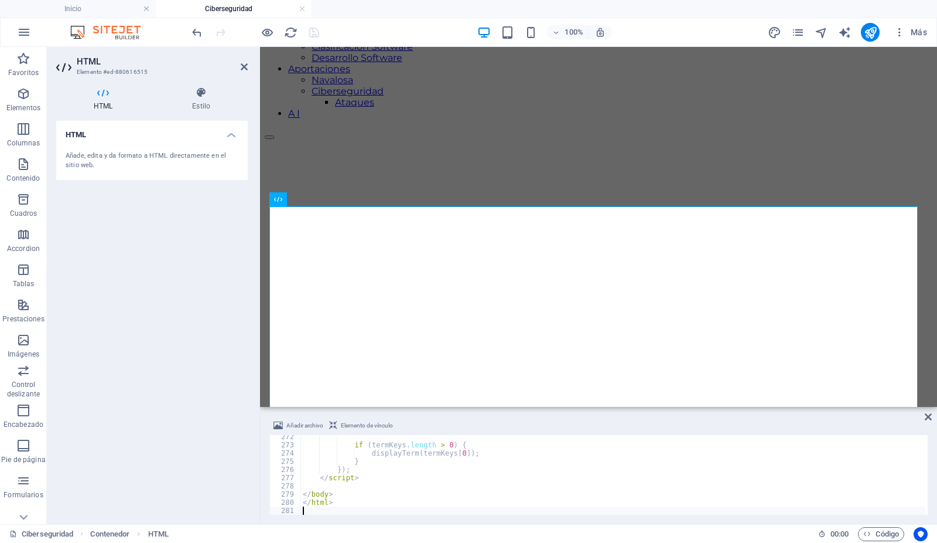
type textarea "</html>"
click at [246, 62] on icon at bounding box center [244, 66] width 7 height 9
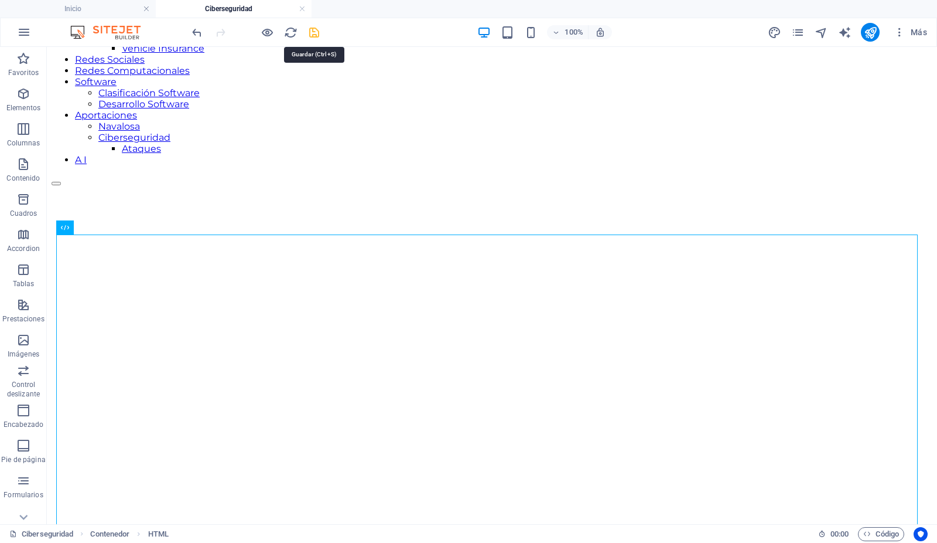
click at [313, 30] on icon "save" at bounding box center [314, 32] width 13 height 13
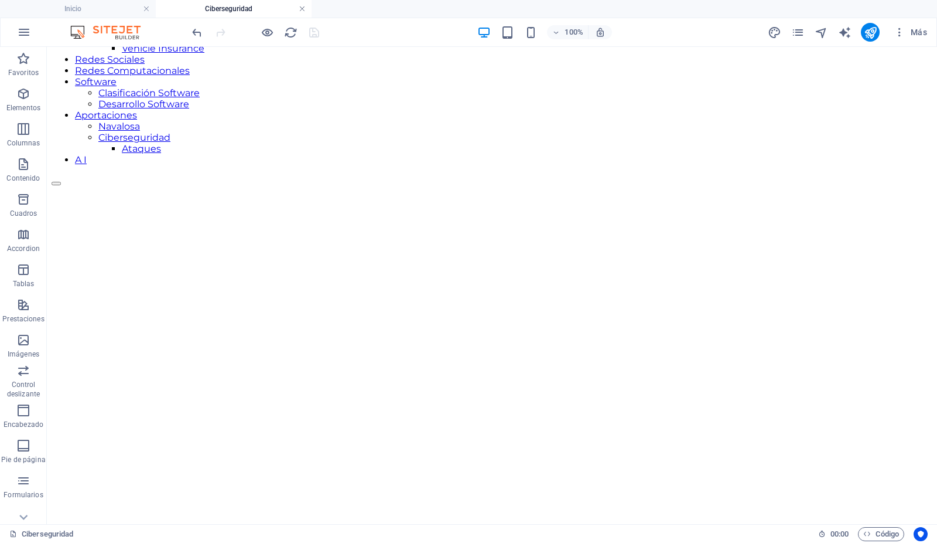
click at [303, 8] on link at bounding box center [302, 9] width 7 height 11
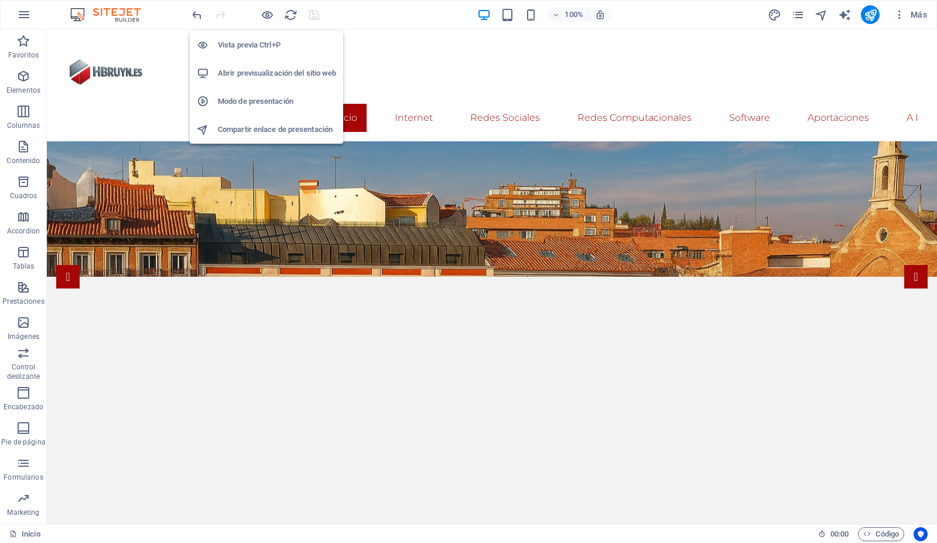
click at [249, 71] on h6 "Abrir previsualización del sitio web" at bounding box center [277, 73] width 118 height 14
click at [920, 13] on span "Más" at bounding box center [910, 15] width 33 height 12
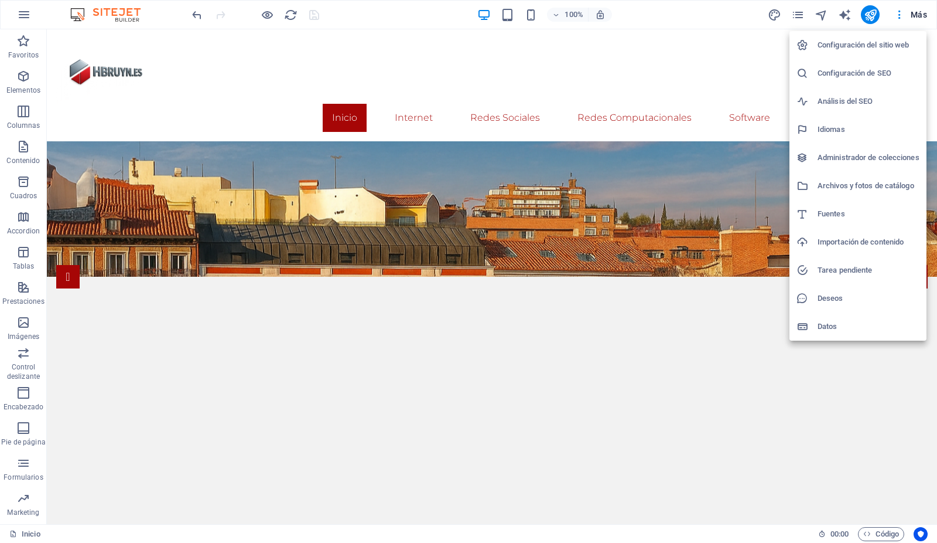
click at [867, 185] on h6 "Archivos y fotos de catálogo" at bounding box center [869, 186] width 102 height 14
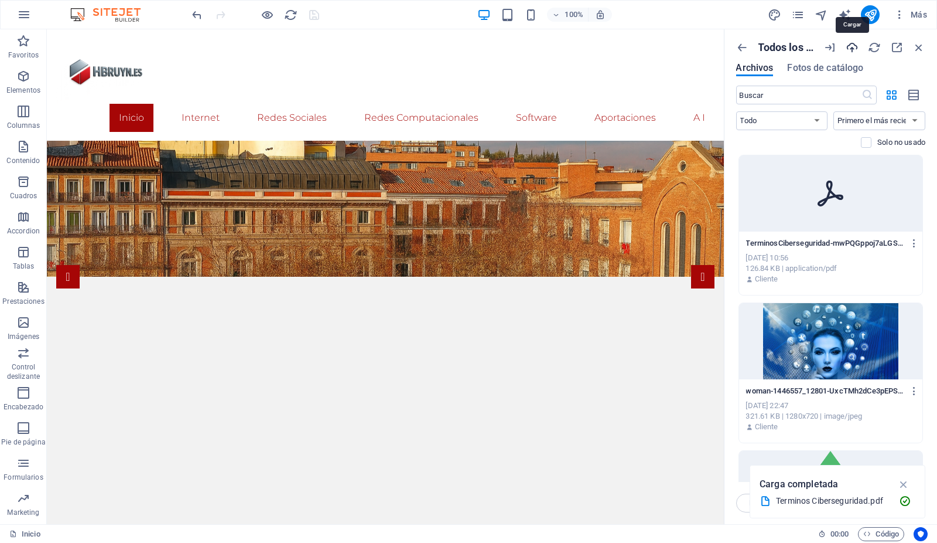
click at [852, 49] on icon "button" at bounding box center [852, 47] width 13 height 13
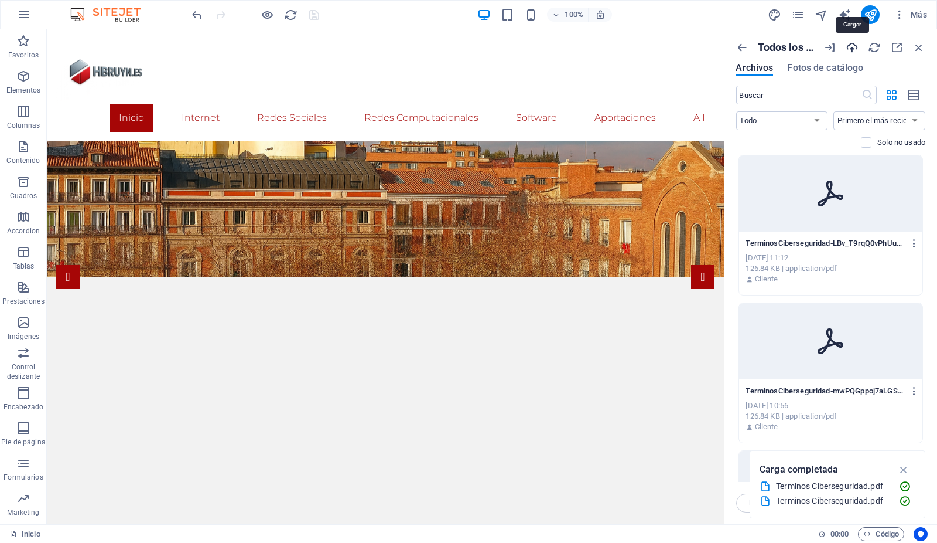
click at [854, 50] on icon "button" at bounding box center [852, 47] width 13 height 13
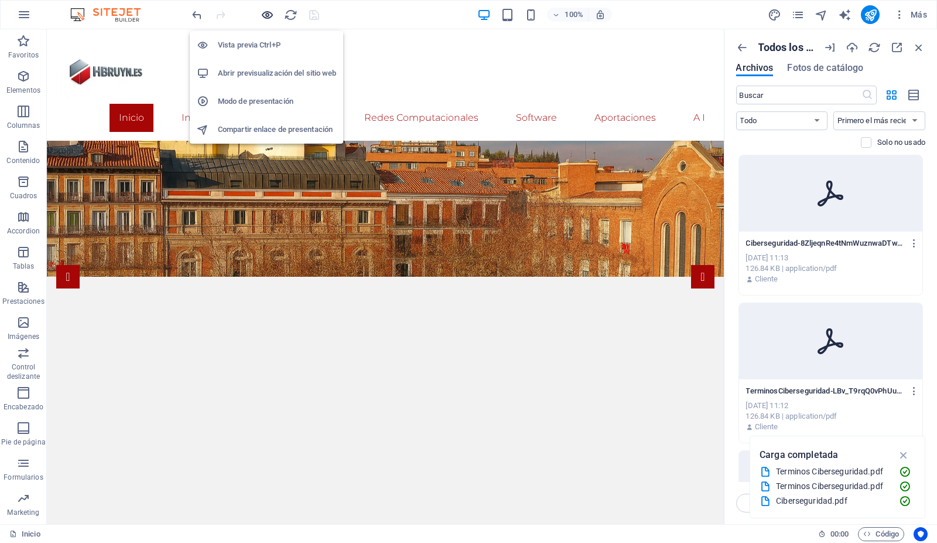
click at [268, 12] on icon "button" at bounding box center [267, 14] width 13 height 13
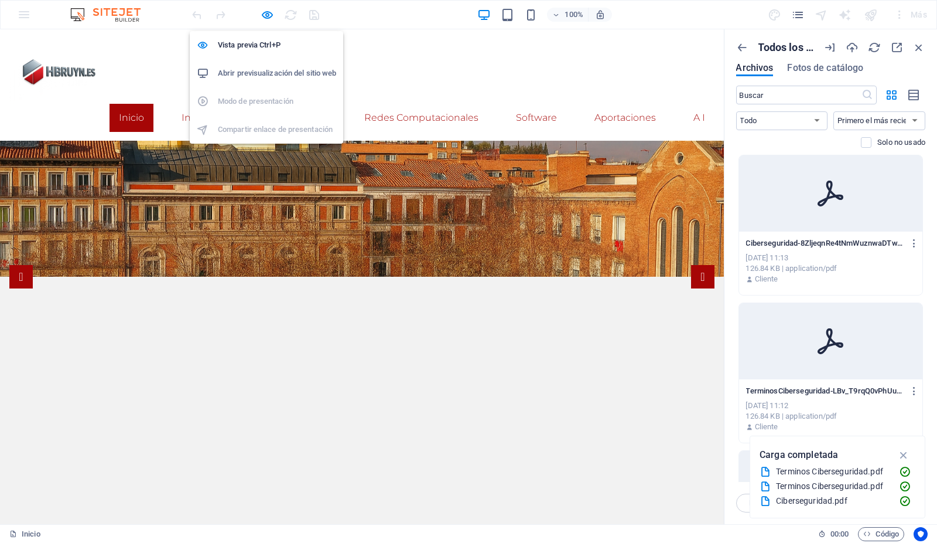
click at [270, 69] on h6 "Abrir previsualización del sitio web" at bounding box center [277, 73] width 118 height 14
click at [279, 71] on h6 "Abrir previsualización del sitio web" at bounding box center [277, 73] width 118 height 14
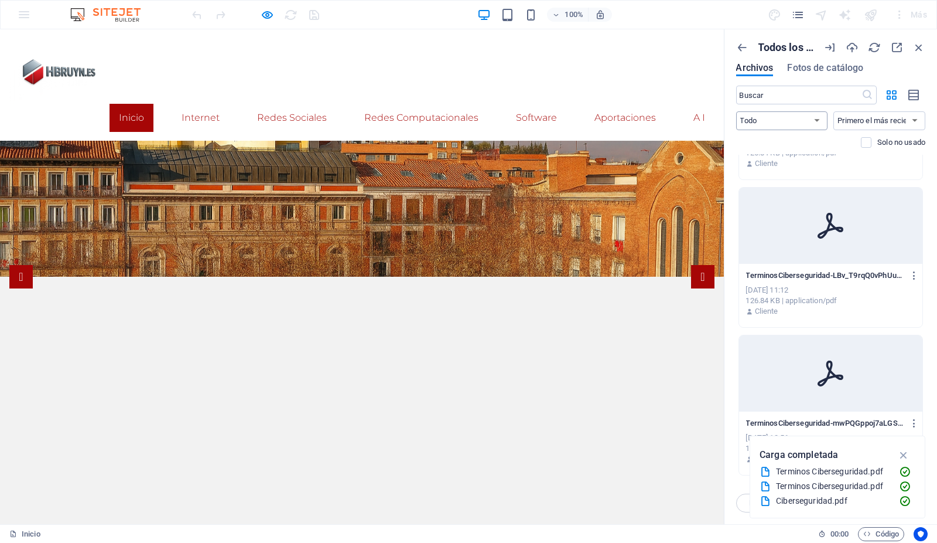
scroll to position [117, 0]
click at [914, 270] on icon "button" at bounding box center [914, 273] width 11 height 11
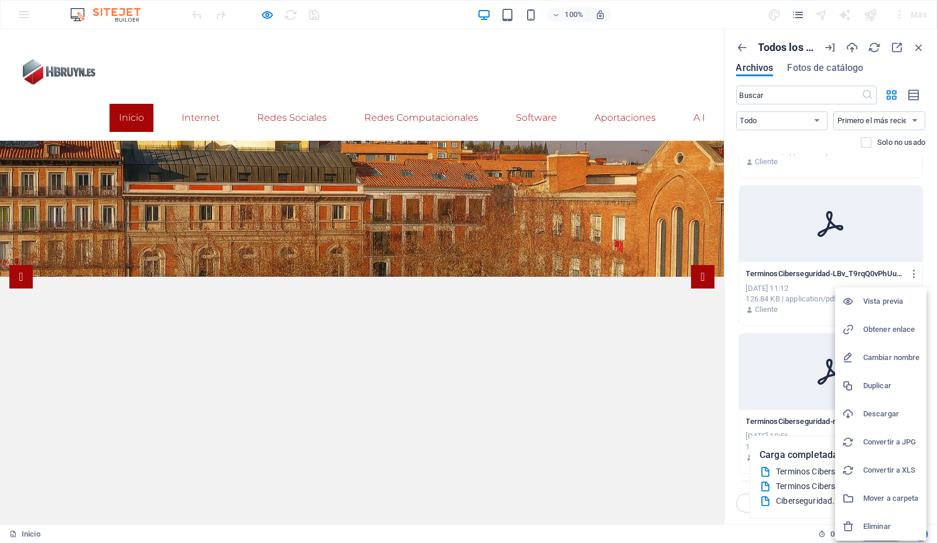
click at [893, 328] on h6 "Obtener enlace" at bounding box center [892, 329] width 56 height 14
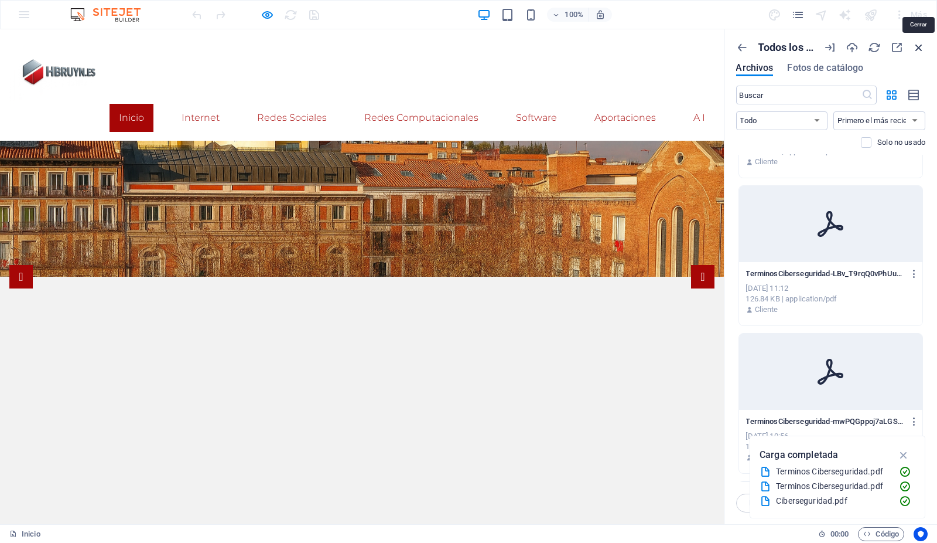
click at [921, 46] on icon "button" at bounding box center [919, 47] width 13 height 13
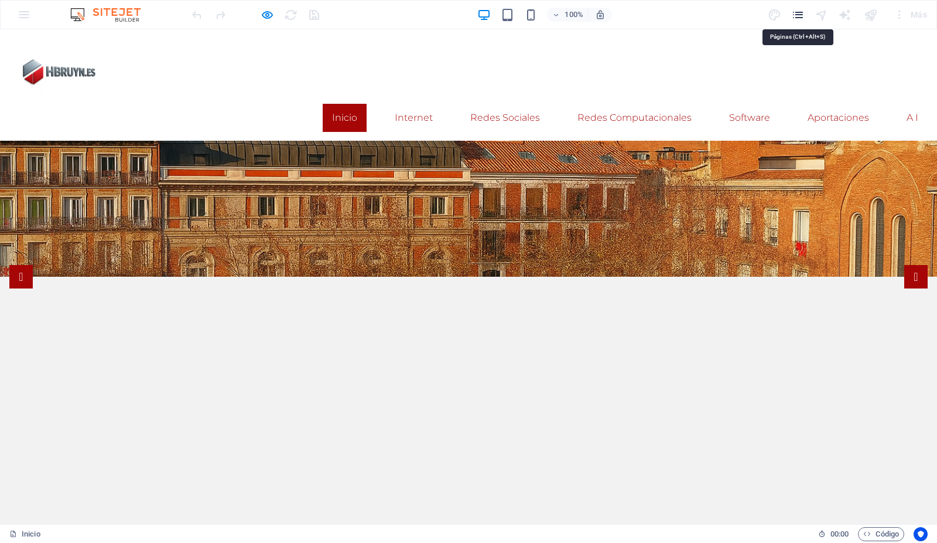
click at [796, 16] on icon "pages" at bounding box center [798, 14] width 13 height 13
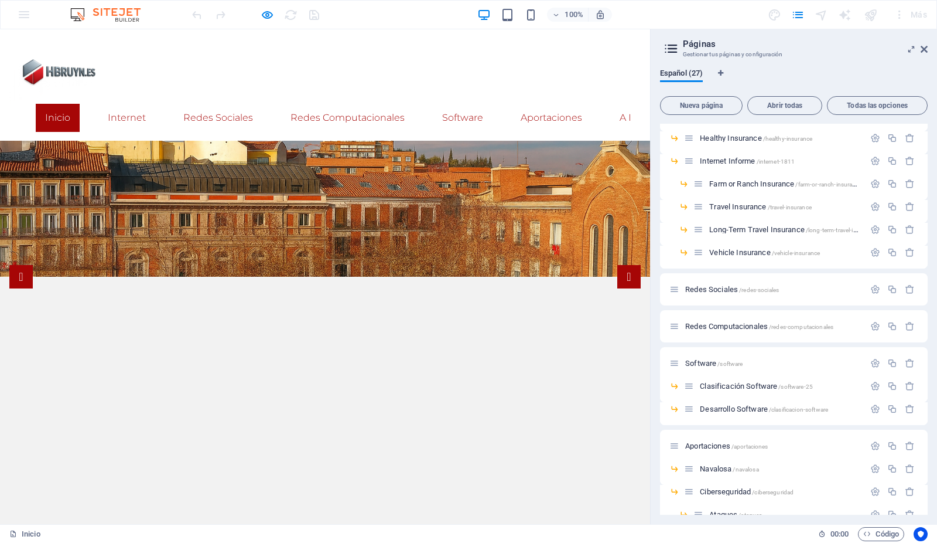
scroll to position [325, 0]
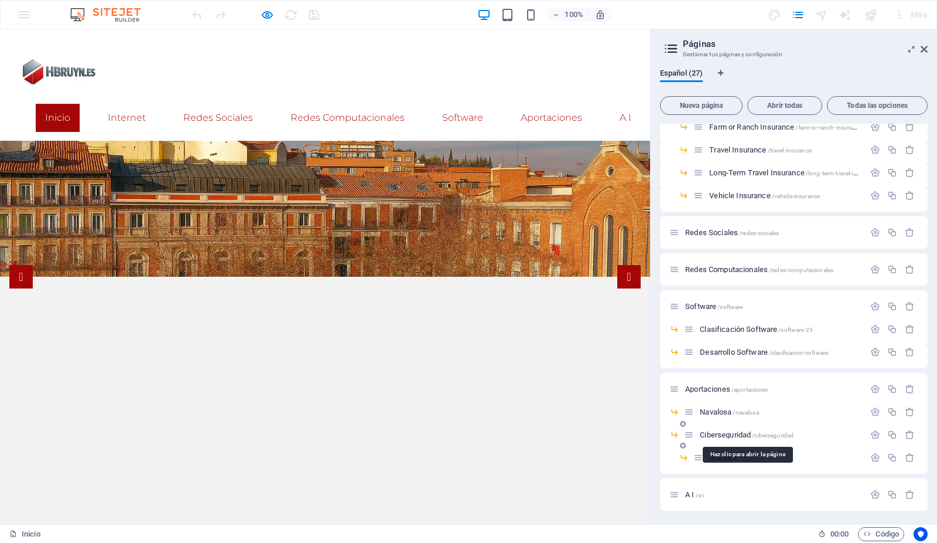
click at [727, 434] on span "Ciberseguridad /ciberseguridad" at bounding box center [747, 434] width 94 height 9
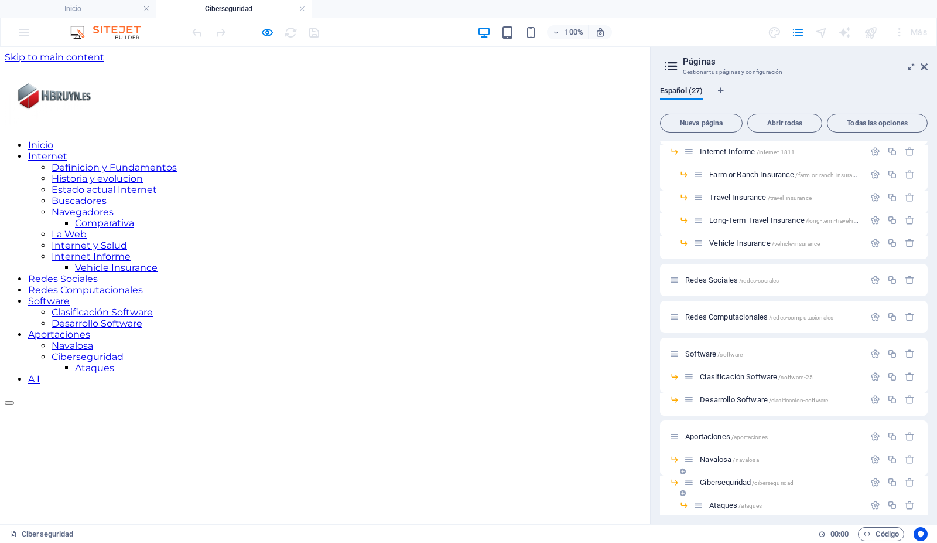
scroll to position [0, 0]
click at [925, 65] on icon at bounding box center [924, 66] width 7 height 9
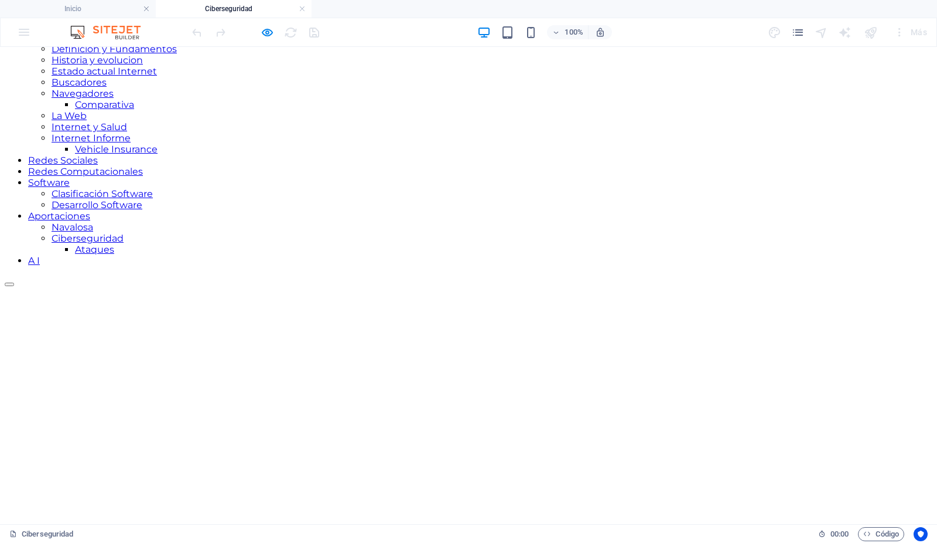
scroll to position [102, 0]
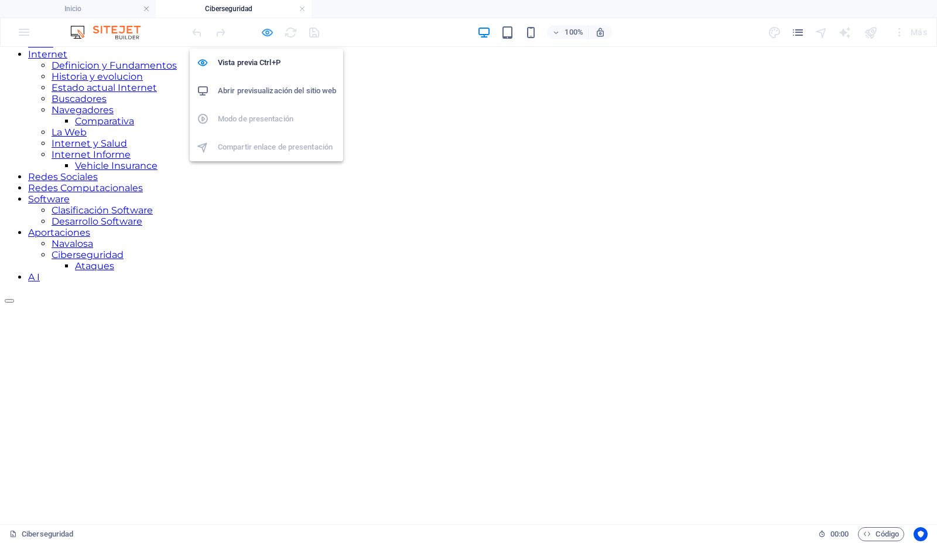
click at [268, 30] on icon "button" at bounding box center [267, 32] width 13 height 13
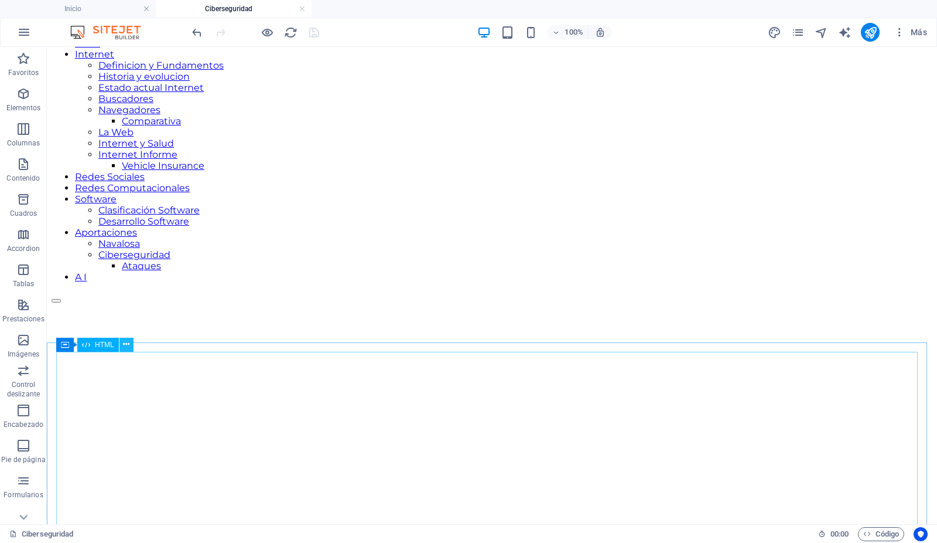
click at [125, 347] on icon at bounding box center [126, 344] width 6 height 12
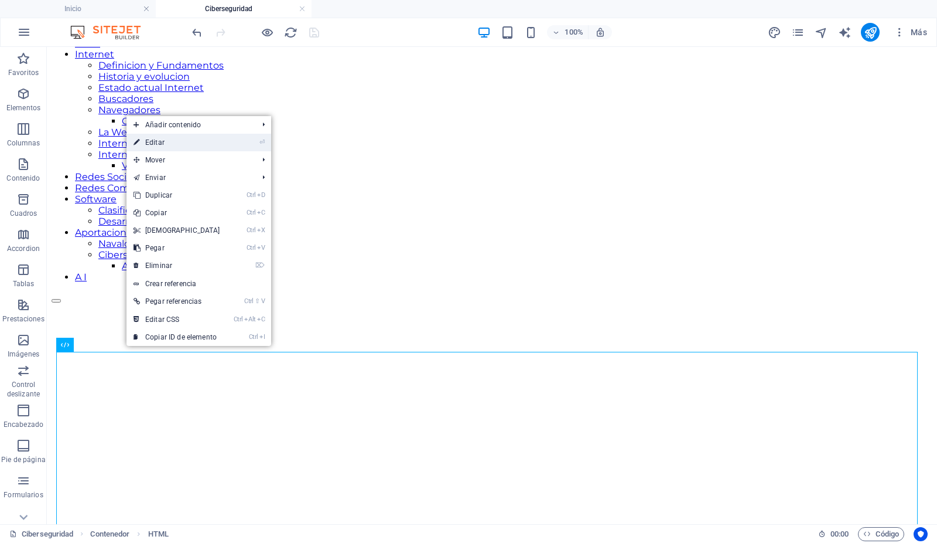
click at [159, 144] on link "⏎ Editar" at bounding box center [177, 143] width 101 height 18
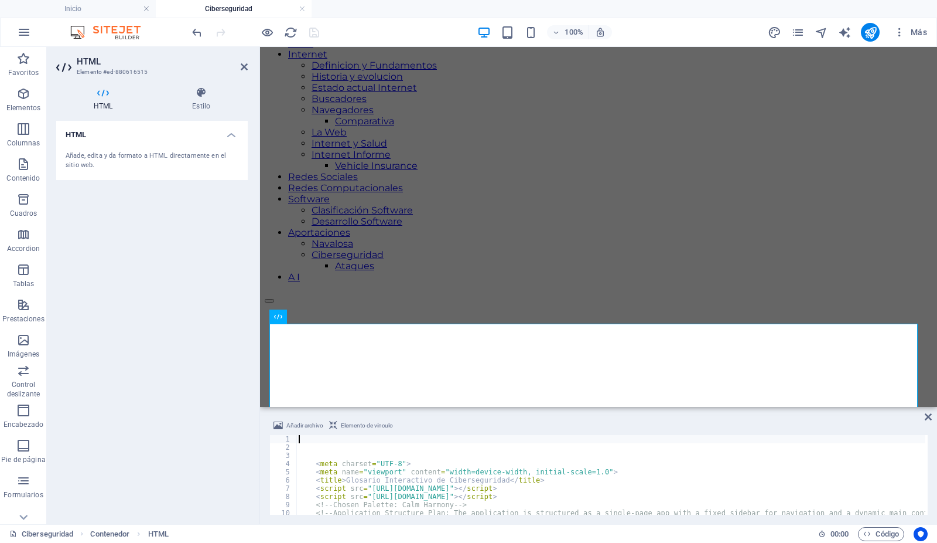
scroll to position [148, 0]
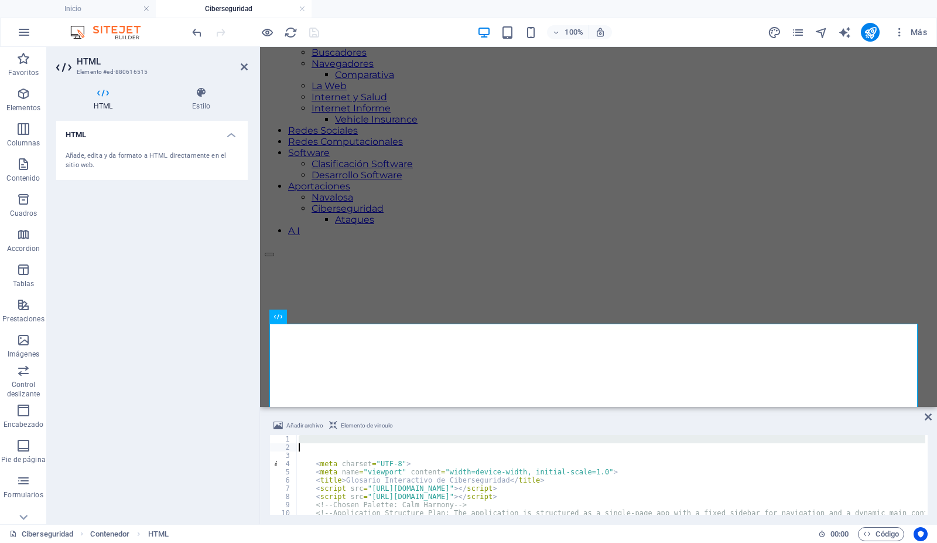
type textarea "<!-- Chosen Palette: Calm Harmony --> <!-- Application Structure Plan: The appl…"
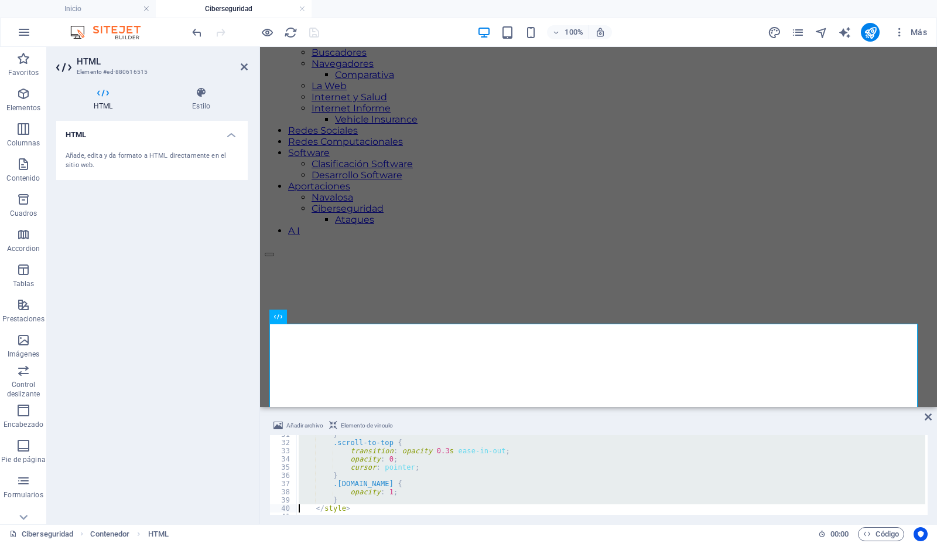
type textarea "</style>"
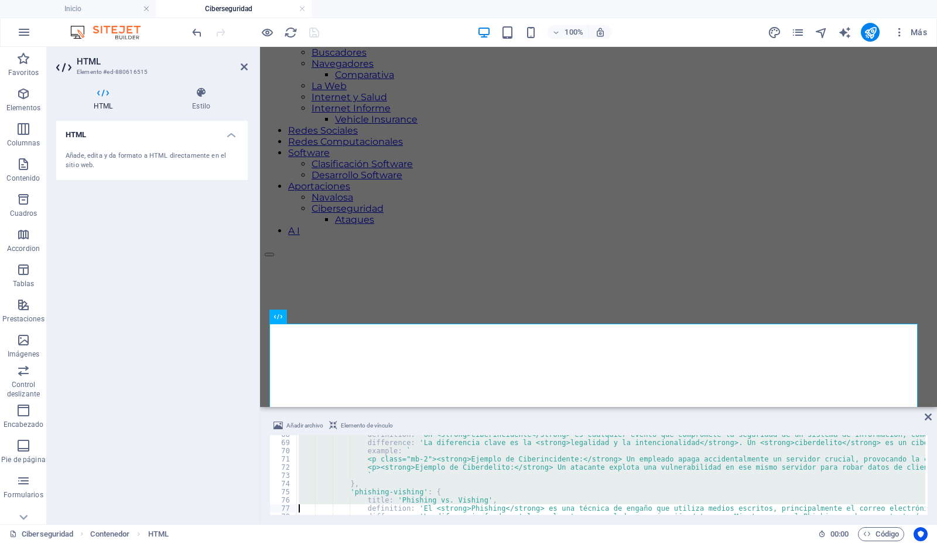
type textarea "definition: 'El <strong>Phishing</strong> es una técnica de engaño que utiliza …"
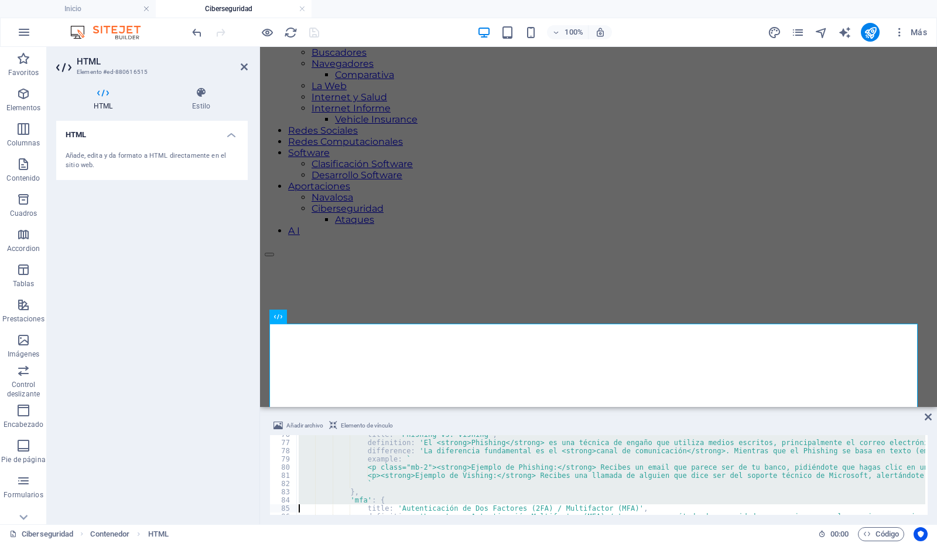
type textarea "definition: 'La <strong>Autenticación Multifactor (MFA)</strong> es un método d…"
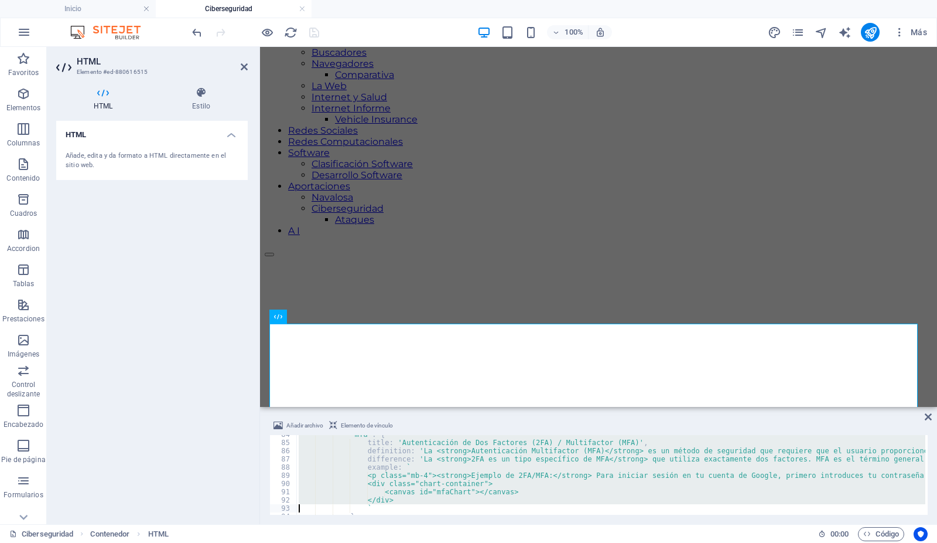
type textarea "definition: 'El <strong>Ciberacoso (Cyberbullying)</strong> es el uso de medios…"
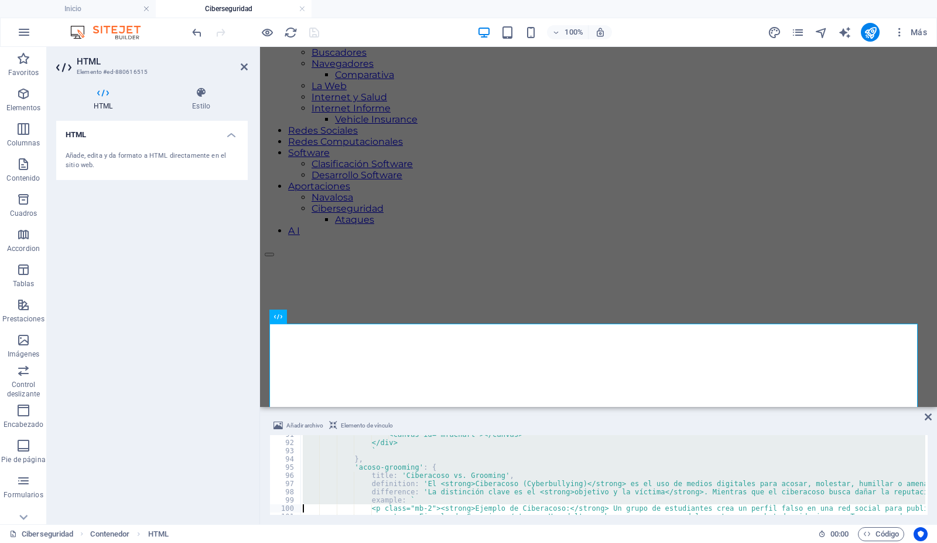
type textarea "definition: 'El <strong>Robo de Identidad</strong> es la apropiación y uso de l…"
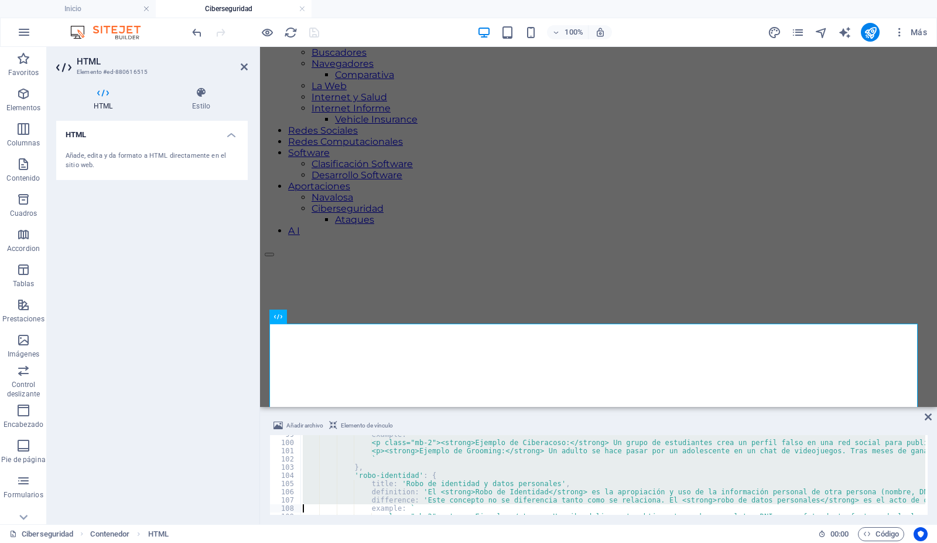
type textarea "example: ` <p class="mb-2"><strong>Ejemplo:</strong> Un ciberdelincuente obtien…"
type textarea "definition: 'El <strong>INCIBE (Instituto Nacional de Ciberseguridad)</strong> …"
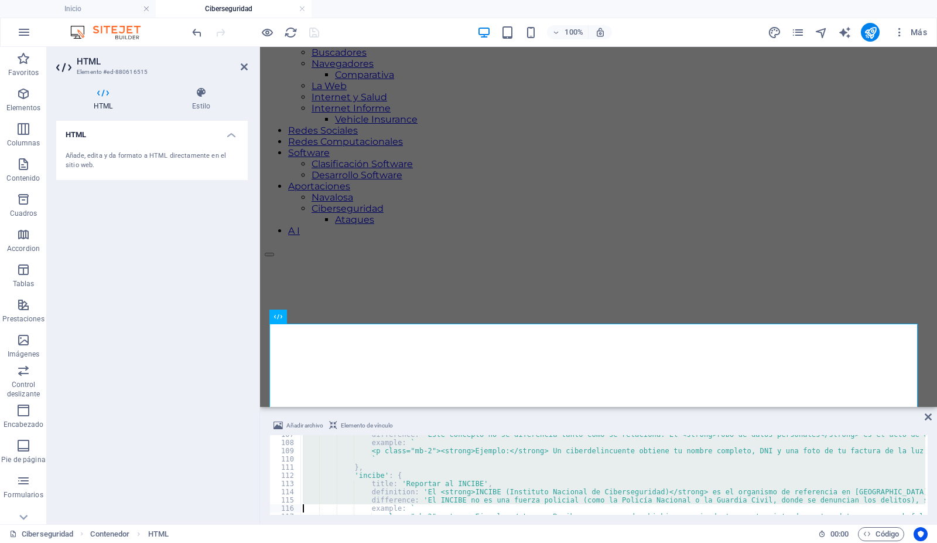
type textarea "example: ` <p class="mb-2"><strong>Ejemplo:</strong> Recibes un correo de phish…"
type textarea "definition: '<strong>Malware</strong> ([PERSON_NAME] "malicious software") es u…"
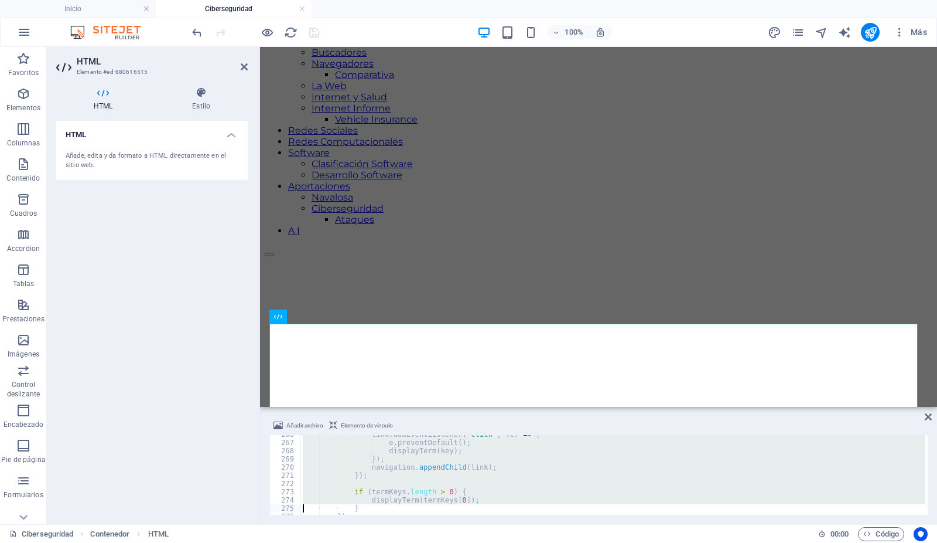
type textarea "</script>"
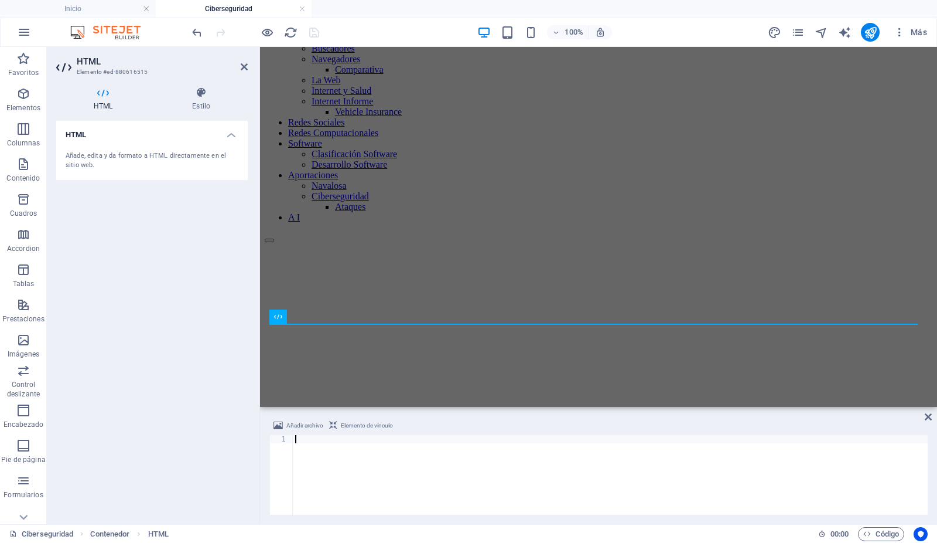
scroll to position [2397, 0]
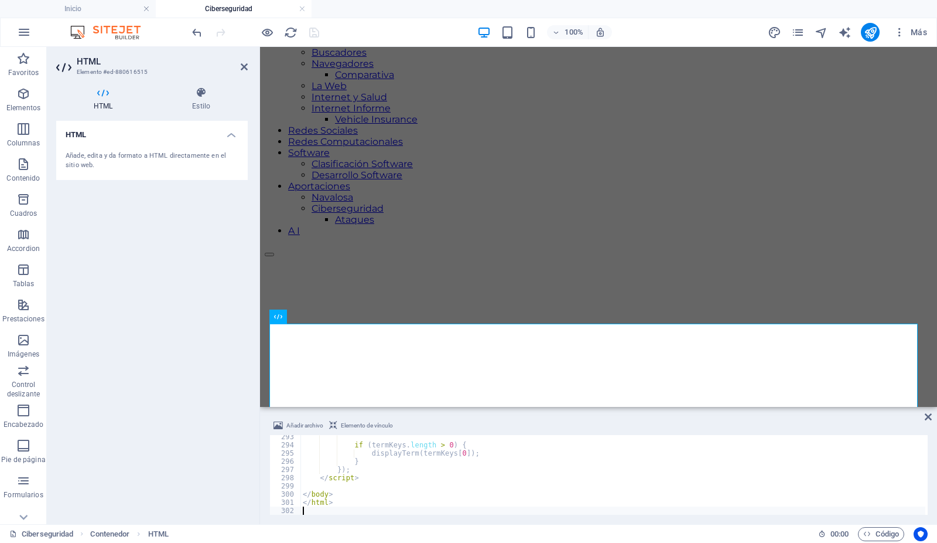
type textarea "</html>"
click at [246, 63] on icon at bounding box center [244, 66] width 7 height 9
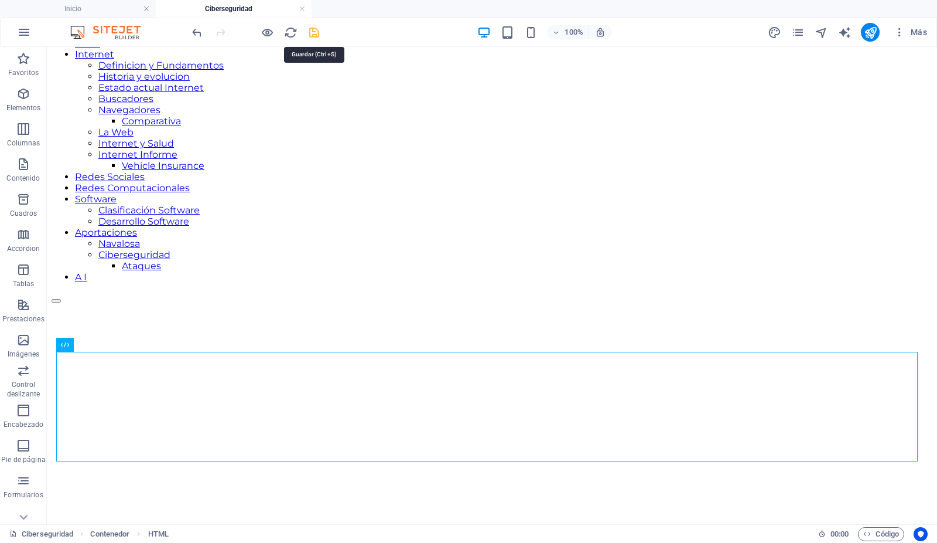
click at [312, 29] on icon "save" at bounding box center [314, 32] width 13 height 13
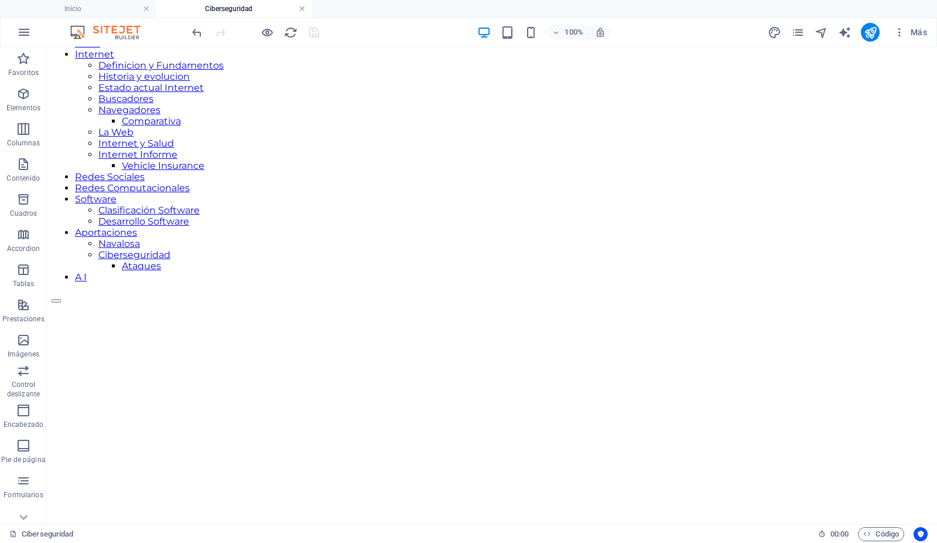
click at [303, 6] on link at bounding box center [302, 9] width 7 height 11
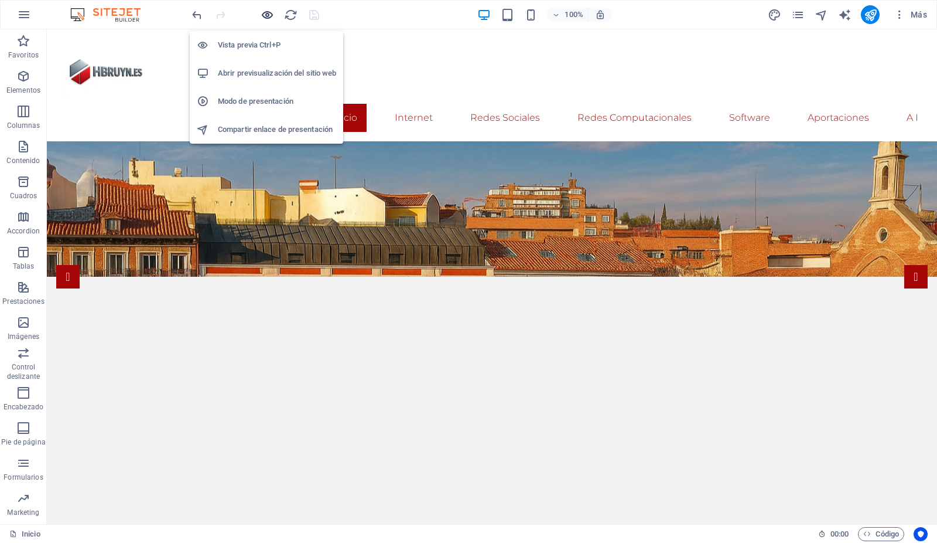
click at [266, 12] on icon "button" at bounding box center [267, 14] width 13 height 13
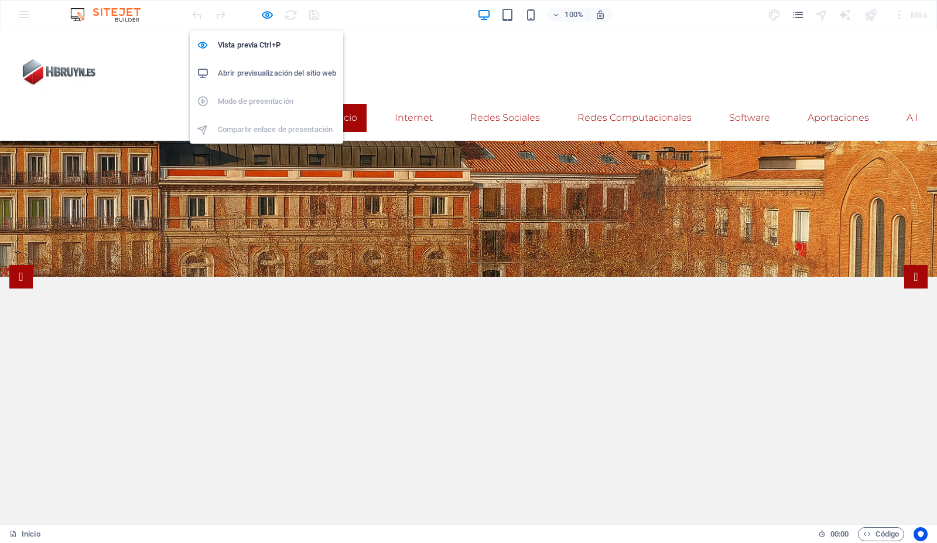
click at [253, 73] on h6 "Abrir previsualización del sitio web" at bounding box center [277, 73] width 118 height 14
click at [270, 73] on h6 "Abrir previsualización del sitio web" at bounding box center [277, 73] width 118 height 14
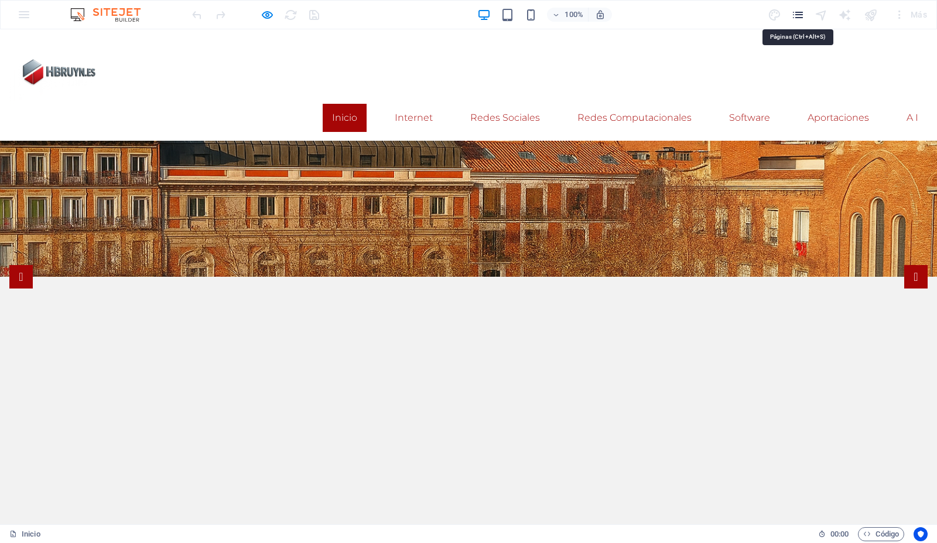
click at [797, 15] on icon "pages" at bounding box center [798, 14] width 13 height 13
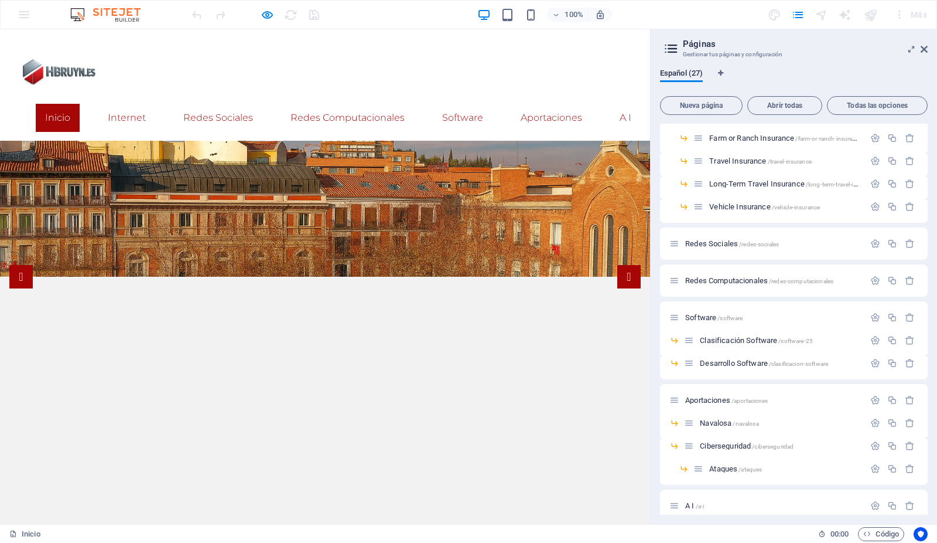
scroll to position [315, 0]
click at [731, 443] on span "Ciberseguridad /ciberseguridad" at bounding box center [747, 444] width 94 height 9
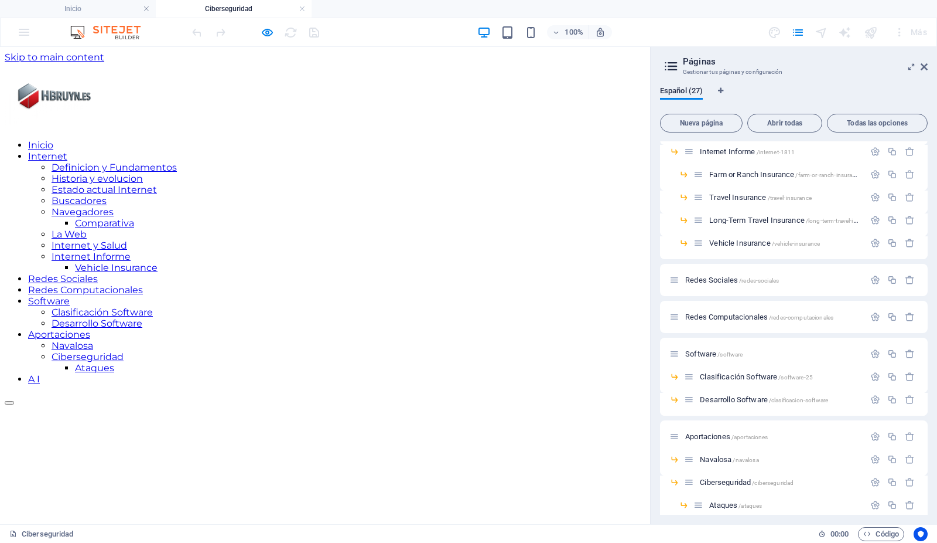
scroll to position [0, 0]
click at [926, 66] on icon at bounding box center [924, 66] width 7 height 9
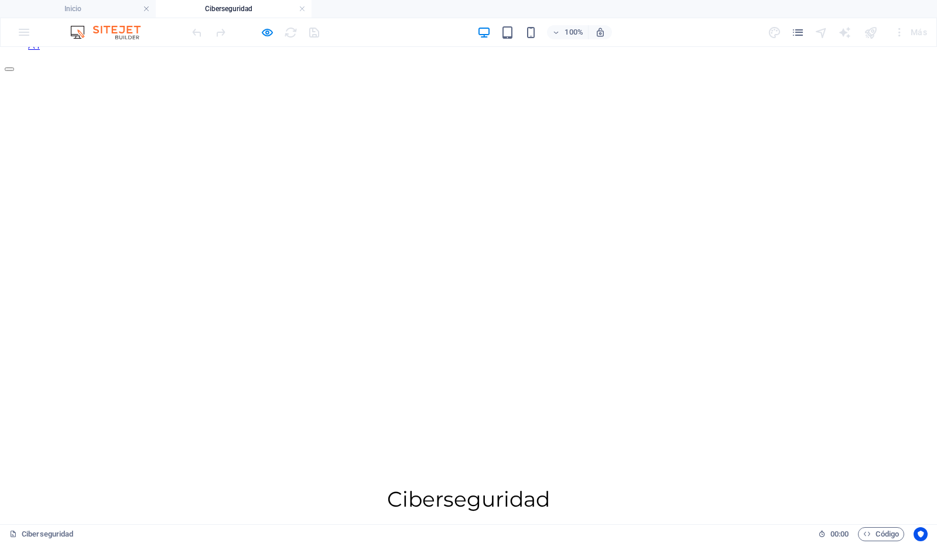
scroll to position [363, 0]
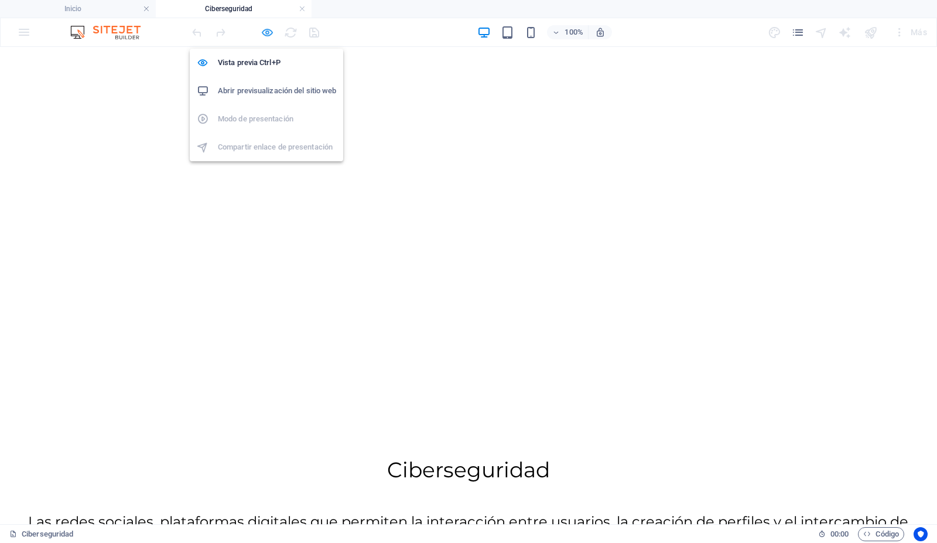
click at [268, 31] on icon "button" at bounding box center [267, 32] width 13 height 13
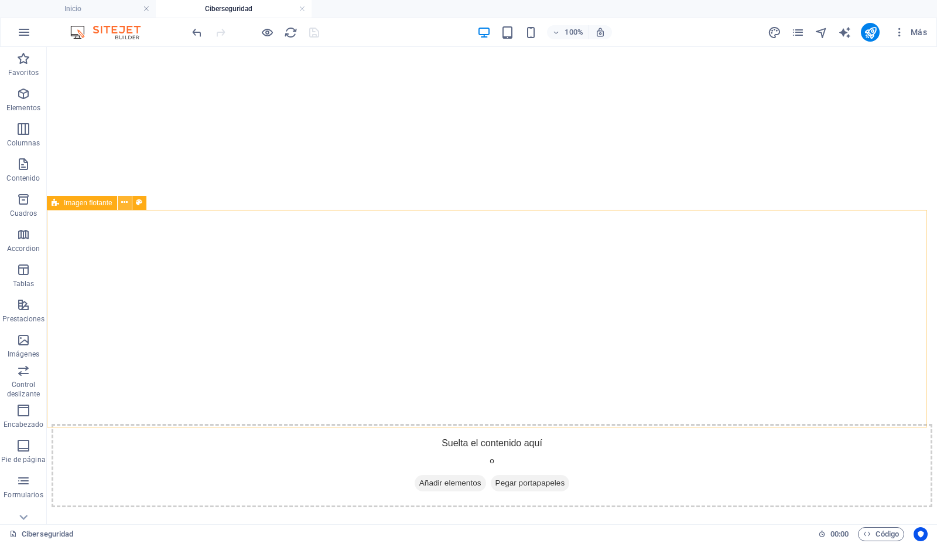
click at [126, 200] on icon at bounding box center [124, 202] width 6 height 12
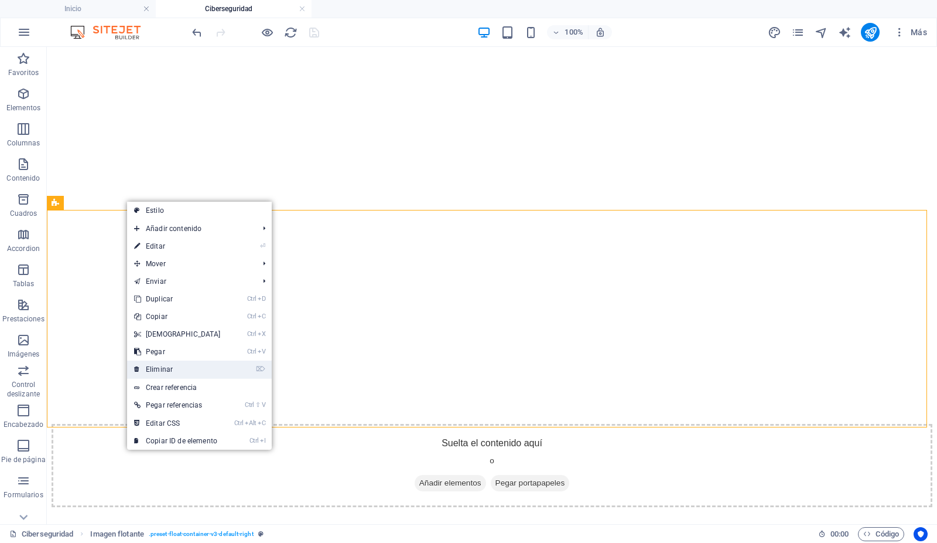
click at [164, 368] on link "⌦ Eliminar" at bounding box center [177, 369] width 101 height 18
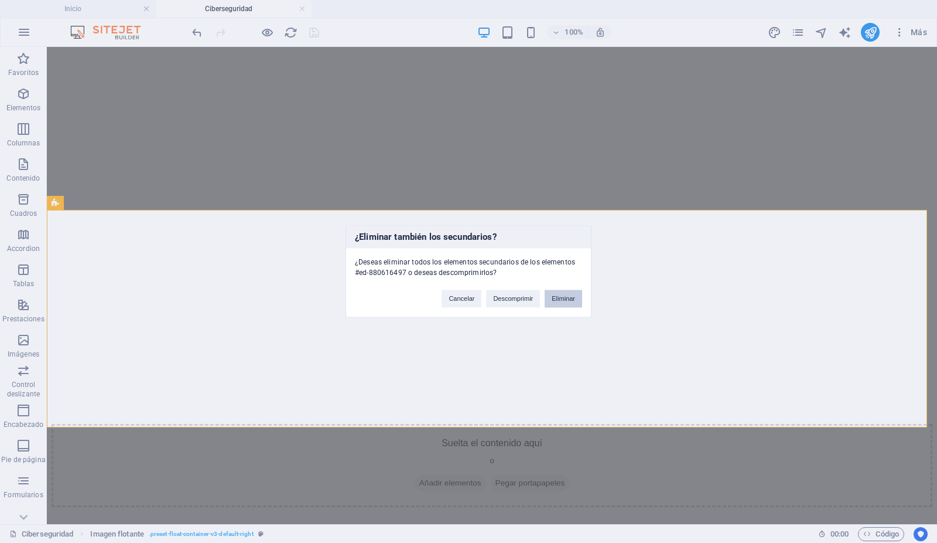
click at [560, 297] on button "Eliminar" at bounding box center [563, 299] width 37 height 18
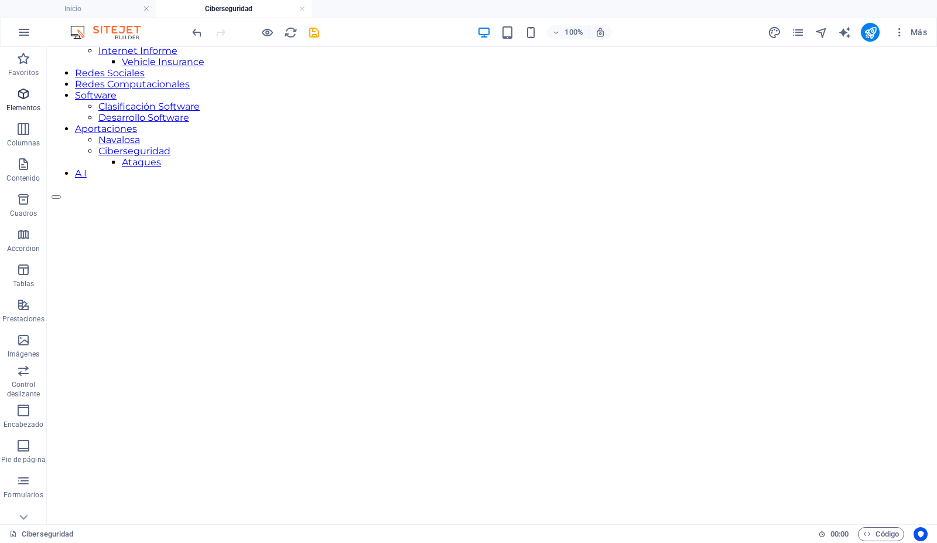
click at [20, 104] on p "Elementos" at bounding box center [23, 107] width 34 height 9
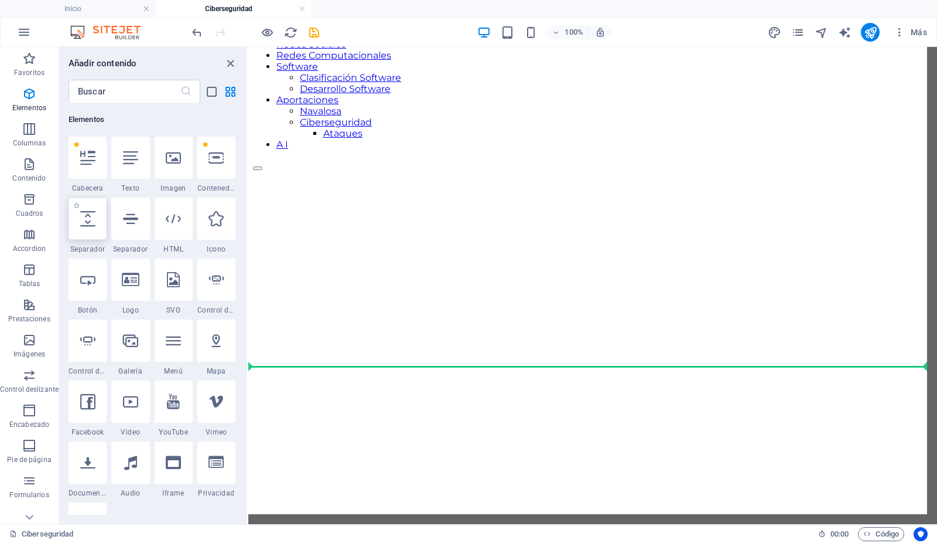
scroll to position [264, 0]
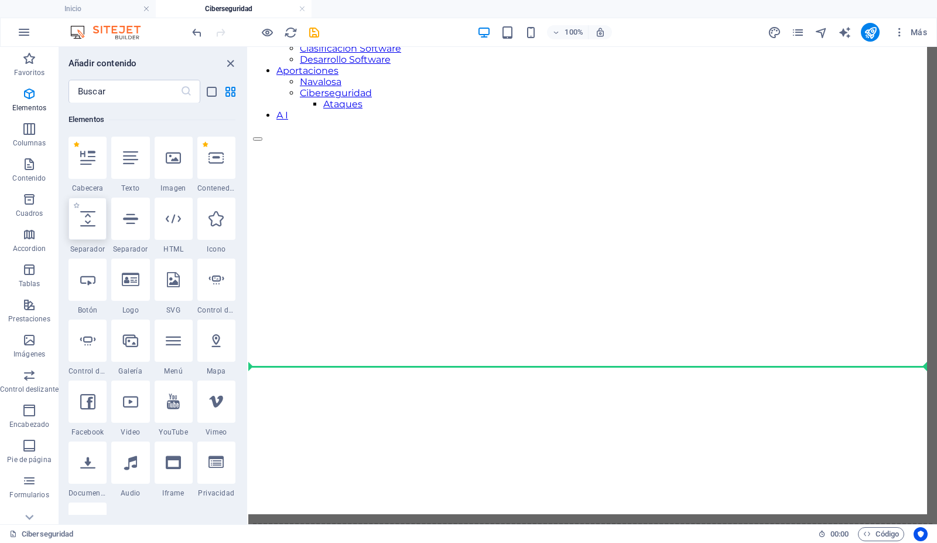
select select "px"
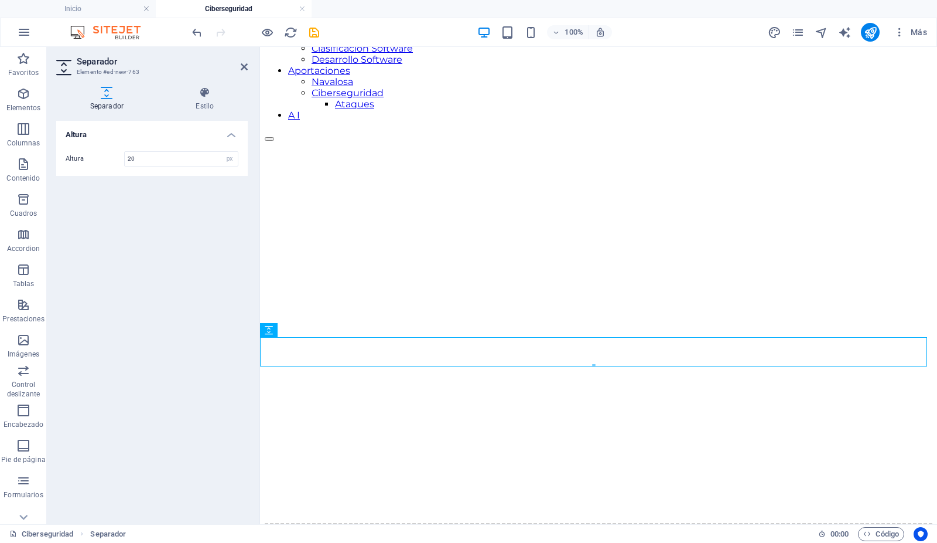
scroll to position [246, 0]
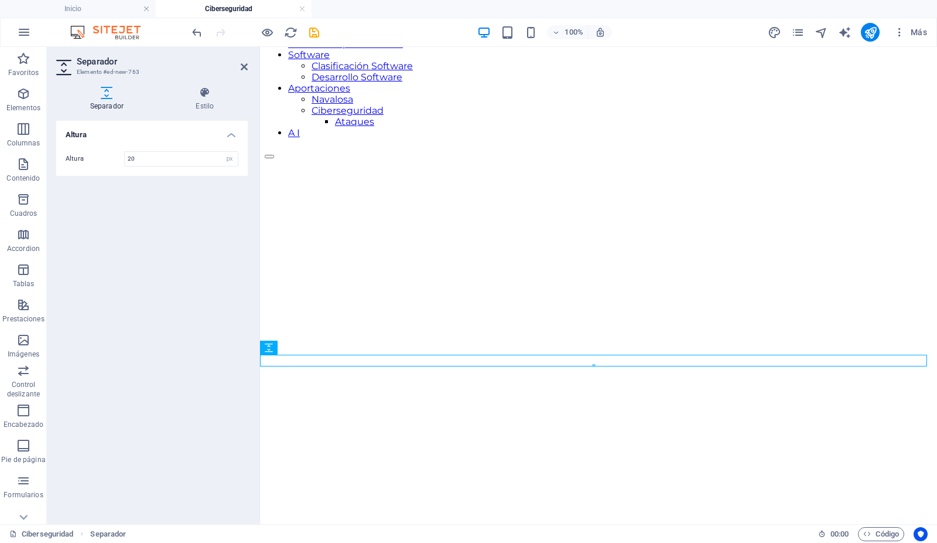
type input "20"
click at [187, 214] on div "[MEDICAL_DATA] [MEDICAL_DATA] 20 px rem vh vw" at bounding box center [152, 318] width 192 height 394
click at [315, 30] on icon "save" at bounding box center [314, 32] width 13 height 13
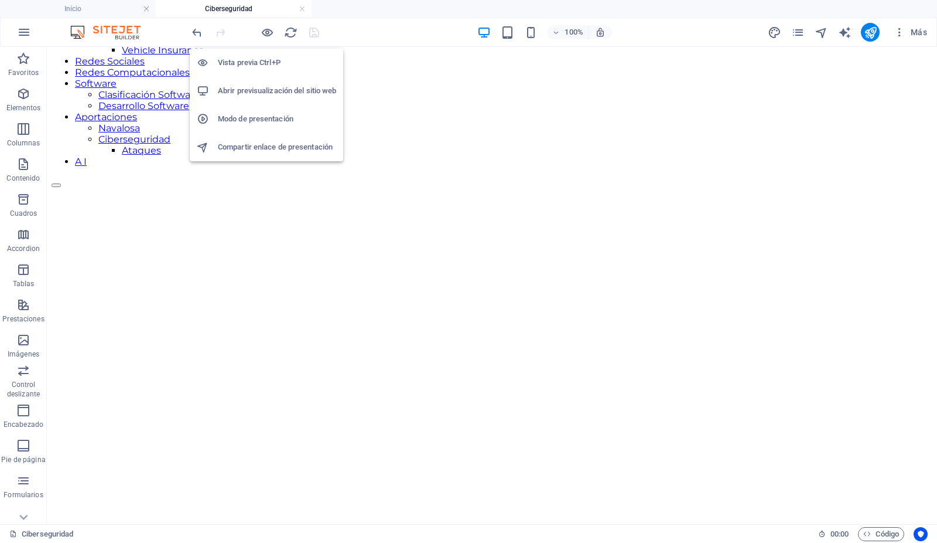
click at [258, 90] on h6 "Abrir previsualización del sitio web" at bounding box center [277, 91] width 118 height 14
click at [266, 89] on h6 "Abrir previsualización del sitio web" at bounding box center [277, 91] width 118 height 14
click at [264, 31] on icon "button" at bounding box center [267, 32] width 13 height 13
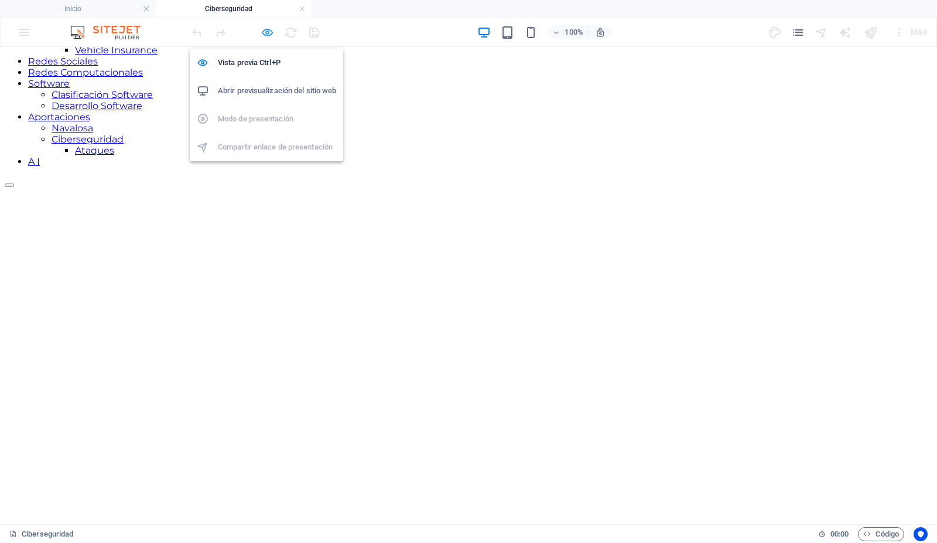
scroll to position [146, 0]
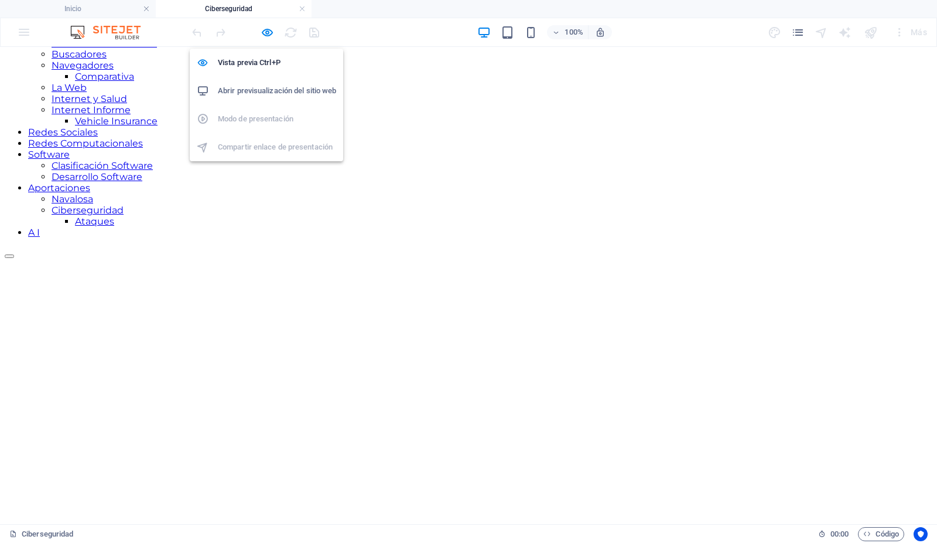
click at [259, 88] on h6 "Abrir previsualización del sitio web" at bounding box center [277, 91] width 118 height 14
click at [267, 93] on h6 "Abrir previsualización del sitio web" at bounding box center [277, 91] width 118 height 14
